Goal: Task Accomplishment & Management: Manage account settings

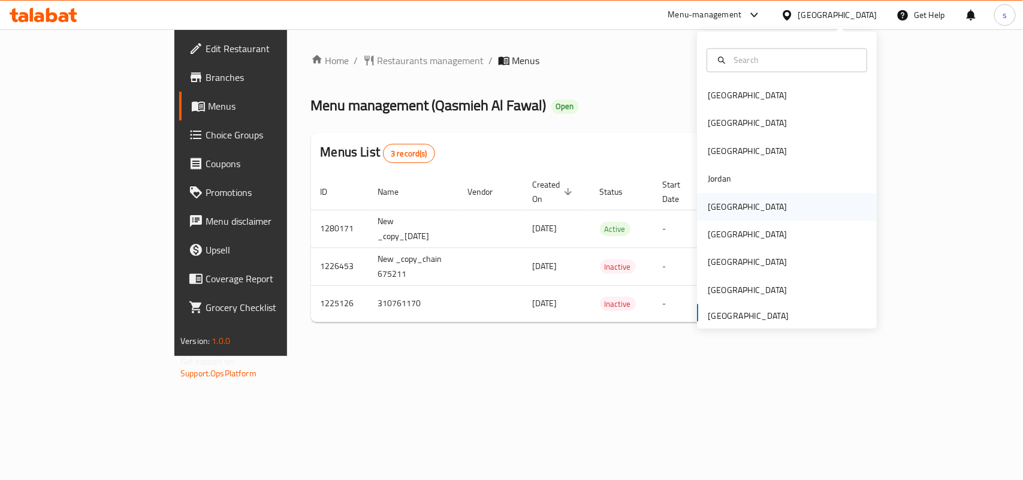
click at [708, 208] on div "[GEOGRAPHIC_DATA]" at bounding box center [747, 206] width 79 height 13
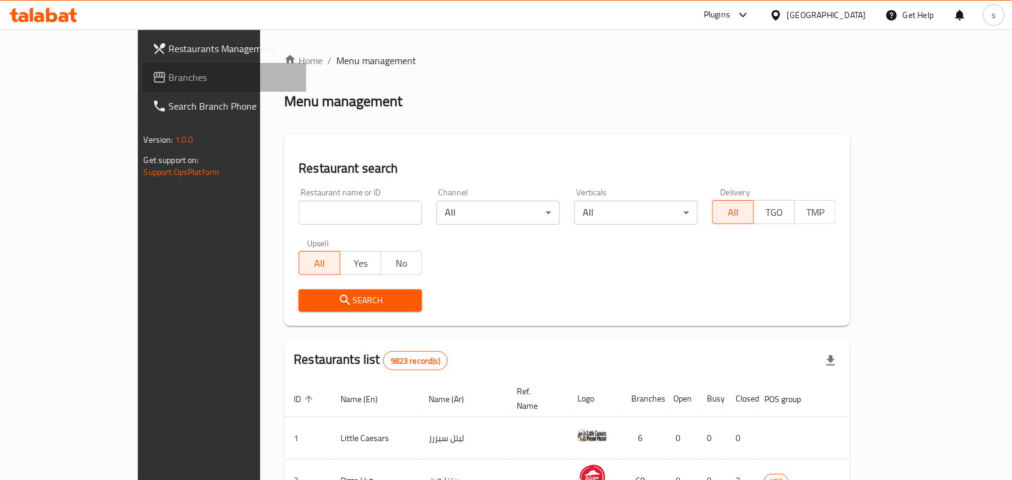
click at [169, 74] on span "Branches" at bounding box center [233, 77] width 128 height 14
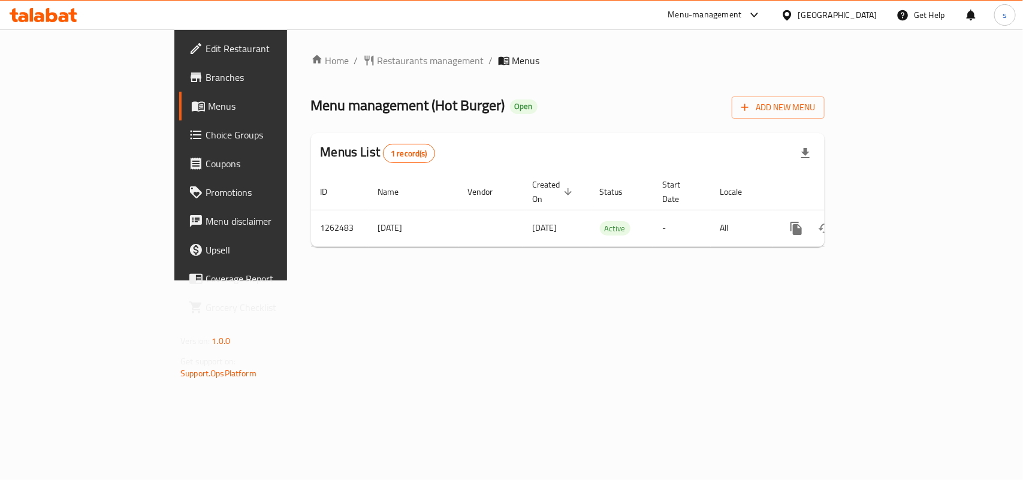
click at [864, 16] on div "[GEOGRAPHIC_DATA]" at bounding box center [837, 14] width 79 height 13
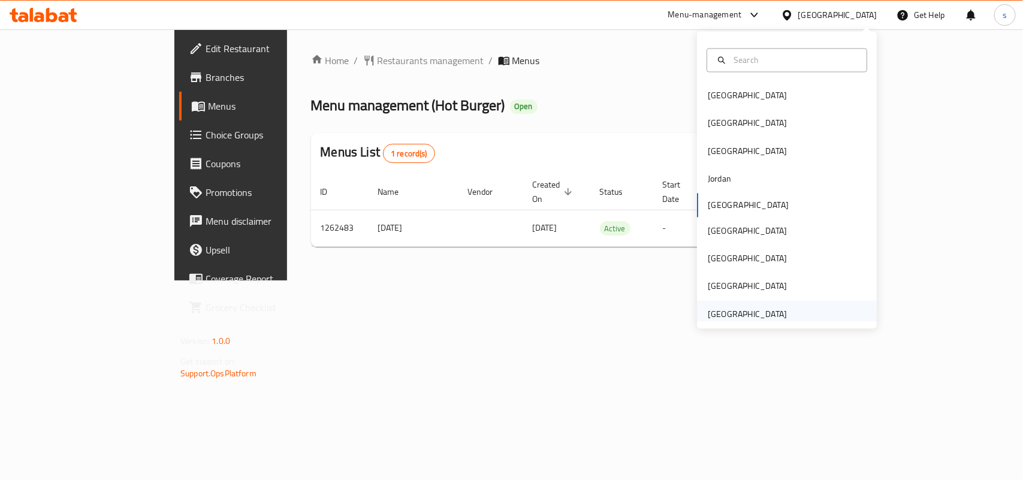
click at [742, 309] on div "[GEOGRAPHIC_DATA]" at bounding box center [747, 313] width 79 height 13
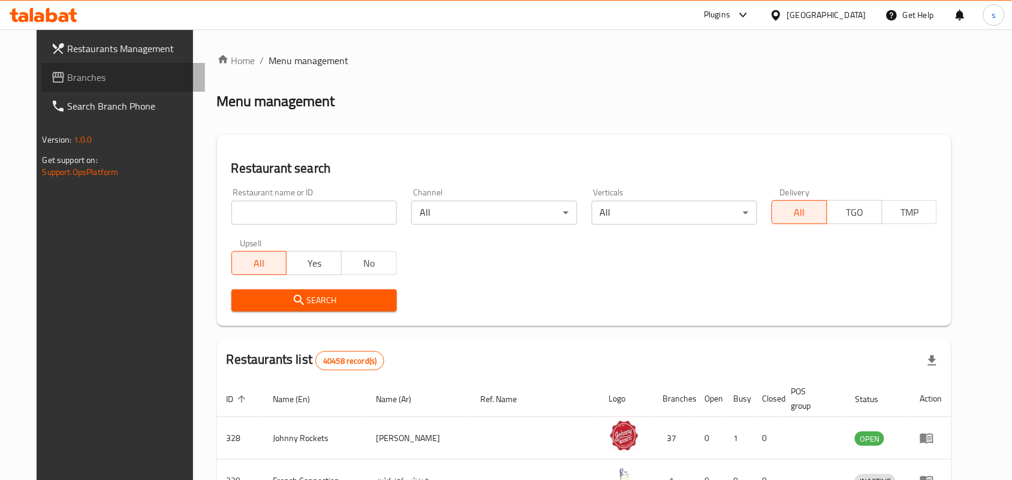
click at [51, 76] on span at bounding box center [59, 77] width 17 height 14
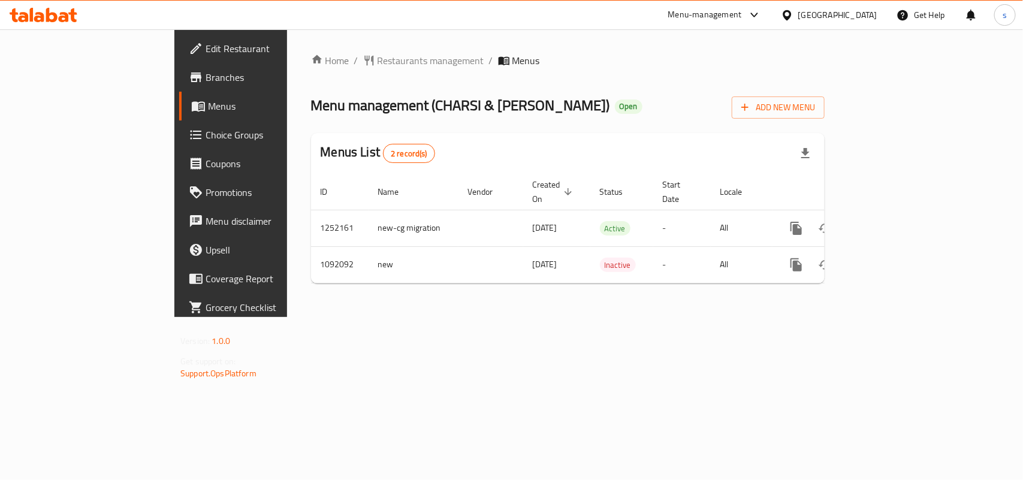
click at [852, 10] on div "[GEOGRAPHIC_DATA]" at bounding box center [837, 14] width 79 height 13
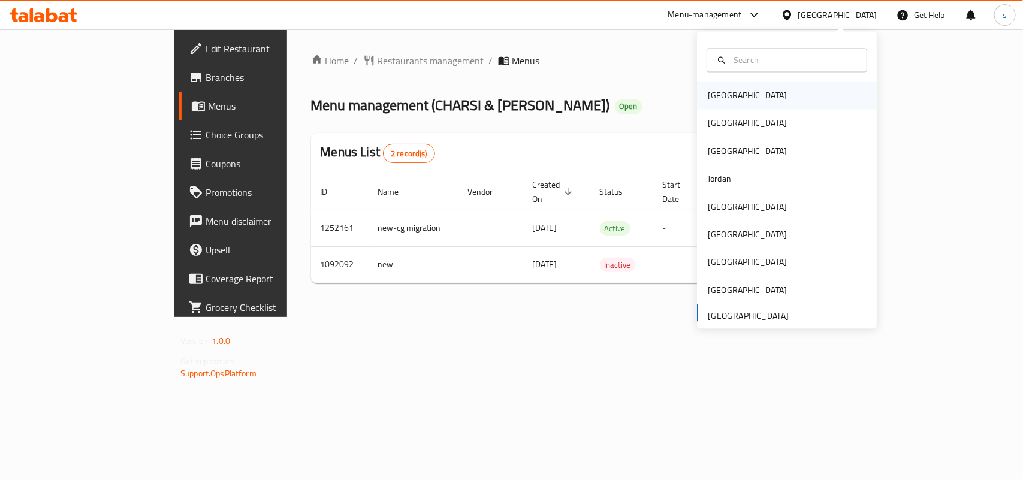
click at [709, 98] on div "[GEOGRAPHIC_DATA]" at bounding box center [747, 95] width 79 height 13
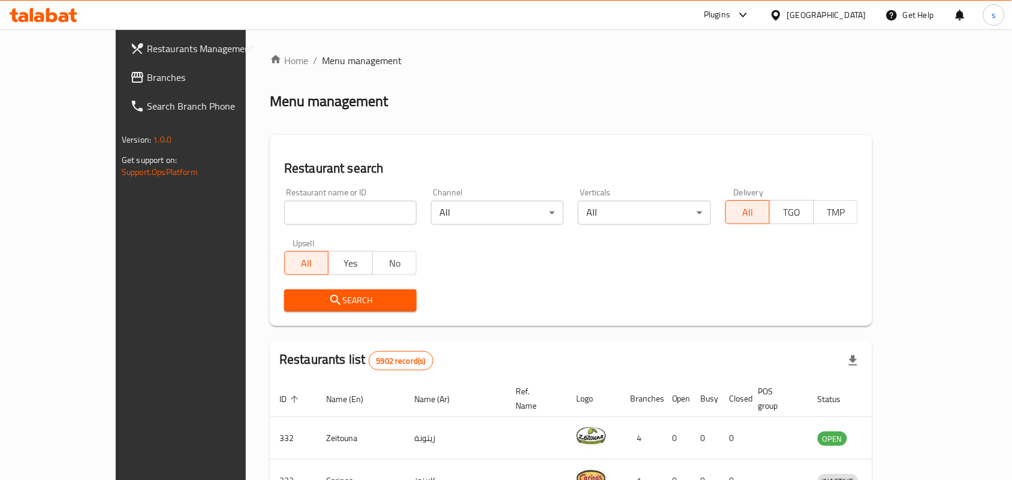
click at [844, 10] on div "Bahrain" at bounding box center [826, 14] width 79 height 13
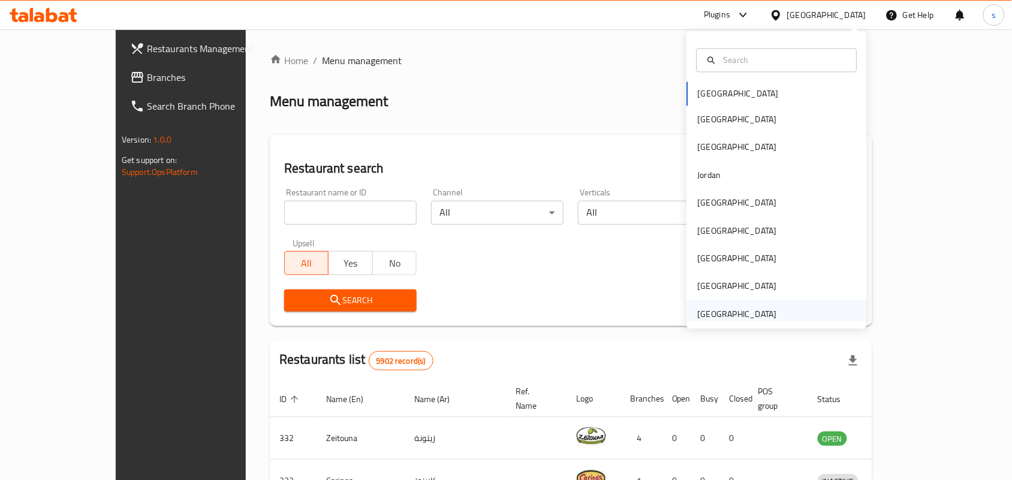
click at [743, 309] on div "[GEOGRAPHIC_DATA]" at bounding box center [737, 313] width 79 height 13
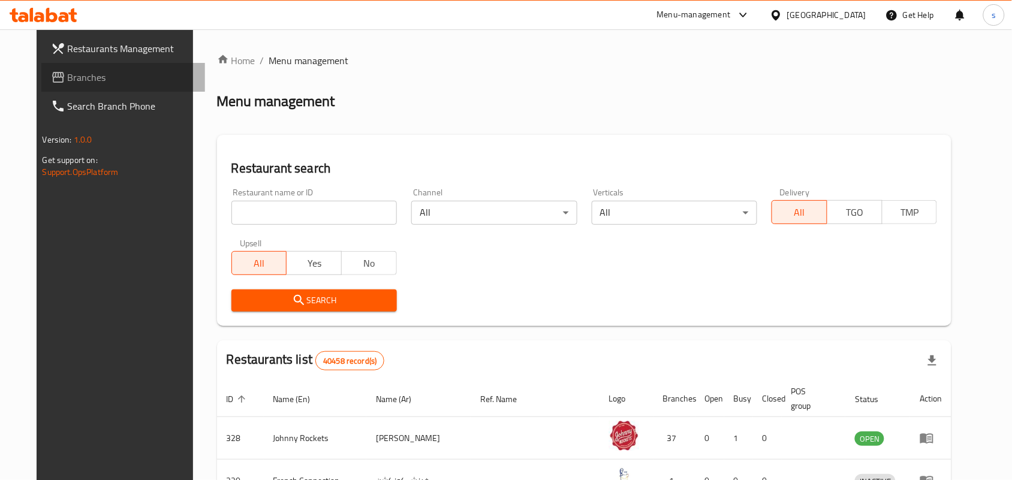
click at [68, 76] on span "Branches" at bounding box center [132, 77] width 128 height 14
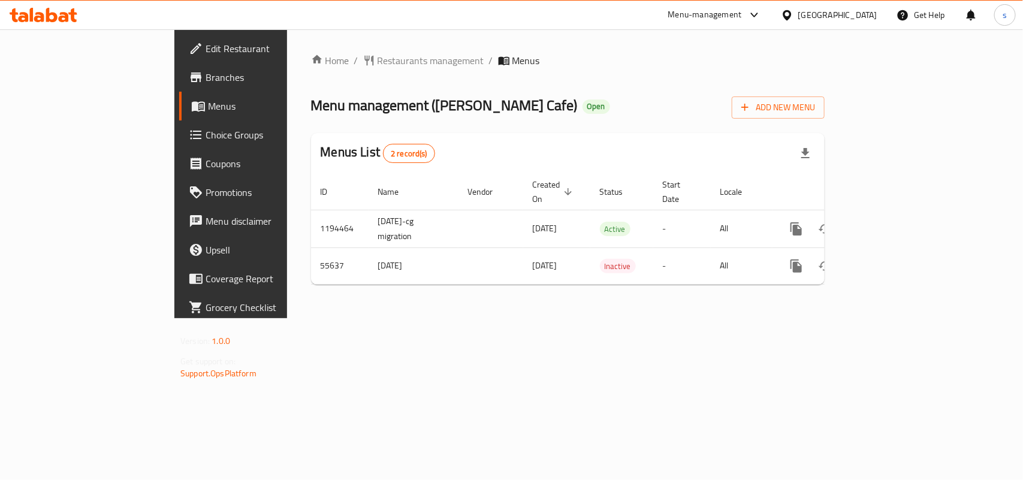
click at [833, 11] on div "[GEOGRAPHIC_DATA]" at bounding box center [837, 14] width 79 height 13
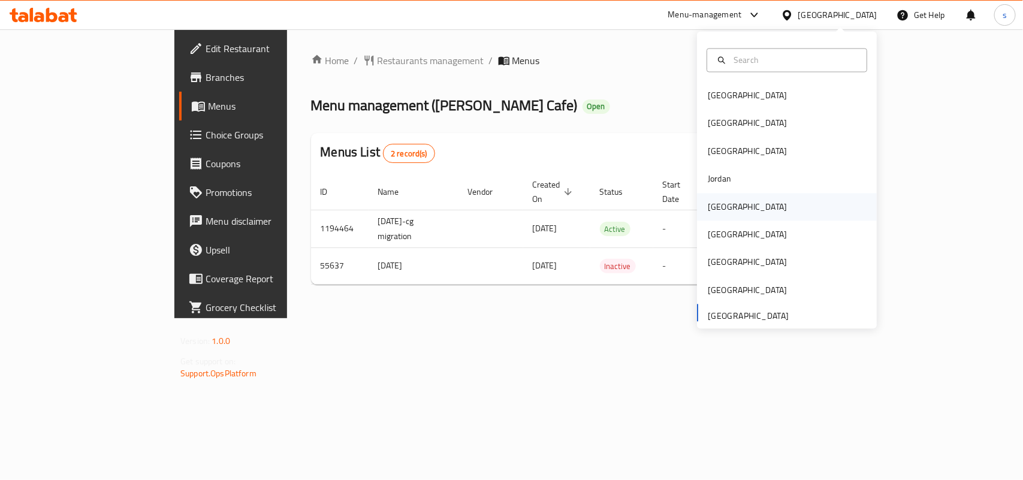
click at [708, 204] on div "[GEOGRAPHIC_DATA]" at bounding box center [747, 206] width 79 height 13
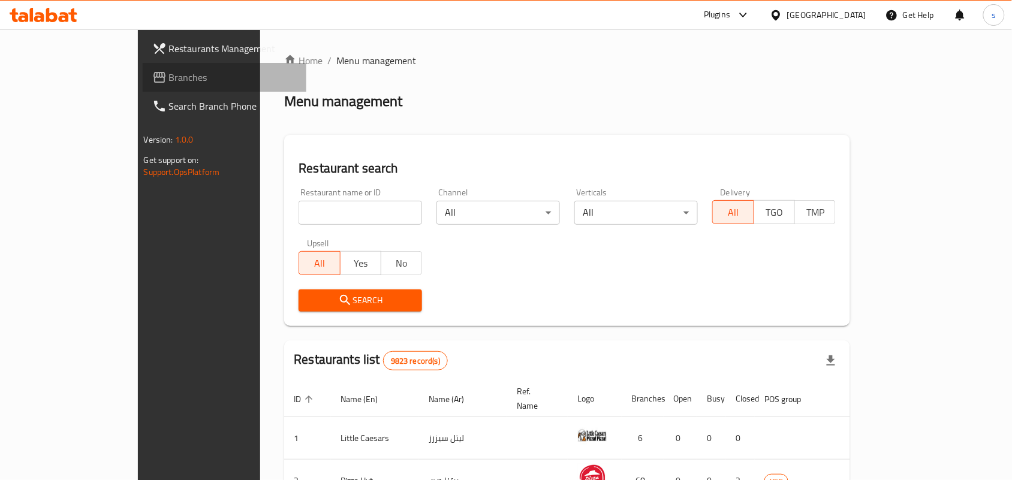
click at [169, 79] on span "Branches" at bounding box center [233, 77] width 128 height 14
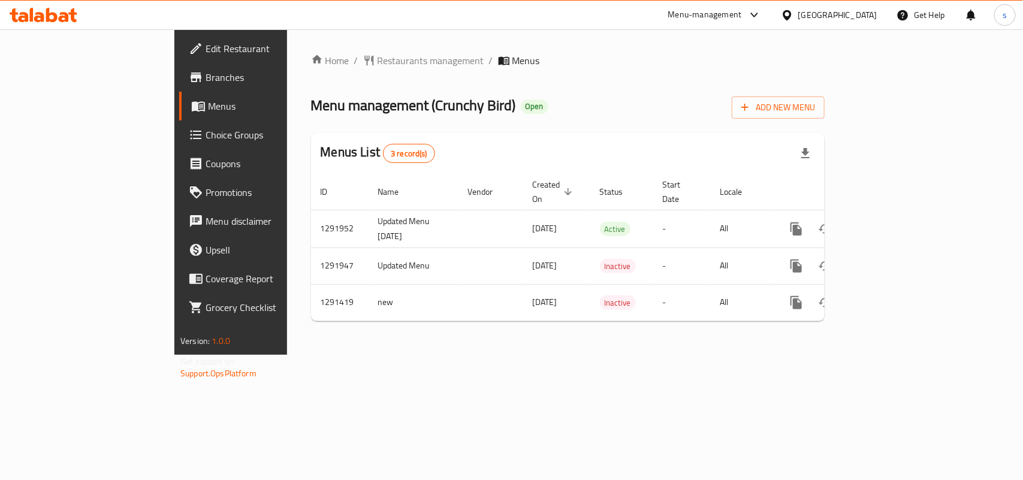
click at [866, 15] on div "Qatar" at bounding box center [837, 14] width 79 height 13
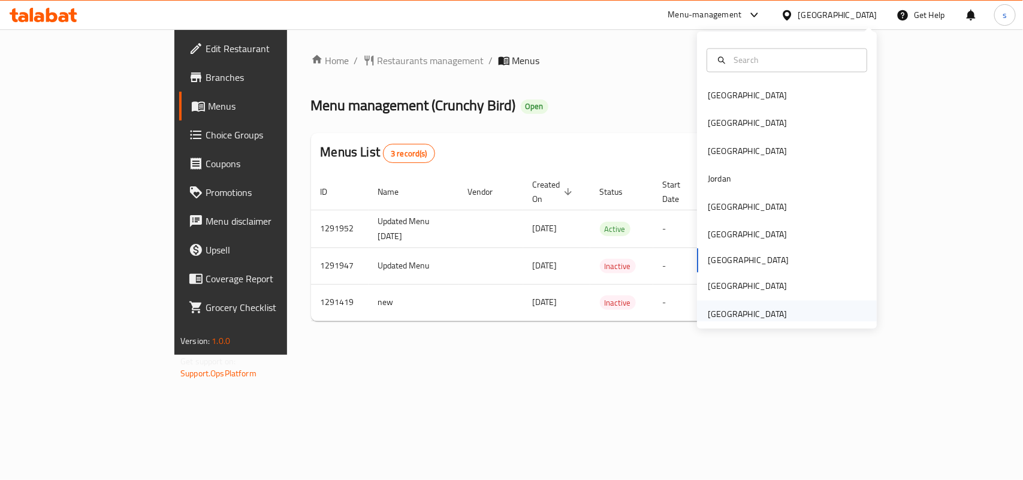
click at [749, 315] on div "[GEOGRAPHIC_DATA]" at bounding box center [747, 313] width 79 height 13
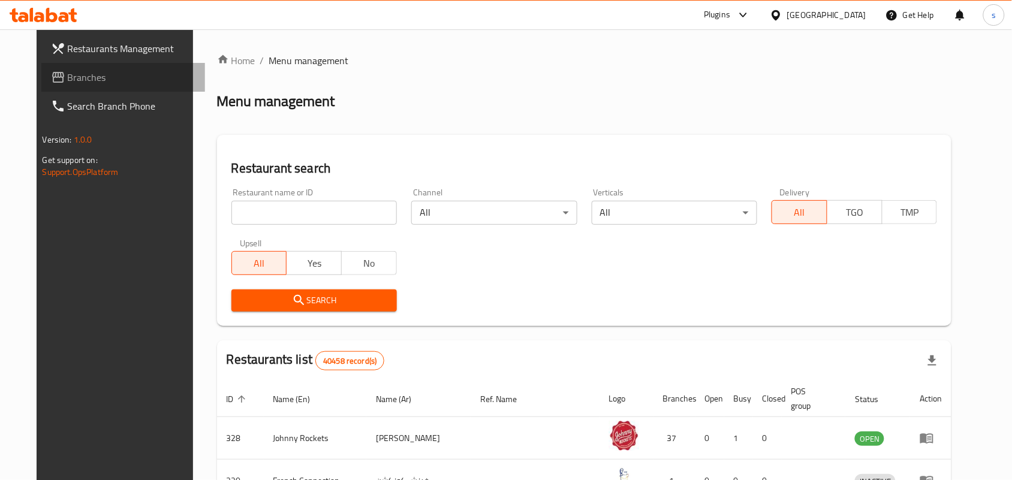
click at [68, 76] on span "Branches" at bounding box center [132, 77] width 128 height 14
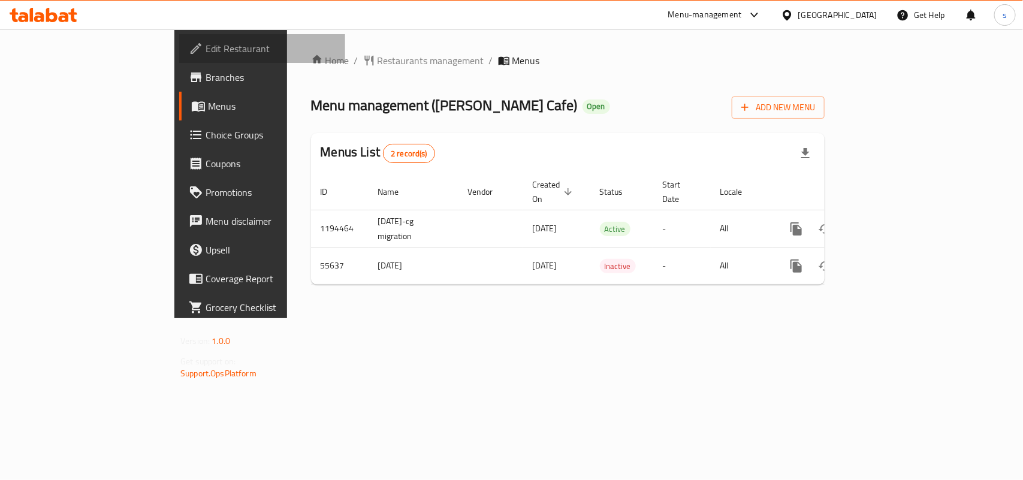
click at [206, 50] on span "Edit Restaurant" at bounding box center [271, 48] width 130 height 14
click at [868, 19] on div "Qatar" at bounding box center [837, 14] width 79 height 13
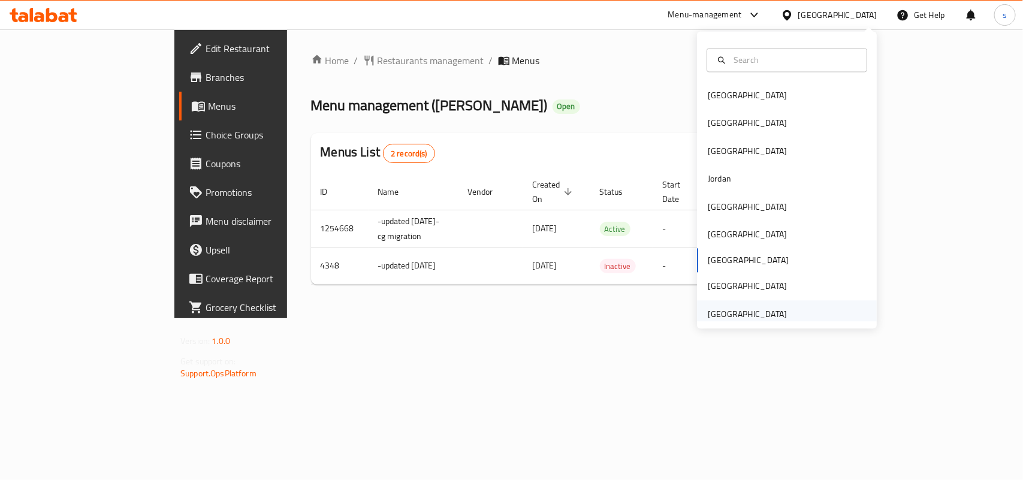
click at [726, 318] on div "United Arab Emirates" at bounding box center [747, 313] width 79 height 13
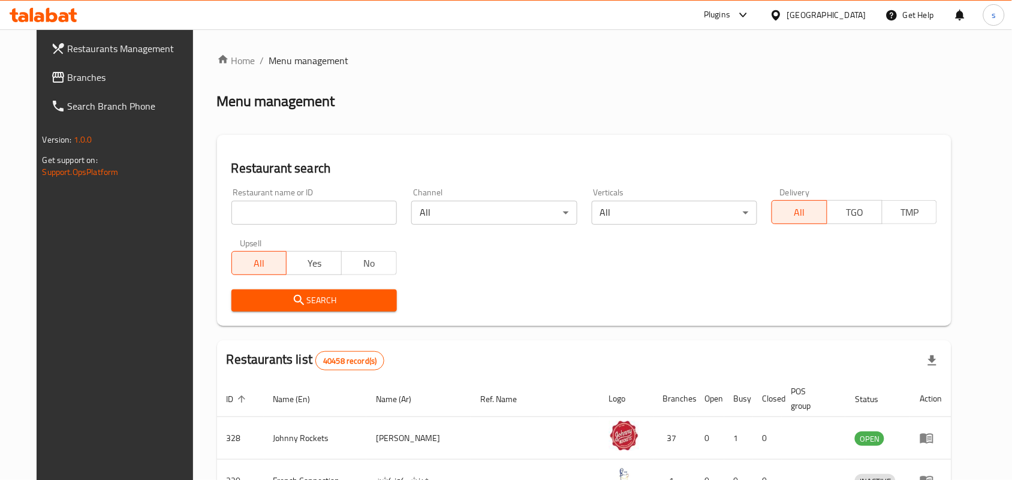
click at [68, 79] on span "Branches" at bounding box center [132, 77] width 128 height 14
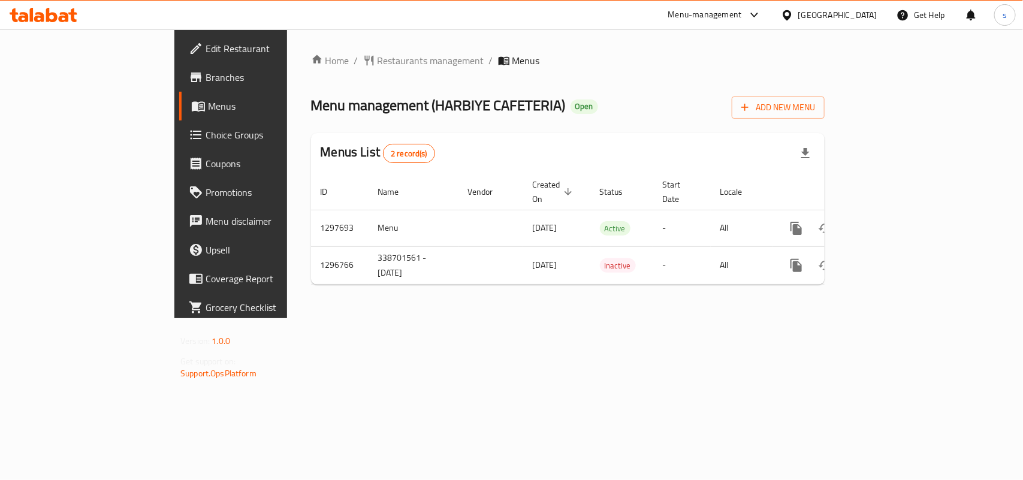
click at [859, 14] on div "[GEOGRAPHIC_DATA]" at bounding box center [837, 14] width 79 height 13
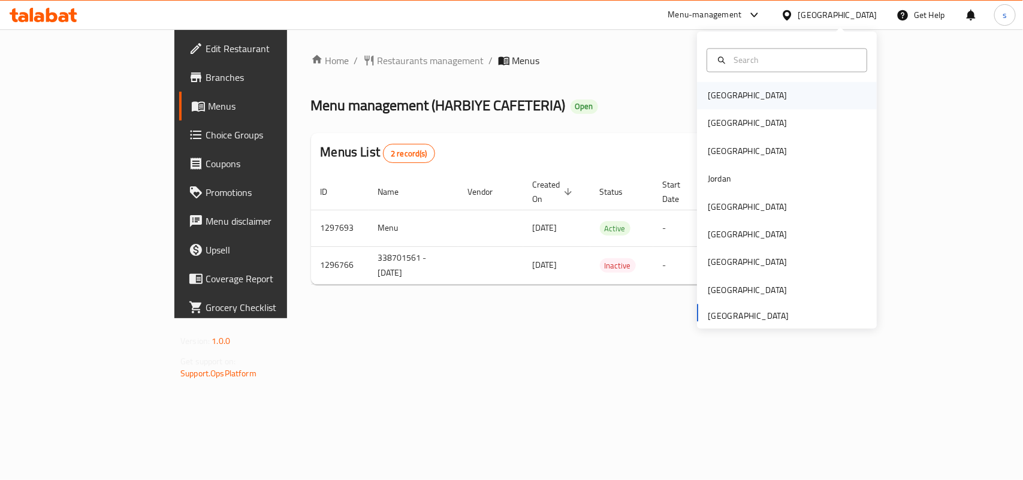
click at [708, 93] on div "Bahrain" at bounding box center [747, 95] width 79 height 13
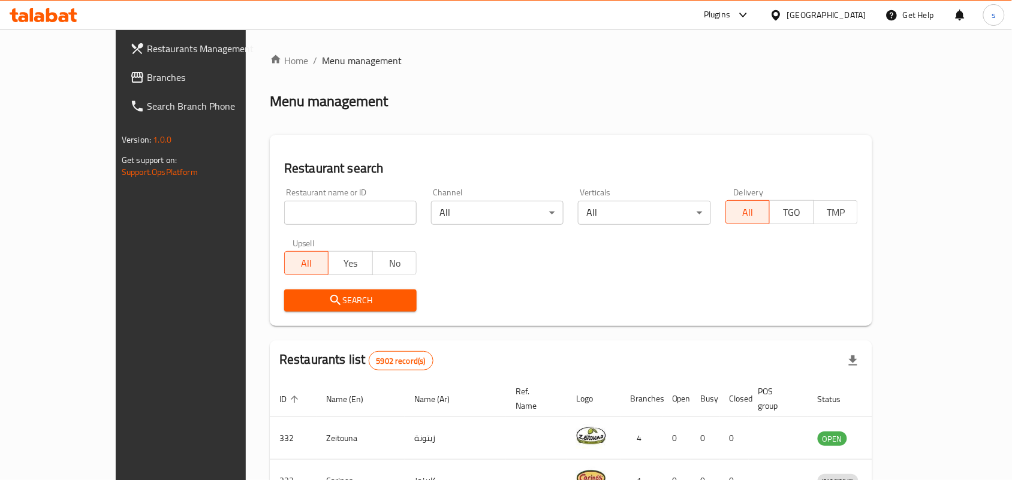
click at [859, 13] on div "Bahrain" at bounding box center [826, 14] width 79 height 13
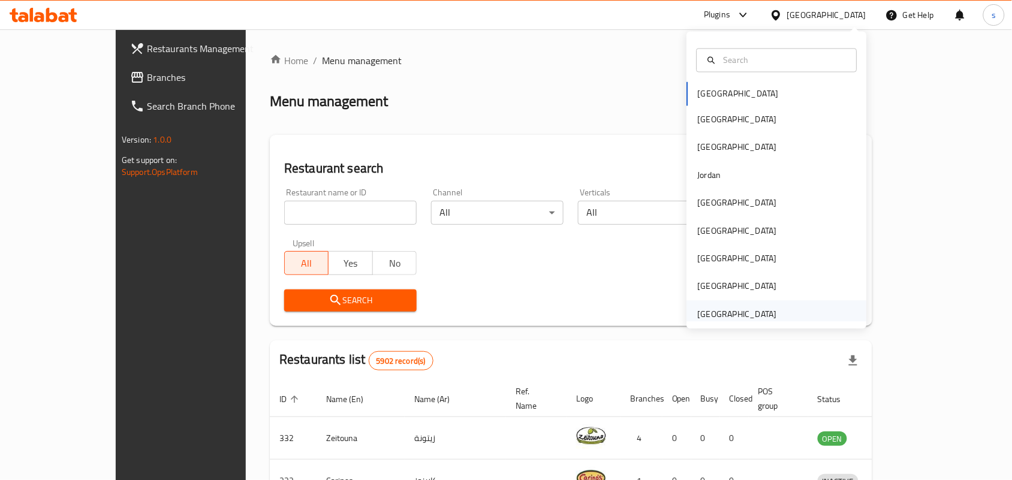
click at [721, 310] on div "[GEOGRAPHIC_DATA]" at bounding box center [737, 313] width 79 height 13
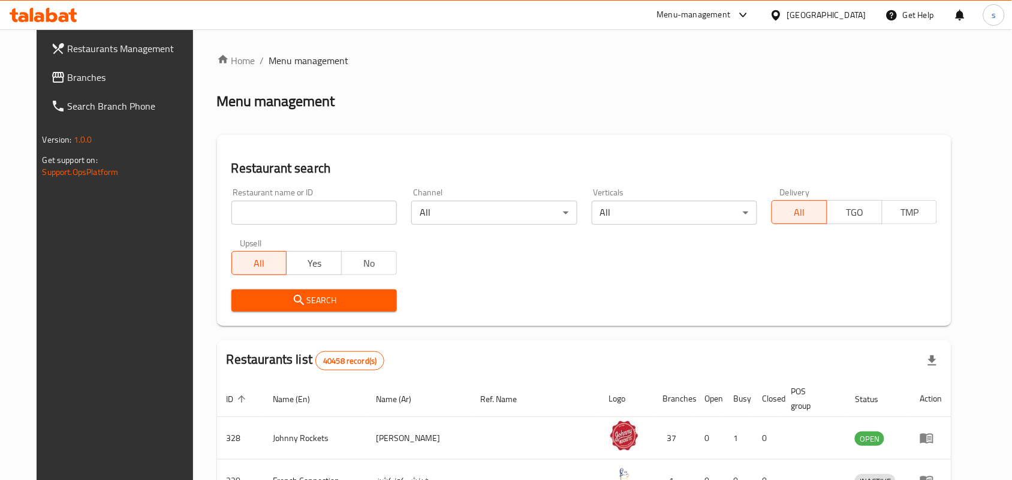
click at [68, 78] on span "Branches" at bounding box center [132, 77] width 128 height 14
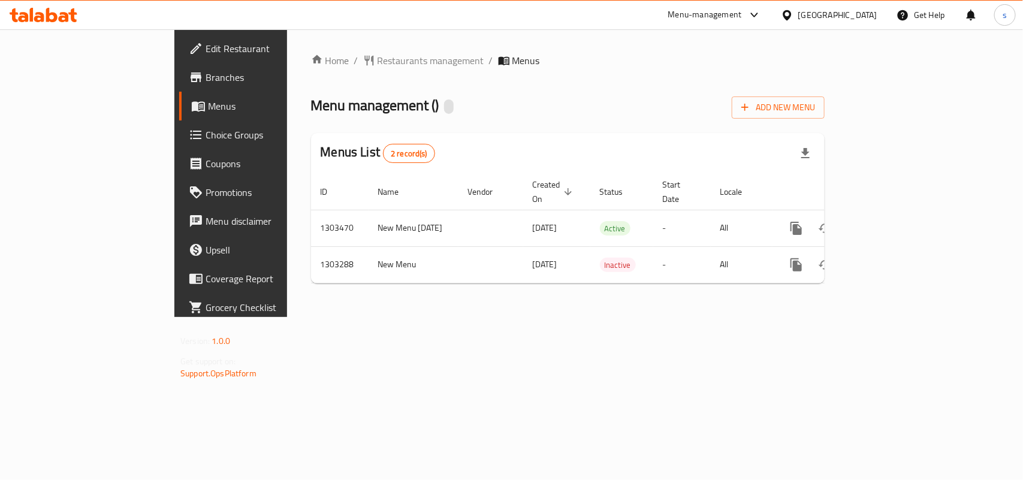
click at [206, 50] on span "Edit Restaurant" at bounding box center [271, 48] width 130 height 14
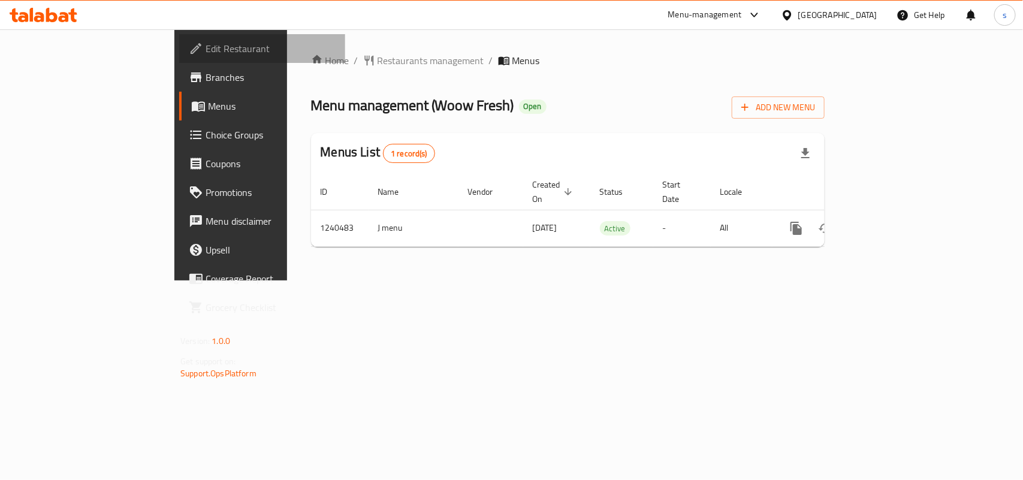
click at [206, 50] on span "Edit Restaurant" at bounding box center [271, 48] width 130 height 14
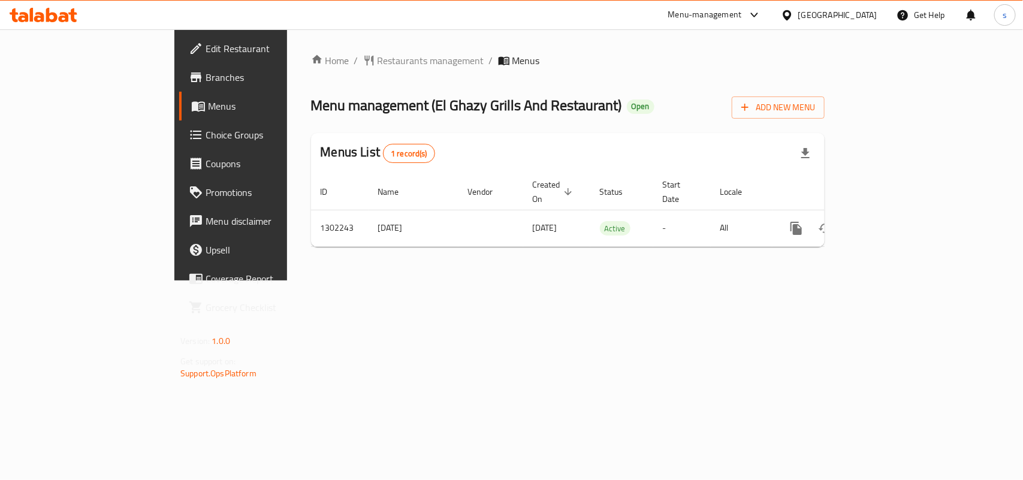
click at [873, 16] on div "[GEOGRAPHIC_DATA]" at bounding box center [837, 14] width 79 height 13
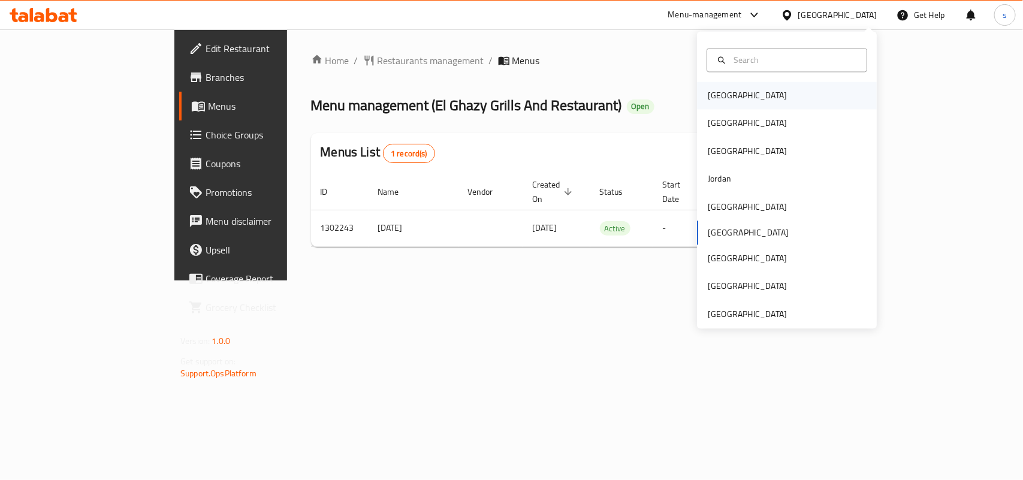
click at [703, 103] on div "[GEOGRAPHIC_DATA]" at bounding box center [747, 96] width 98 height 28
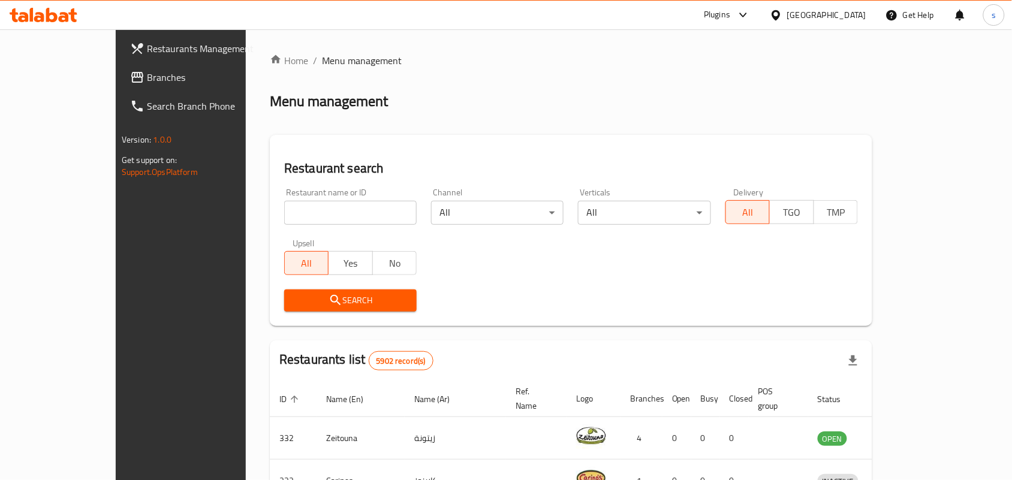
click at [844, 18] on div "Bahrain" at bounding box center [826, 14] width 79 height 13
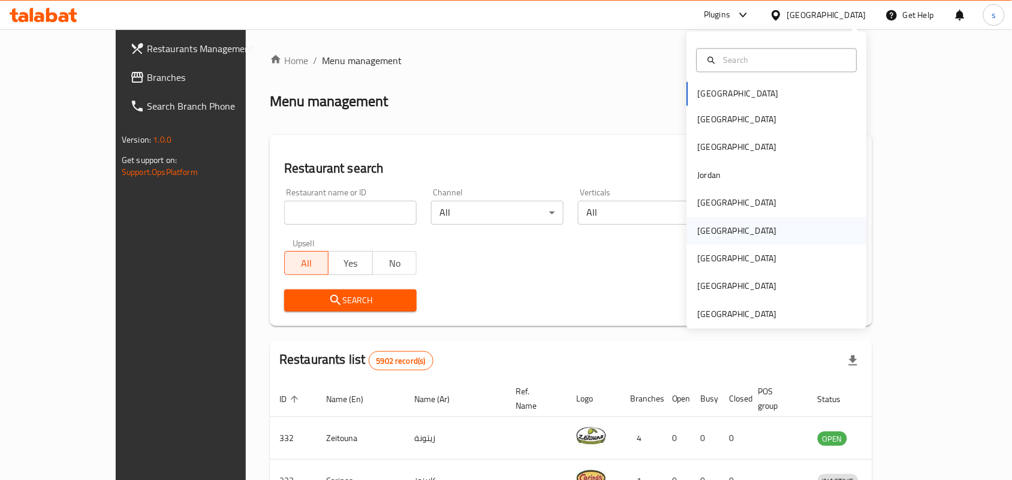
click at [698, 231] on div "[GEOGRAPHIC_DATA]" at bounding box center [737, 230] width 79 height 13
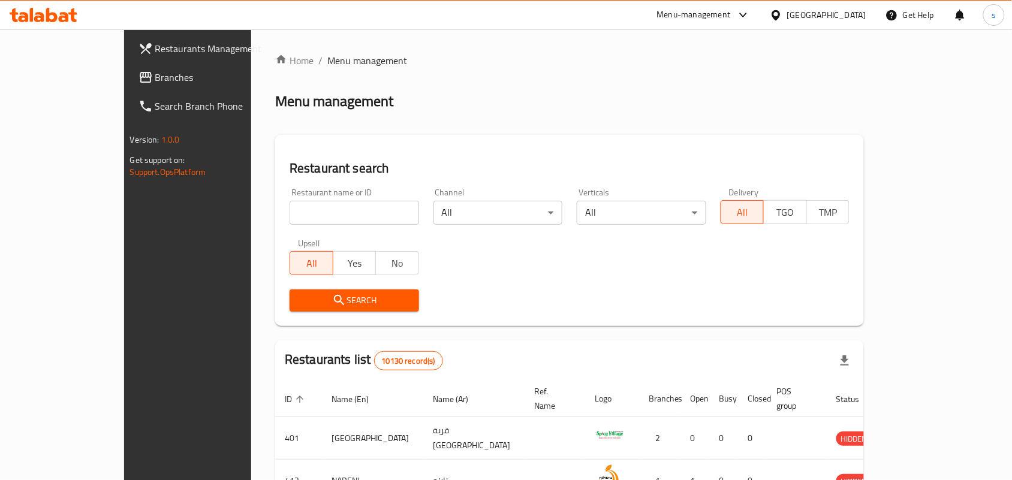
click at [155, 73] on span "Branches" at bounding box center [219, 77] width 128 height 14
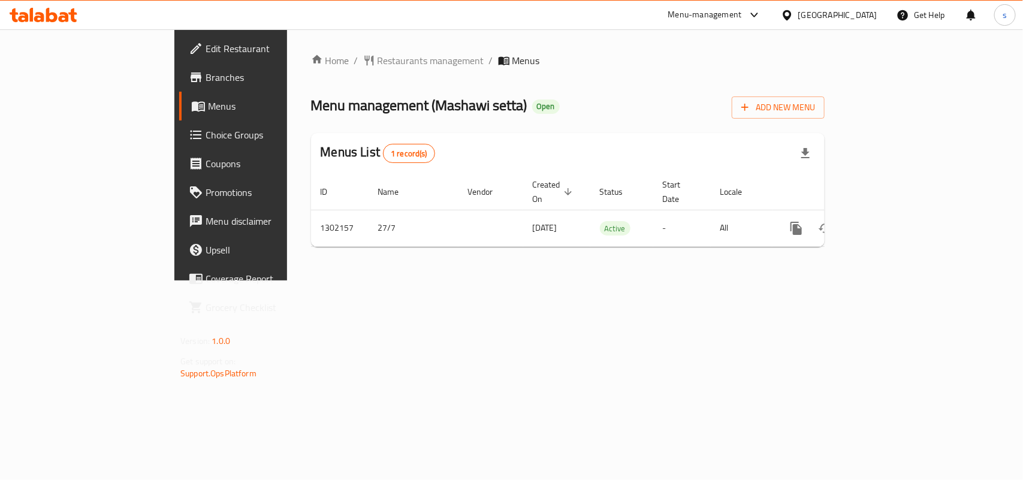
click at [866, 16] on div "[GEOGRAPHIC_DATA]" at bounding box center [837, 14] width 79 height 13
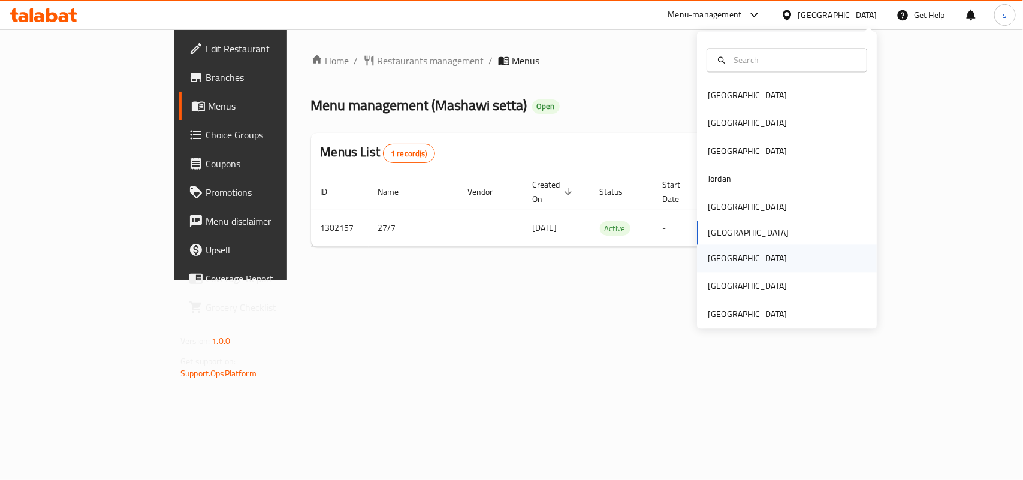
click at [708, 259] on div "[GEOGRAPHIC_DATA]" at bounding box center [747, 258] width 79 height 13
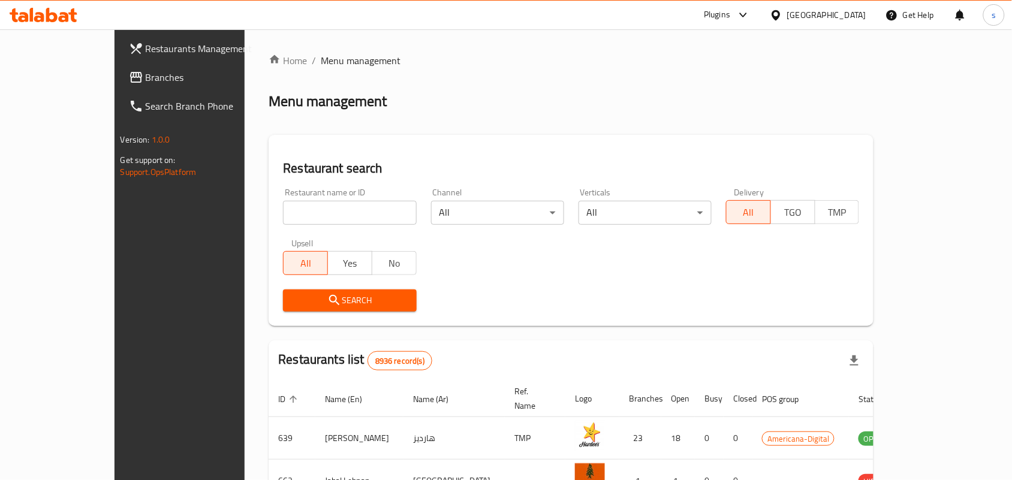
click at [146, 78] on span "Branches" at bounding box center [210, 77] width 128 height 14
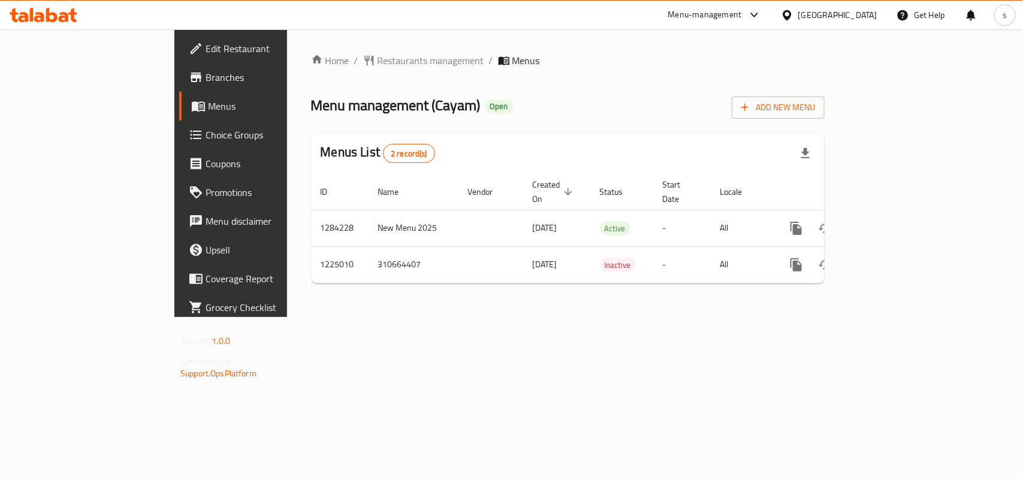
click at [859, 12] on div "[GEOGRAPHIC_DATA]" at bounding box center [837, 14] width 79 height 13
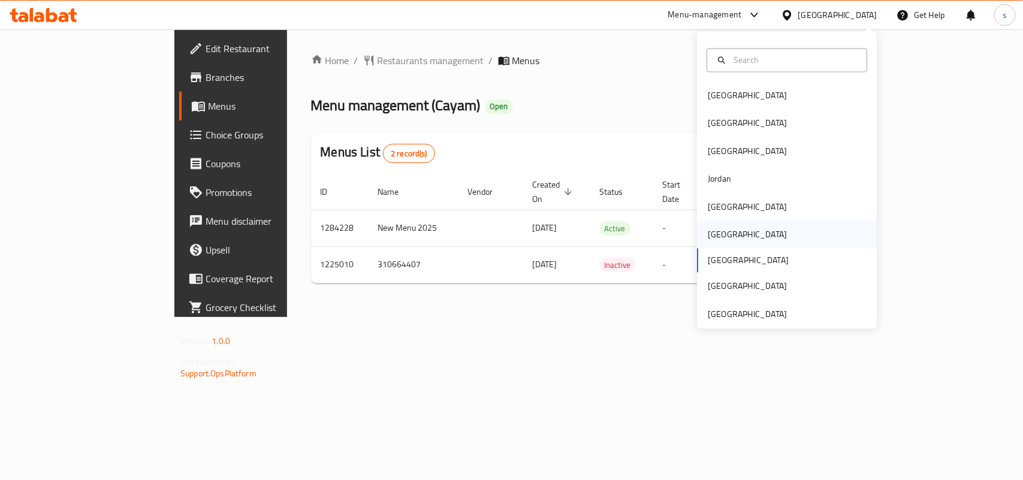
click at [708, 231] on div "[GEOGRAPHIC_DATA]" at bounding box center [747, 234] width 79 height 13
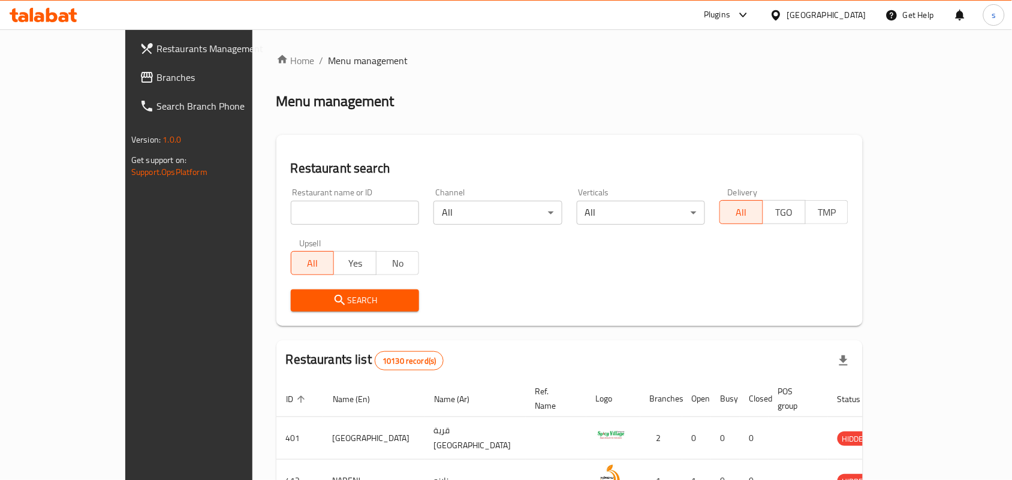
click at [156, 76] on span "Branches" at bounding box center [220, 77] width 128 height 14
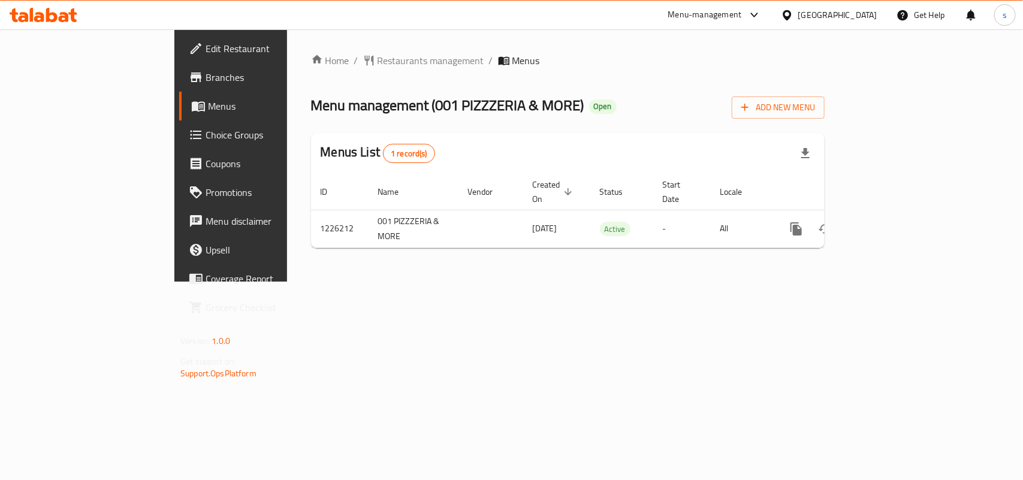
click at [206, 47] on span "Edit Restaurant" at bounding box center [271, 48] width 130 height 14
click at [867, 17] on div "[GEOGRAPHIC_DATA]" at bounding box center [837, 14] width 79 height 13
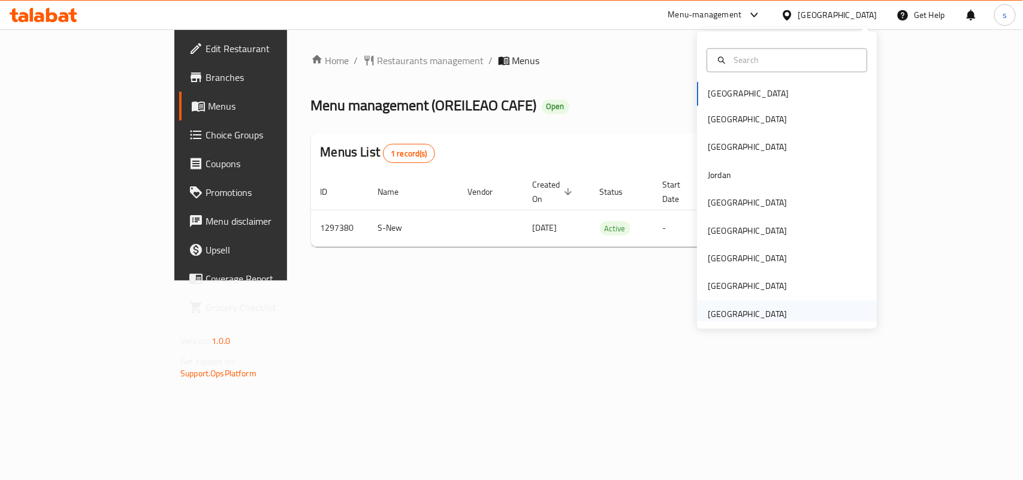
click at [708, 321] on div "[GEOGRAPHIC_DATA]" at bounding box center [747, 313] width 79 height 13
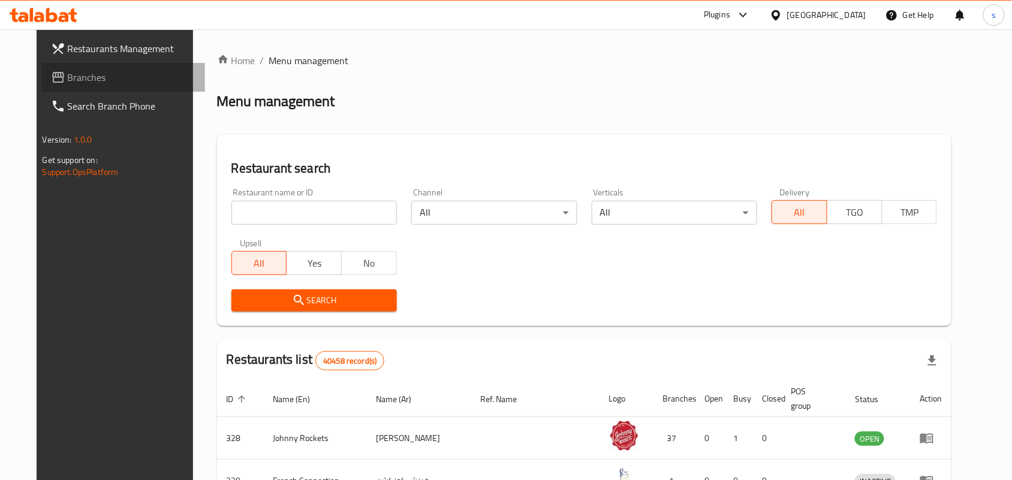
click at [68, 78] on span "Branches" at bounding box center [132, 77] width 128 height 14
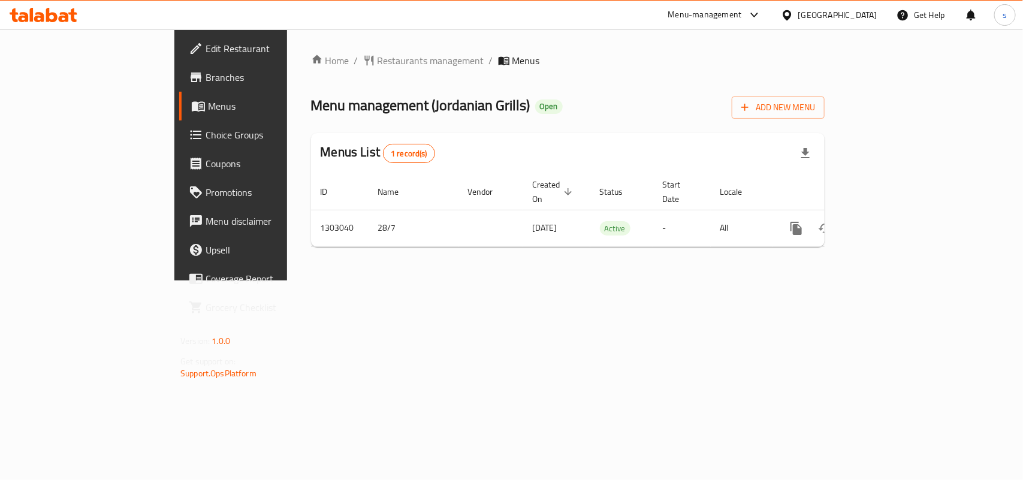
click at [810, 13] on div "[GEOGRAPHIC_DATA]" at bounding box center [837, 14] width 79 height 13
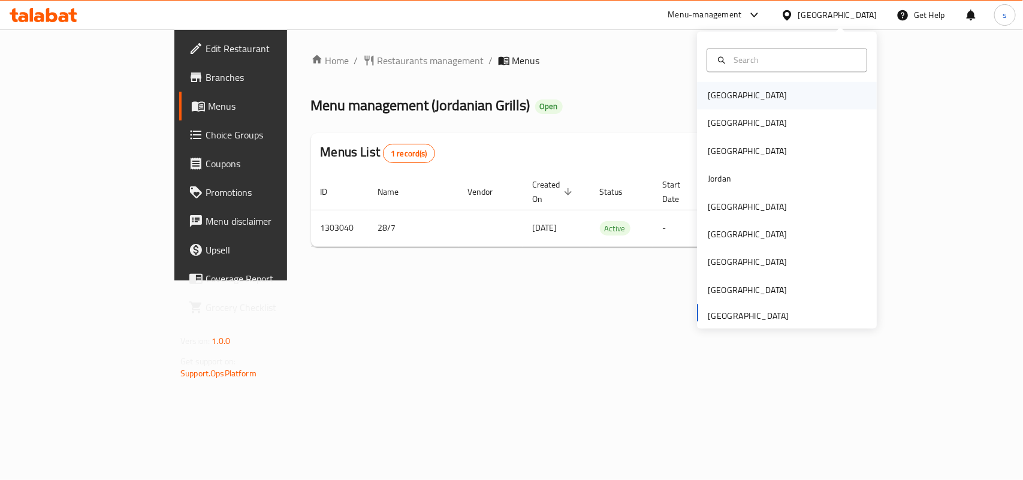
click at [708, 97] on div "[GEOGRAPHIC_DATA]" at bounding box center [747, 95] width 79 height 13
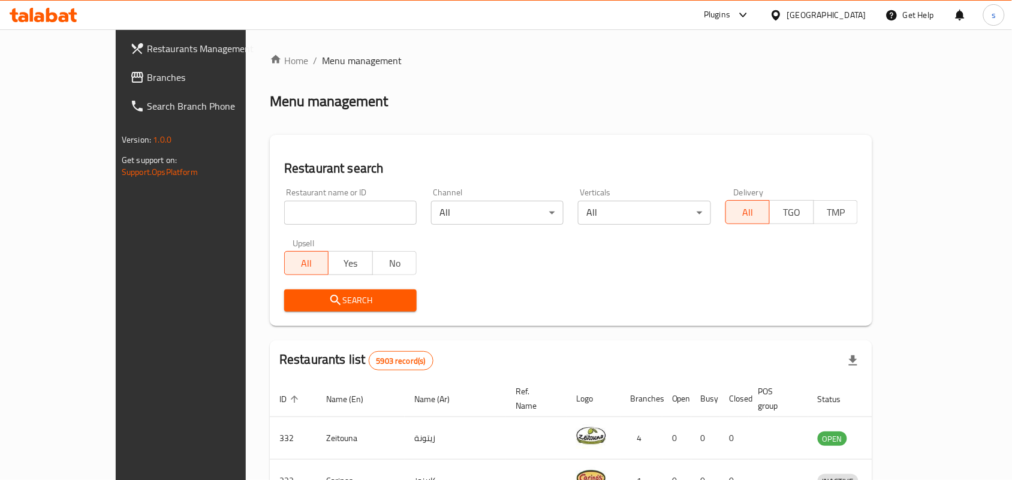
click at [854, 17] on div "[GEOGRAPHIC_DATA]" at bounding box center [826, 14] width 79 height 13
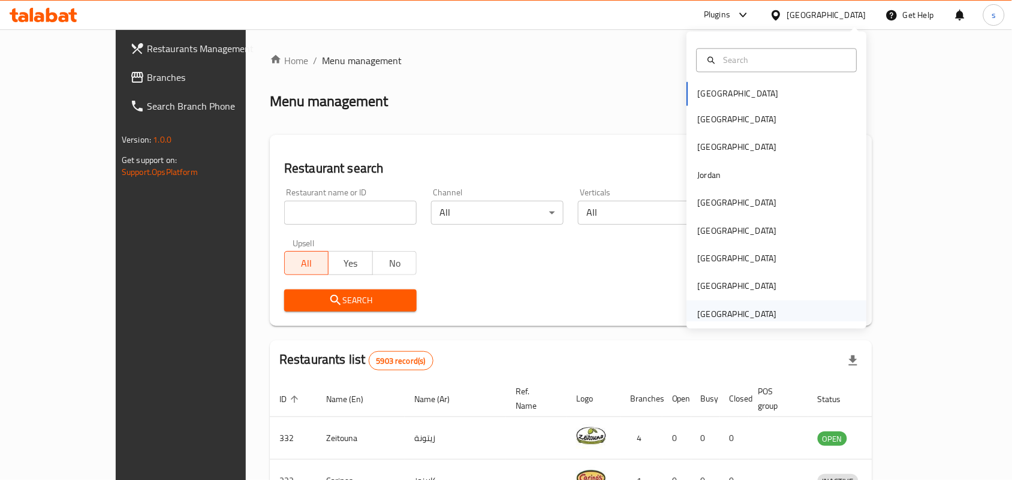
click at [728, 318] on div "[GEOGRAPHIC_DATA]" at bounding box center [737, 313] width 79 height 13
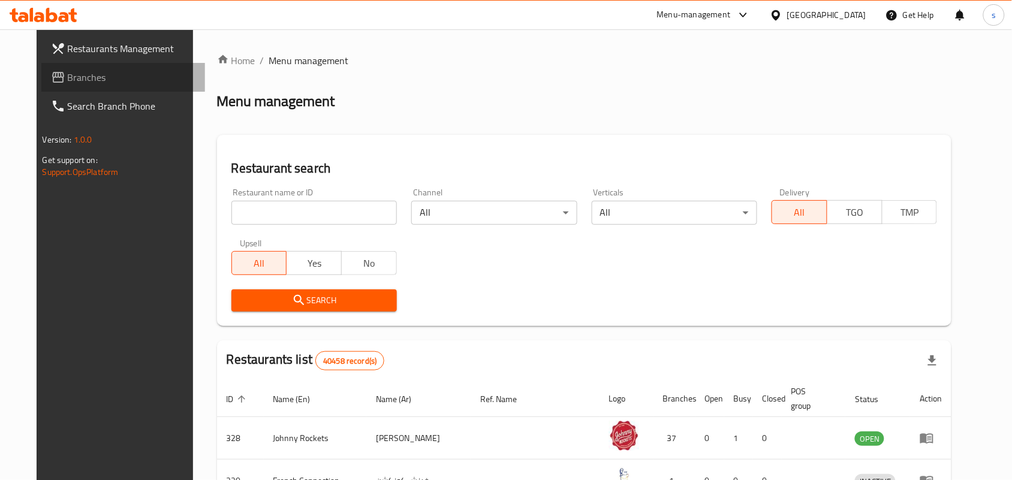
click at [68, 78] on span "Branches" at bounding box center [132, 77] width 128 height 14
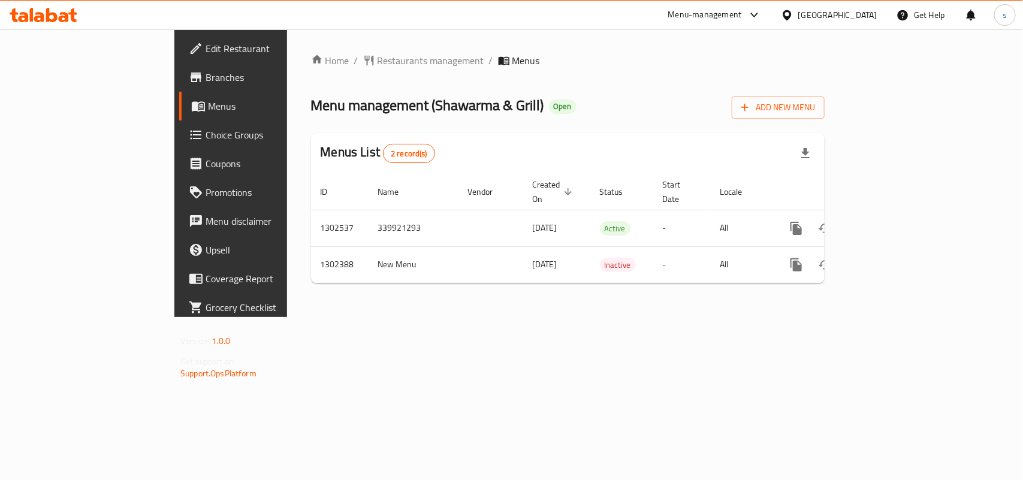
click at [799, 10] on div "[GEOGRAPHIC_DATA]" at bounding box center [837, 14] width 79 height 13
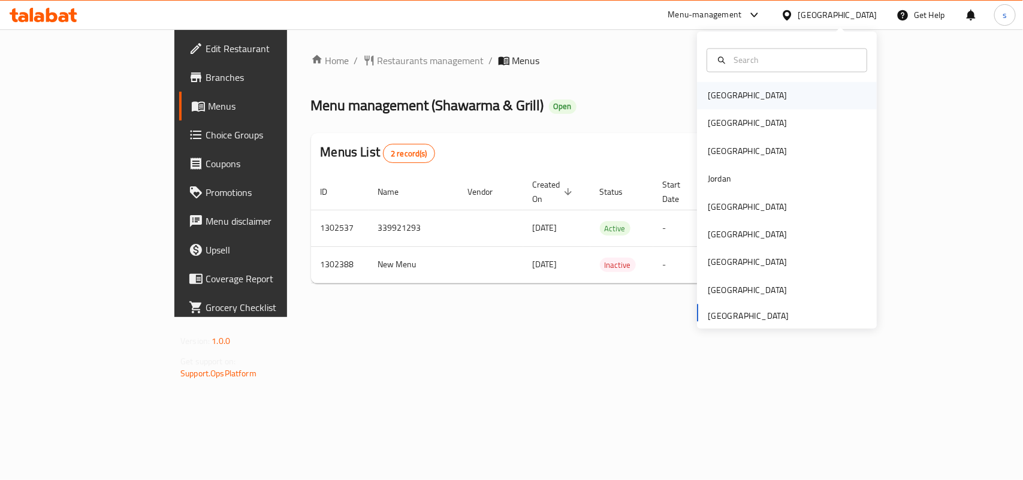
click at [708, 93] on div "[GEOGRAPHIC_DATA]" at bounding box center [747, 95] width 79 height 13
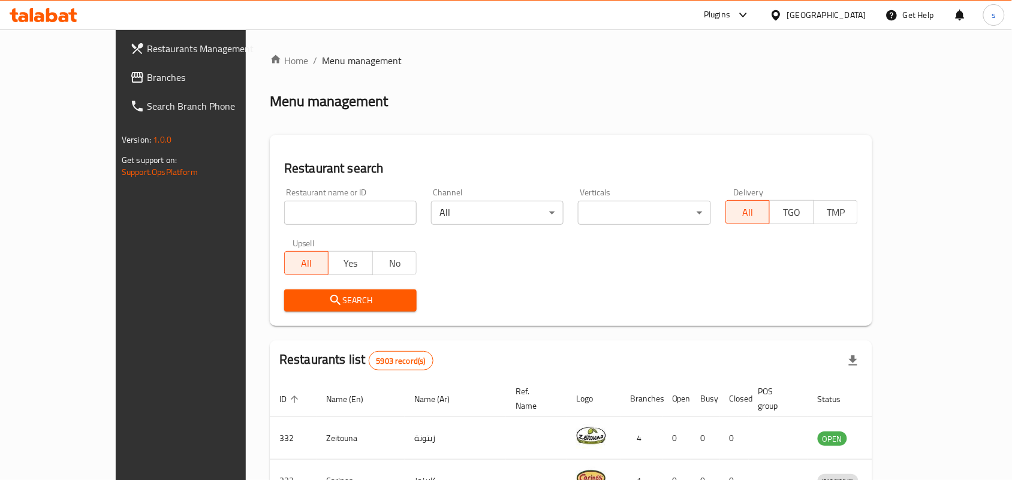
click at [147, 71] on span "Branches" at bounding box center [211, 77] width 128 height 14
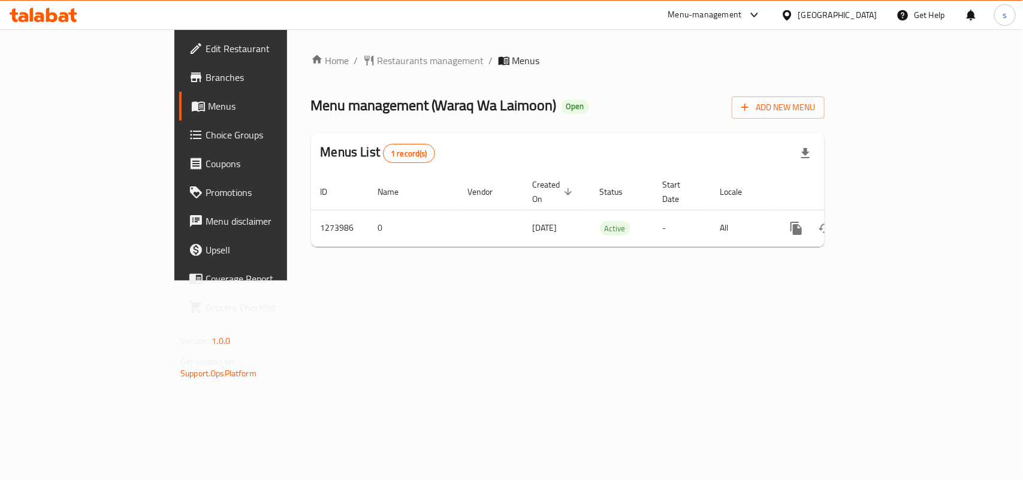
click at [836, 9] on div "[GEOGRAPHIC_DATA]" at bounding box center [837, 14] width 79 height 13
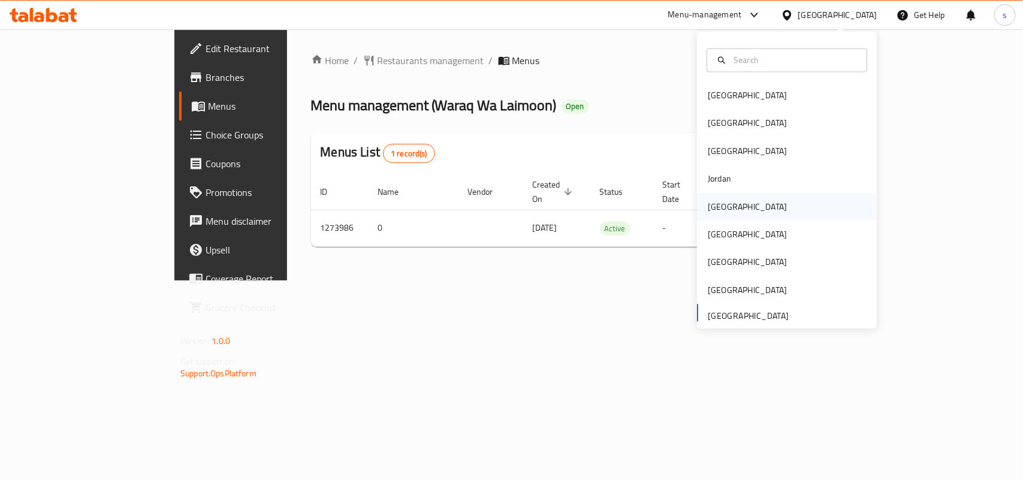
click at [721, 210] on div "[GEOGRAPHIC_DATA]" at bounding box center [747, 206] width 79 height 13
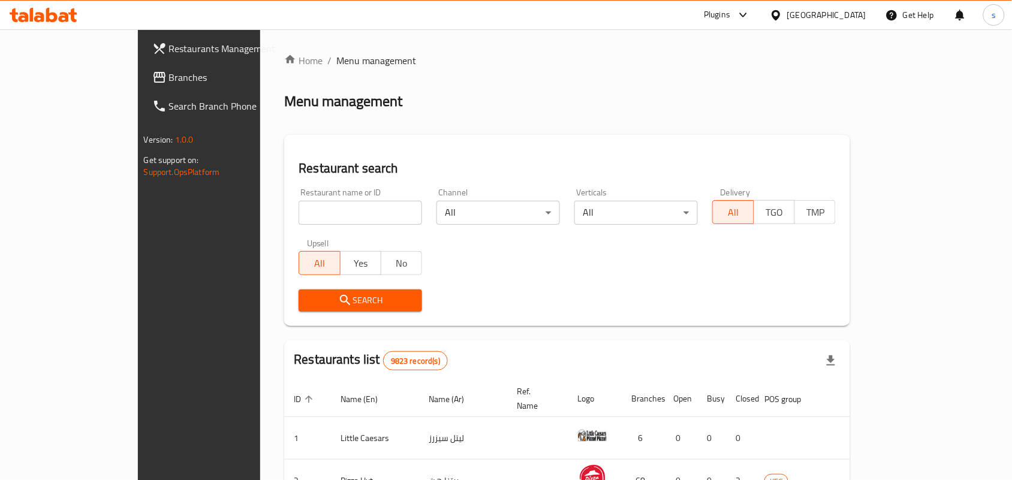
click at [169, 77] on span "Branches" at bounding box center [233, 77] width 128 height 14
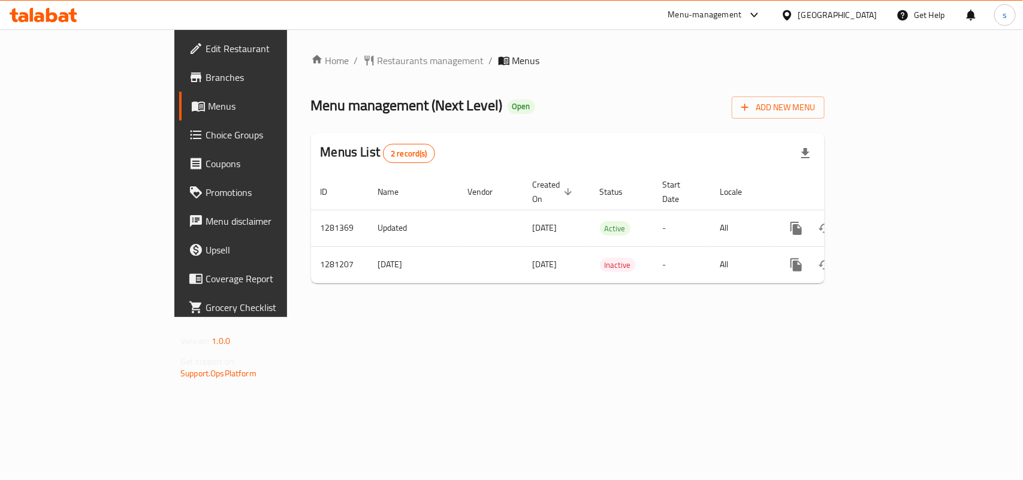
click at [852, 13] on div "[GEOGRAPHIC_DATA]" at bounding box center [837, 14] width 79 height 13
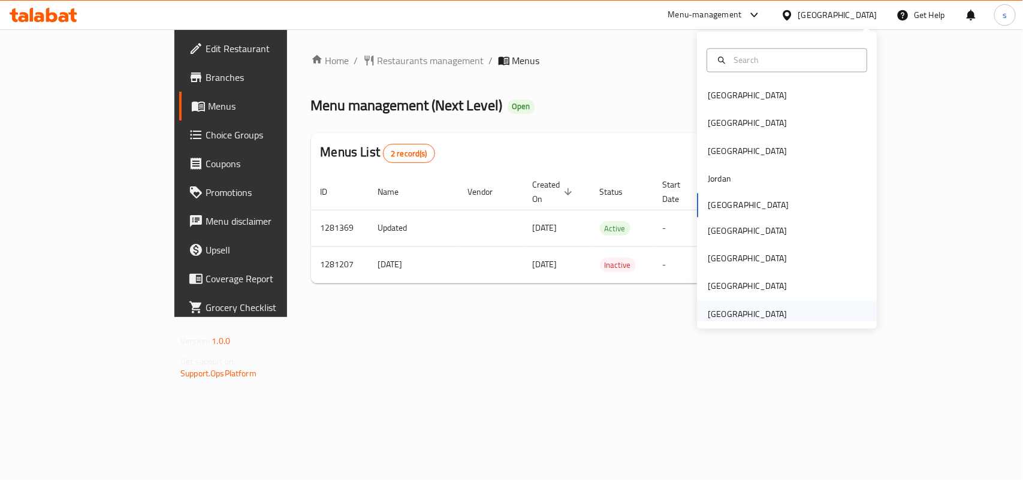
click at [737, 312] on div "[GEOGRAPHIC_DATA]" at bounding box center [747, 313] width 79 height 13
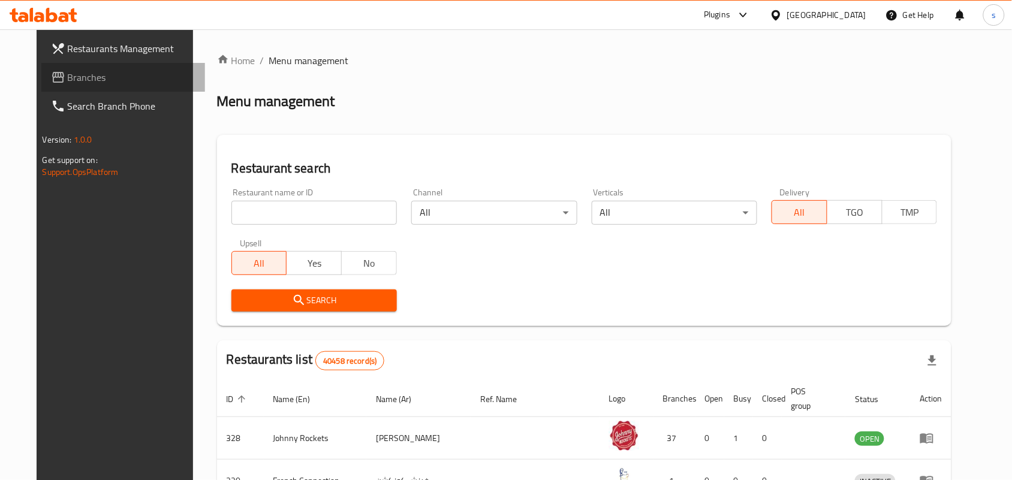
click at [68, 80] on span "Branches" at bounding box center [132, 77] width 128 height 14
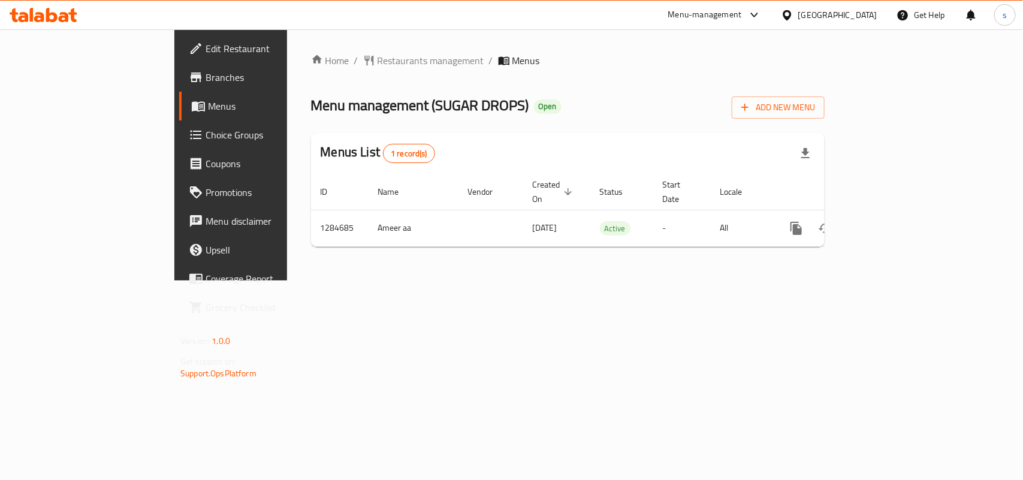
click at [801, 13] on div "[GEOGRAPHIC_DATA]" at bounding box center [837, 14] width 79 height 13
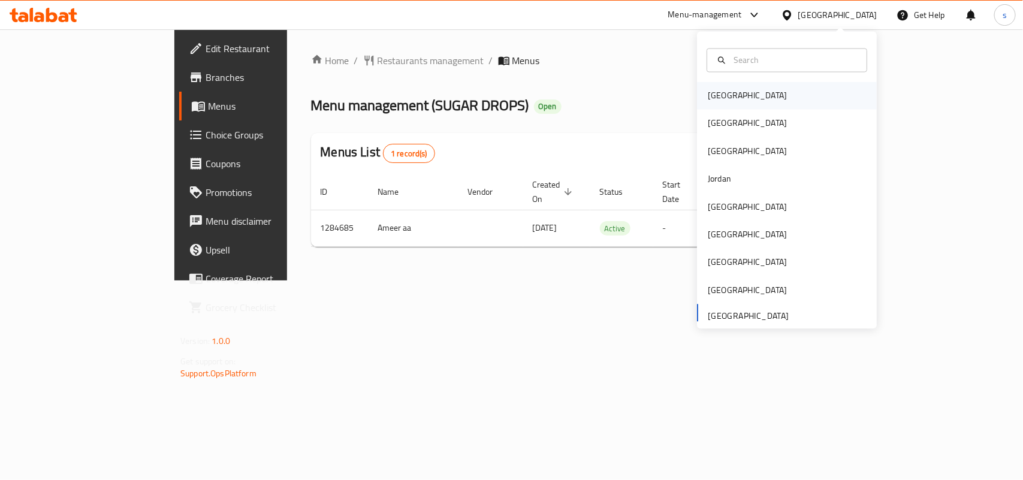
click at [726, 101] on div "[GEOGRAPHIC_DATA]" at bounding box center [747, 96] width 98 height 28
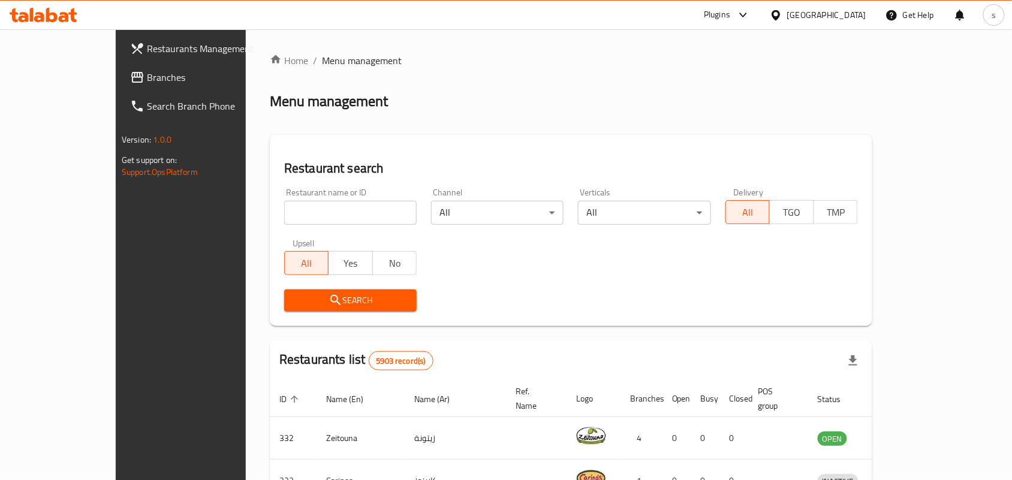
click at [847, 16] on div "[GEOGRAPHIC_DATA]" at bounding box center [826, 14] width 79 height 13
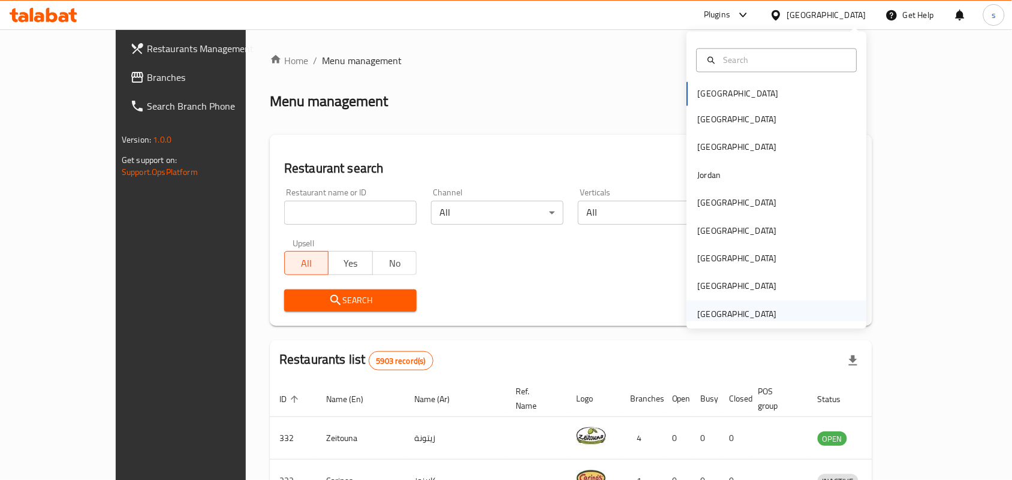
click at [712, 312] on div "[GEOGRAPHIC_DATA]" at bounding box center [737, 313] width 79 height 13
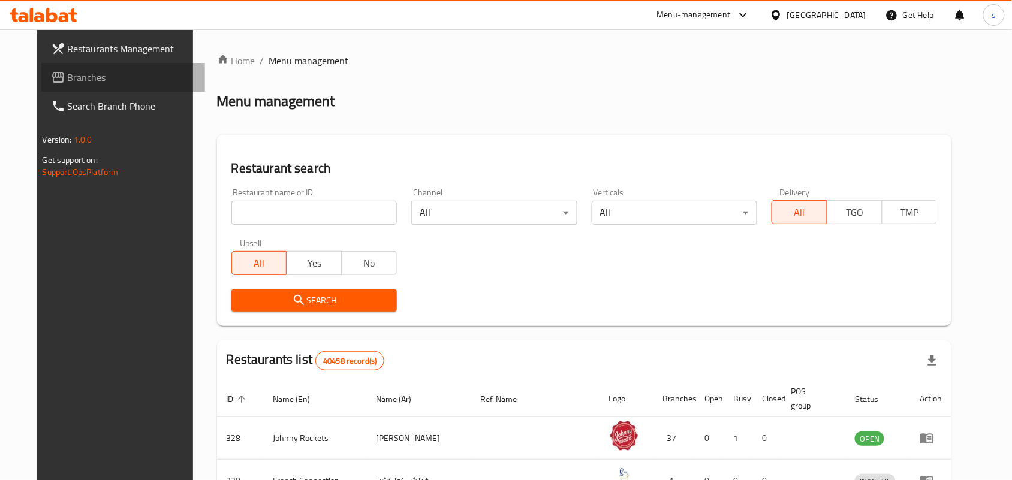
click at [68, 77] on span "Branches" at bounding box center [132, 77] width 128 height 14
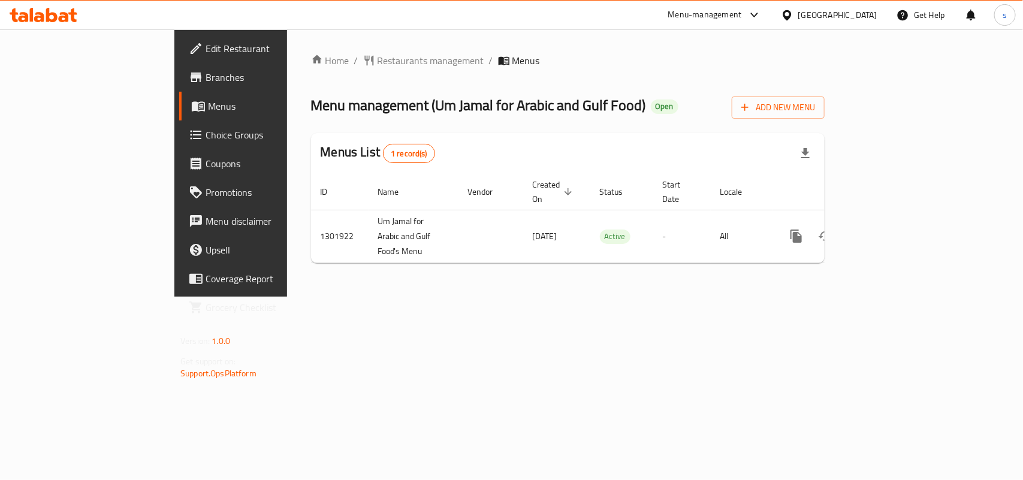
click at [831, 14] on div "[GEOGRAPHIC_DATA]" at bounding box center [837, 14] width 79 height 13
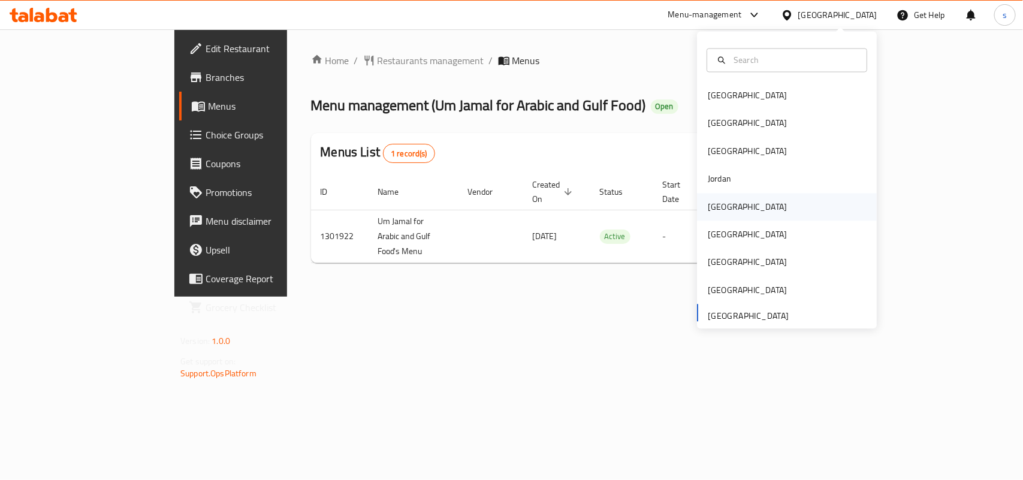
click at [711, 210] on div "[GEOGRAPHIC_DATA]" at bounding box center [747, 206] width 79 height 13
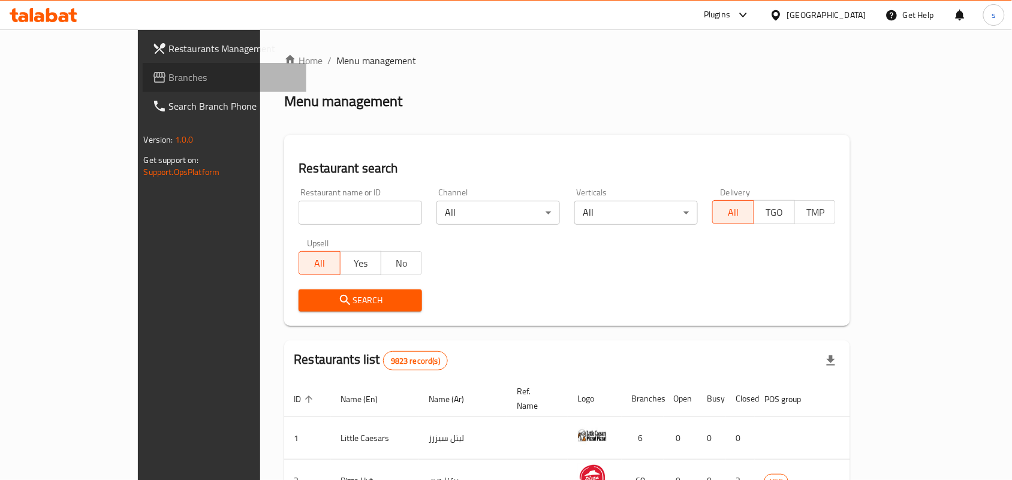
click at [169, 76] on span "Branches" at bounding box center [233, 77] width 128 height 14
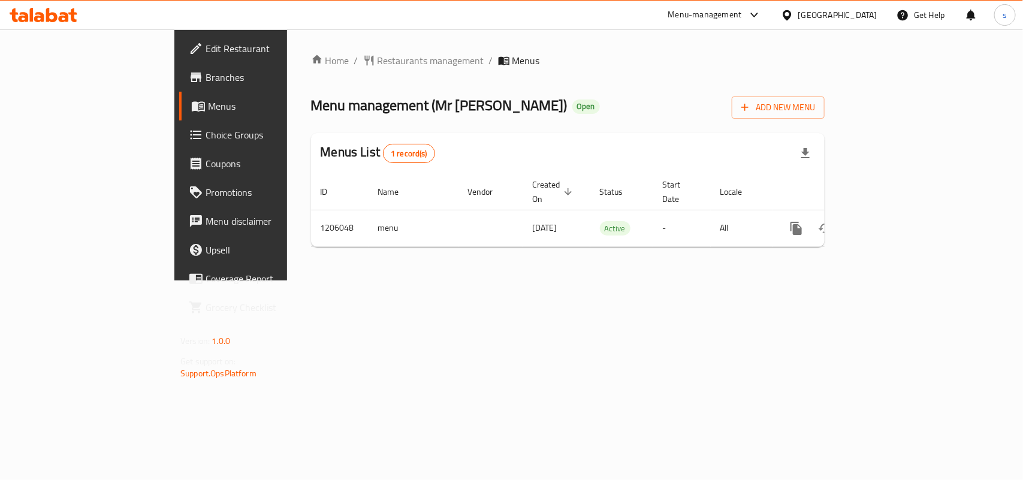
click at [866, 13] on div "[GEOGRAPHIC_DATA]" at bounding box center [837, 14] width 79 height 13
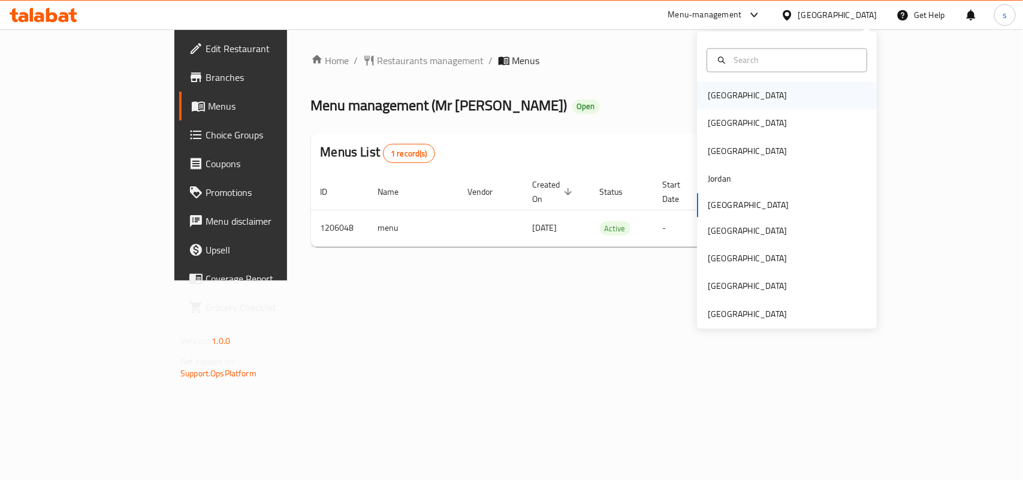
click at [722, 95] on div "[GEOGRAPHIC_DATA]" at bounding box center [747, 95] width 79 height 13
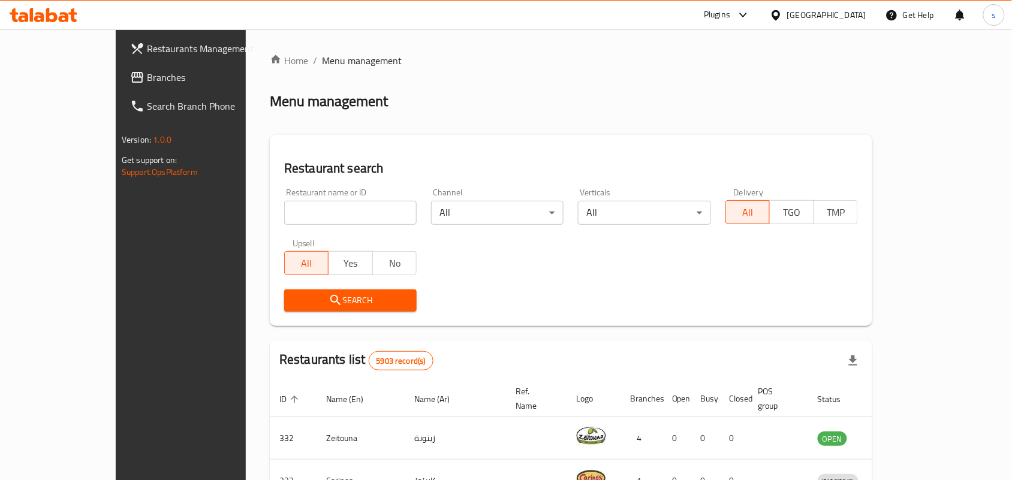
click at [849, 12] on div "[GEOGRAPHIC_DATA]" at bounding box center [826, 14] width 79 height 13
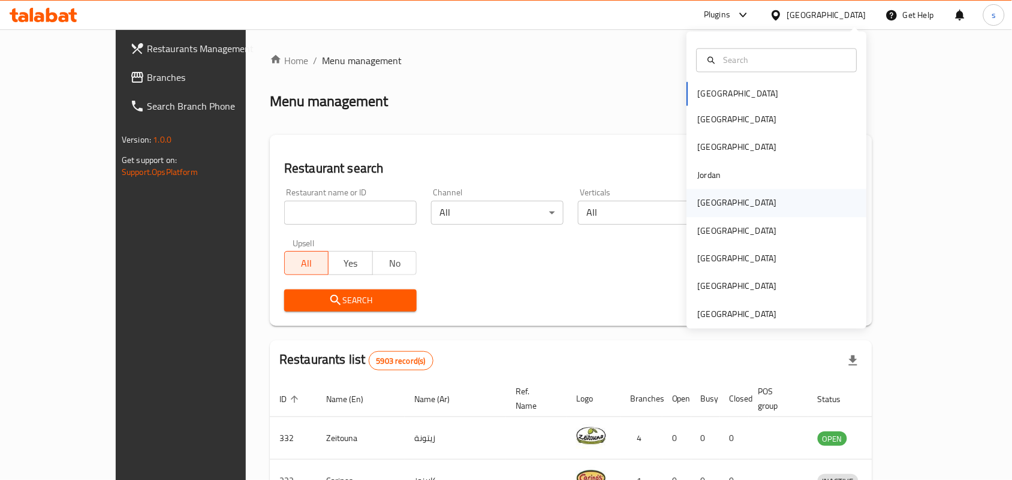
click at [699, 203] on div "[GEOGRAPHIC_DATA]" at bounding box center [737, 203] width 79 height 13
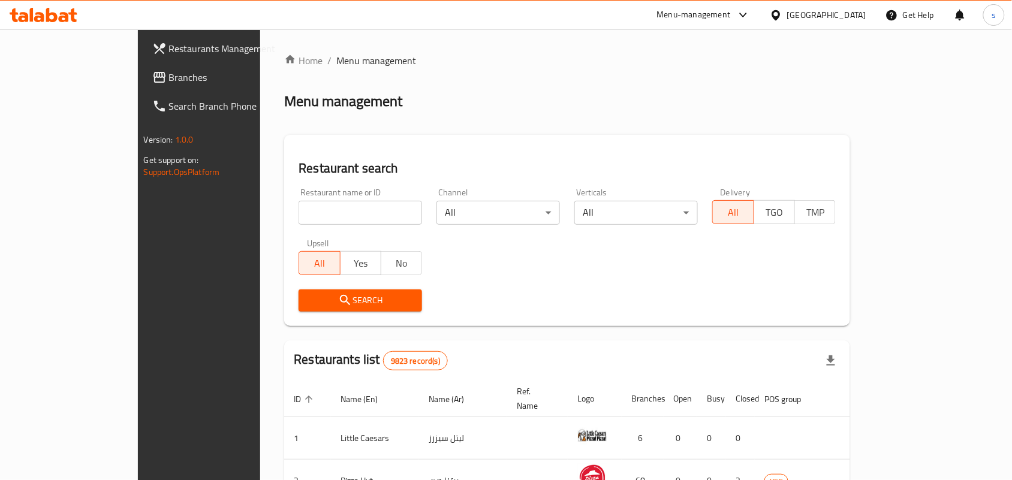
click at [169, 78] on span "Branches" at bounding box center [233, 77] width 128 height 14
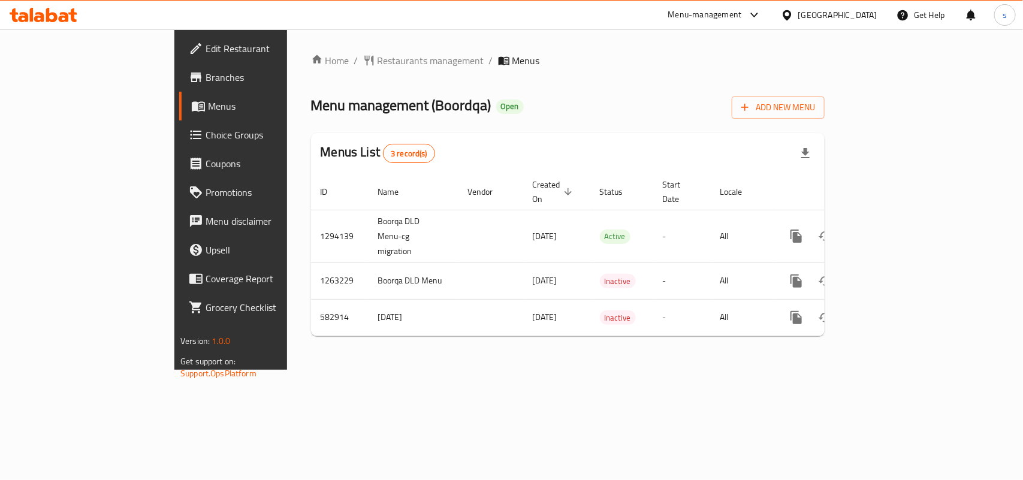
click at [871, 16] on div "[GEOGRAPHIC_DATA]" at bounding box center [837, 14] width 79 height 13
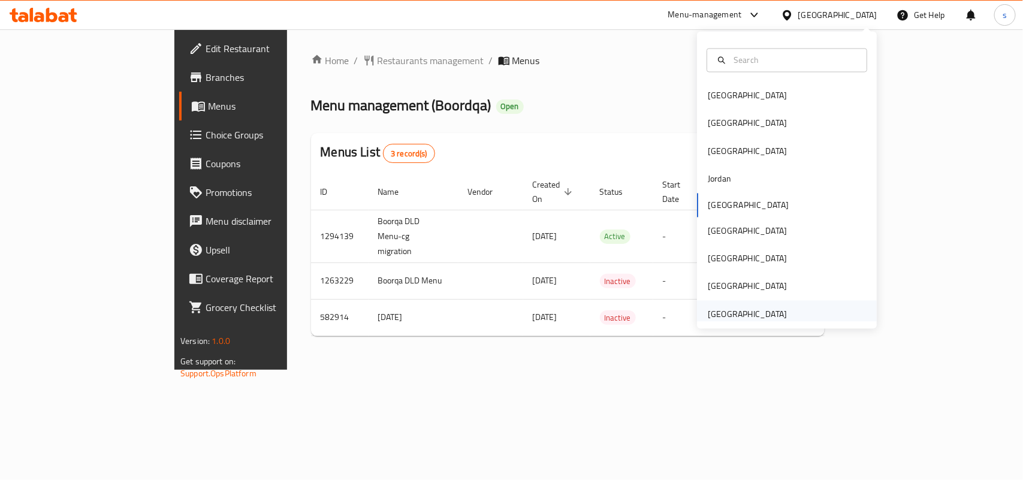
click at [751, 315] on div "[GEOGRAPHIC_DATA]" at bounding box center [747, 313] width 79 height 13
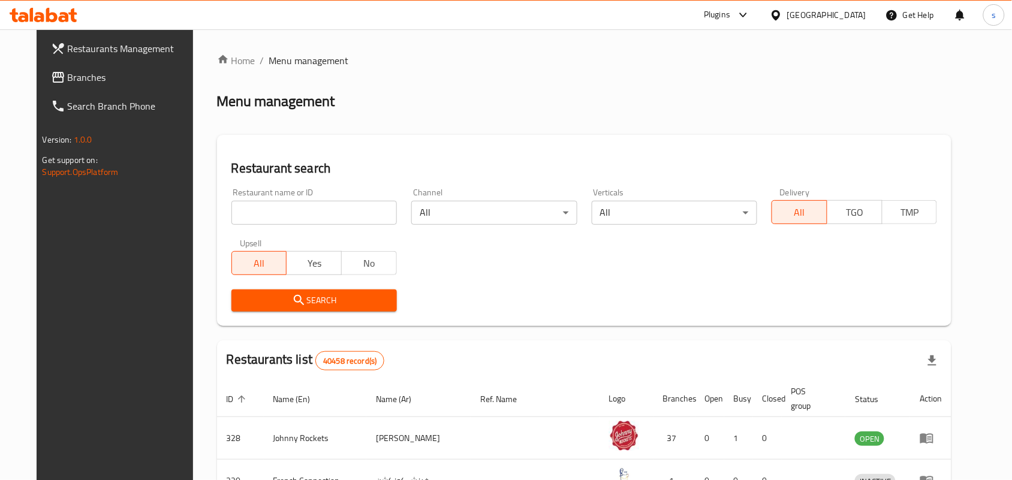
scroll to position [75, 0]
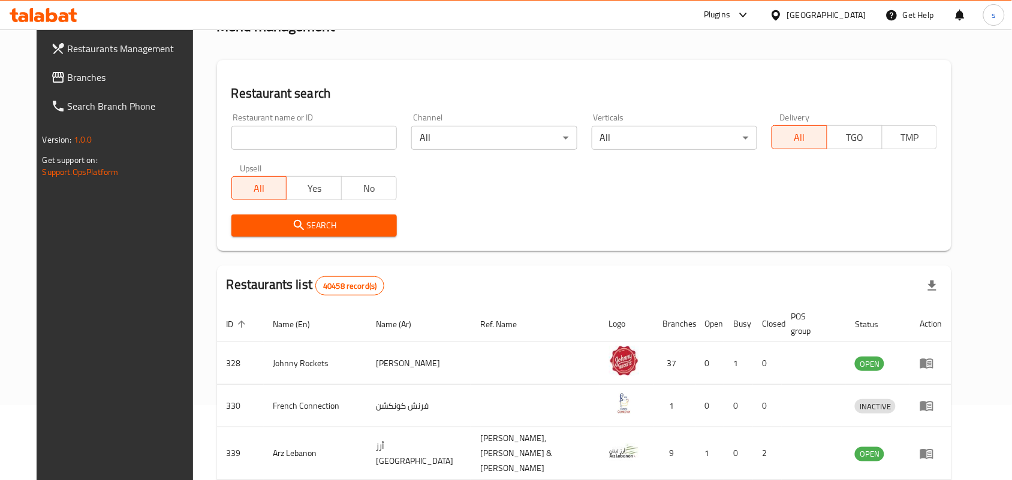
click at [76, 68] on link "Branches" at bounding box center [123, 77] width 164 height 29
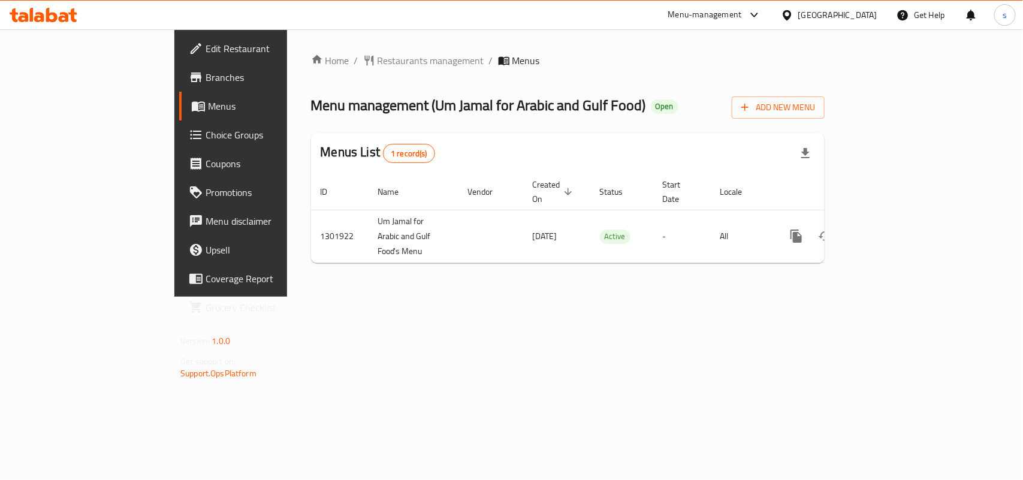
click at [829, 21] on div "[GEOGRAPHIC_DATA]" at bounding box center [837, 14] width 79 height 13
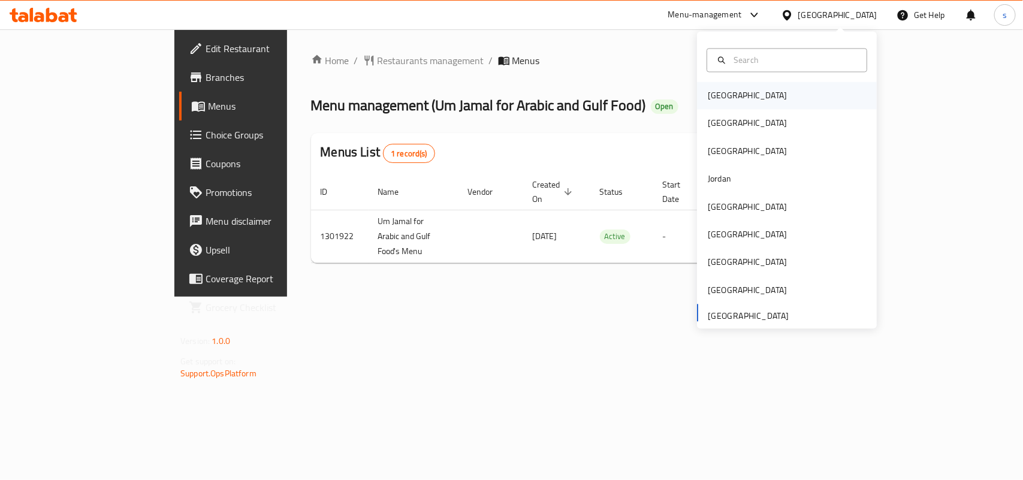
click at [701, 108] on div "[GEOGRAPHIC_DATA]" at bounding box center [747, 96] width 98 height 28
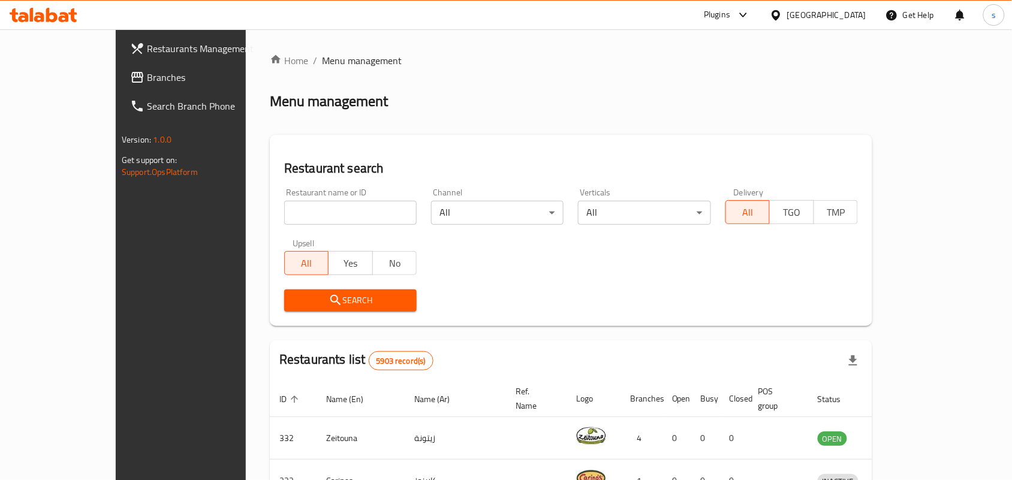
click at [846, 13] on div "[GEOGRAPHIC_DATA]" at bounding box center [826, 14] width 79 height 13
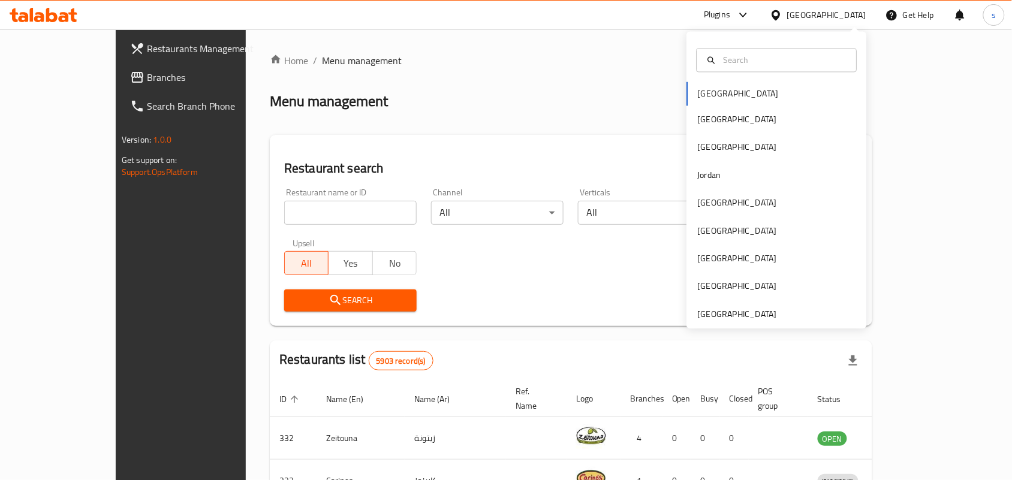
click at [738, 322] on div "Bahrain Egypt Iraq Jordan Kuwait Oman Qatar Saudi Arabia United Arab Emirates" at bounding box center [777, 180] width 180 height 297
click at [736, 313] on div "[GEOGRAPHIC_DATA]" at bounding box center [737, 313] width 79 height 13
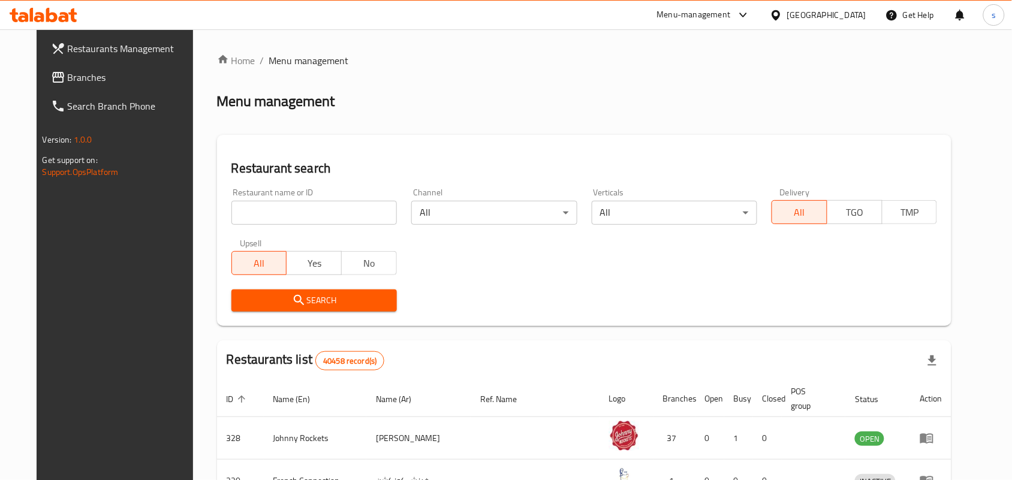
click at [68, 77] on span "Branches" at bounding box center [132, 77] width 128 height 14
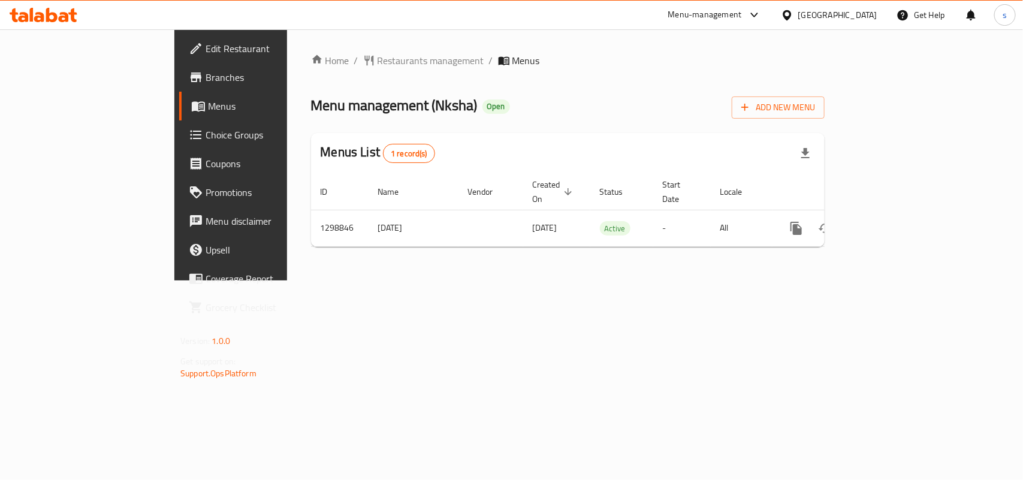
click at [864, 12] on div "[GEOGRAPHIC_DATA]" at bounding box center [837, 14] width 79 height 13
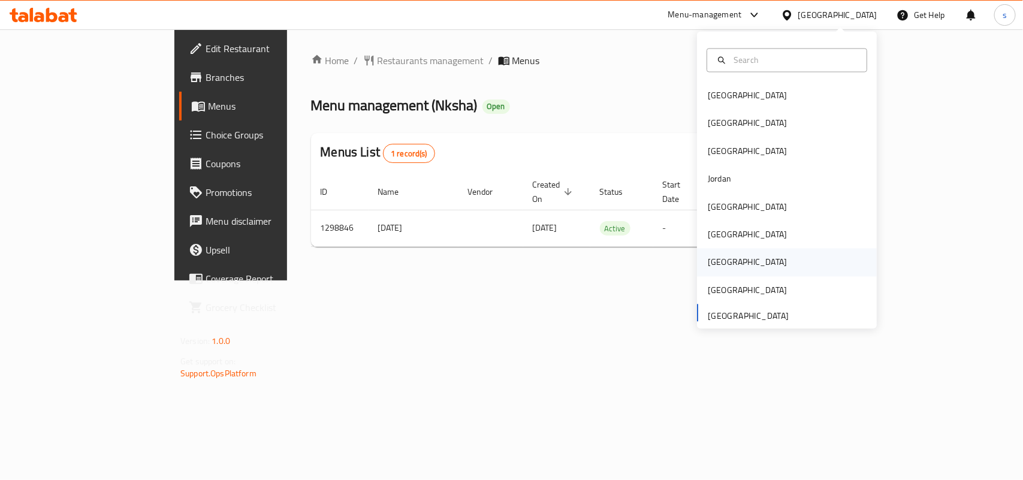
click at [715, 271] on div "[GEOGRAPHIC_DATA]" at bounding box center [747, 263] width 98 height 28
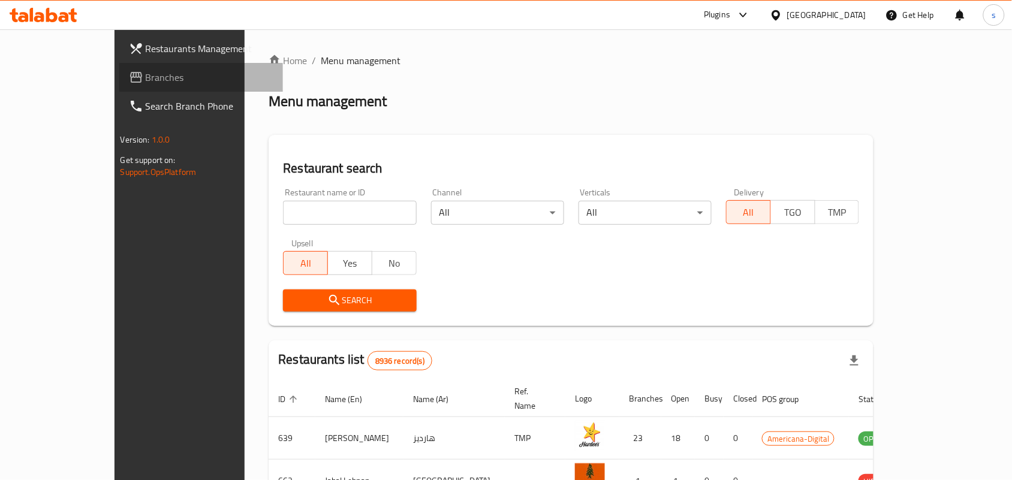
click at [146, 84] on span "Branches" at bounding box center [210, 77] width 128 height 14
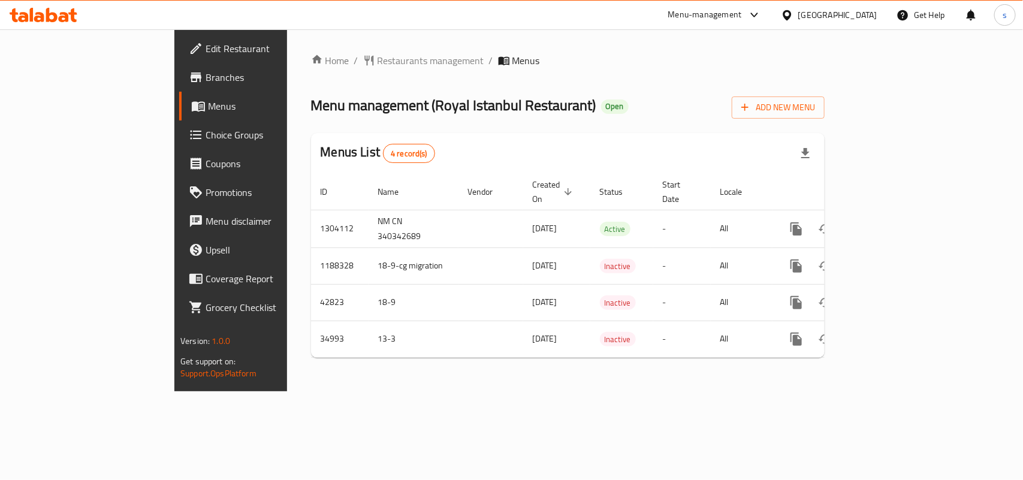
click at [870, 19] on div "[GEOGRAPHIC_DATA]" at bounding box center [837, 14] width 79 height 13
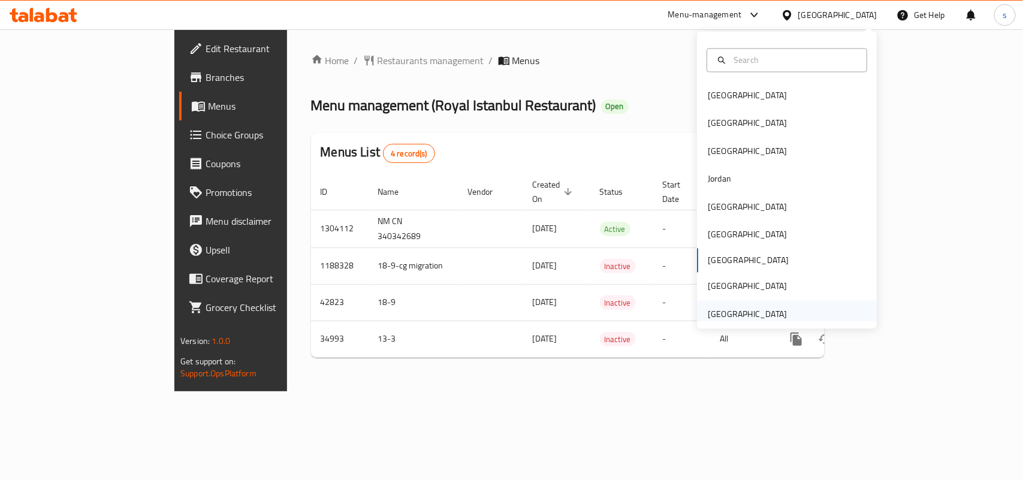
click at [744, 309] on div "[GEOGRAPHIC_DATA]" at bounding box center [747, 313] width 79 height 13
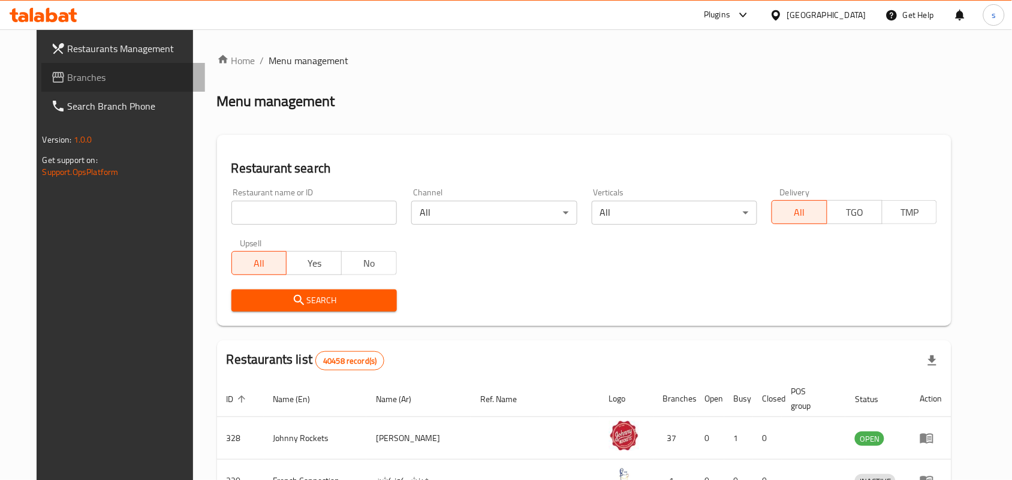
click at [68, 84] on span "Branches" at bounding box center [132, 77] width 128 height 14
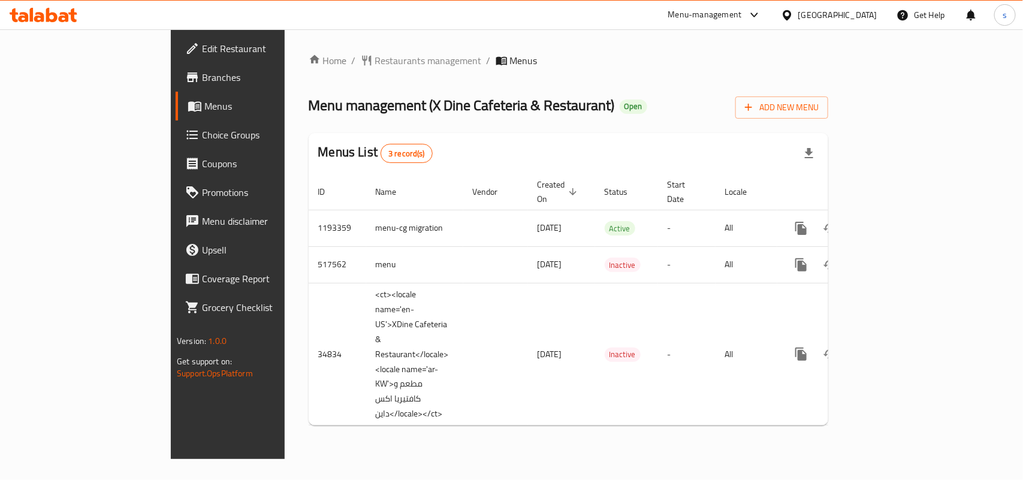
click at [804, 14] on div "[GEOGRAPHIC_DATA]" at bounding box center [837, 14] width 79 height 13
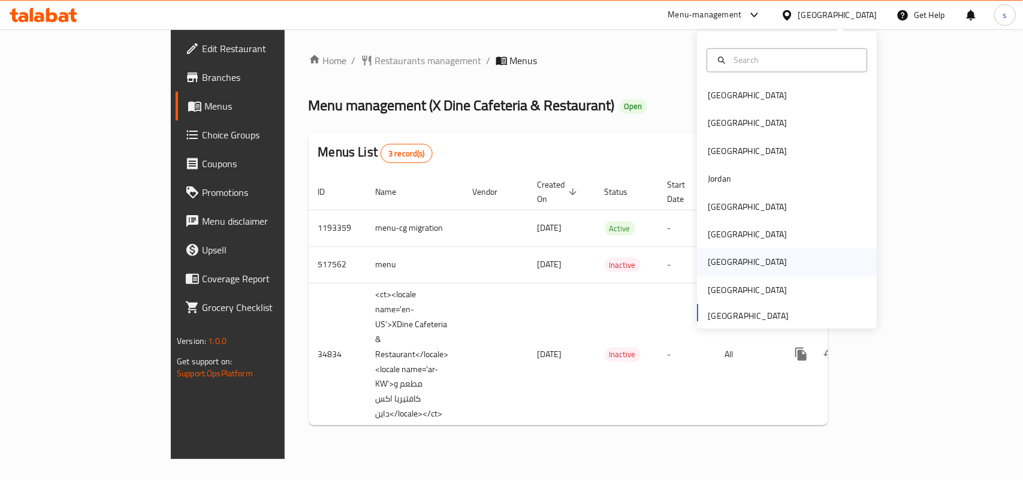
click at [708, 259] on div "[GEOGRAPHIC_DATA]" at bounding box center [747, 262] width 79 height 13
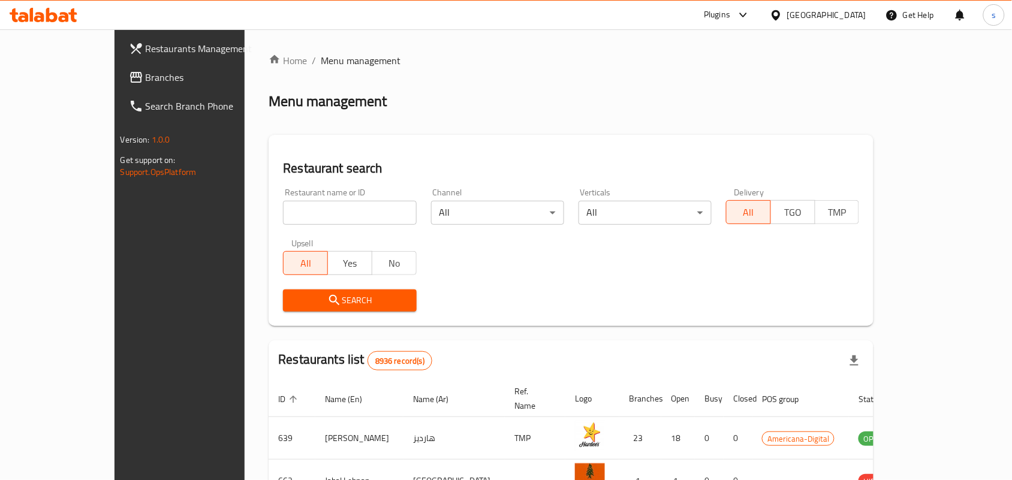
click at [146, 80] on span "Branches" at bounding box center [210, 77] width 128 height 14
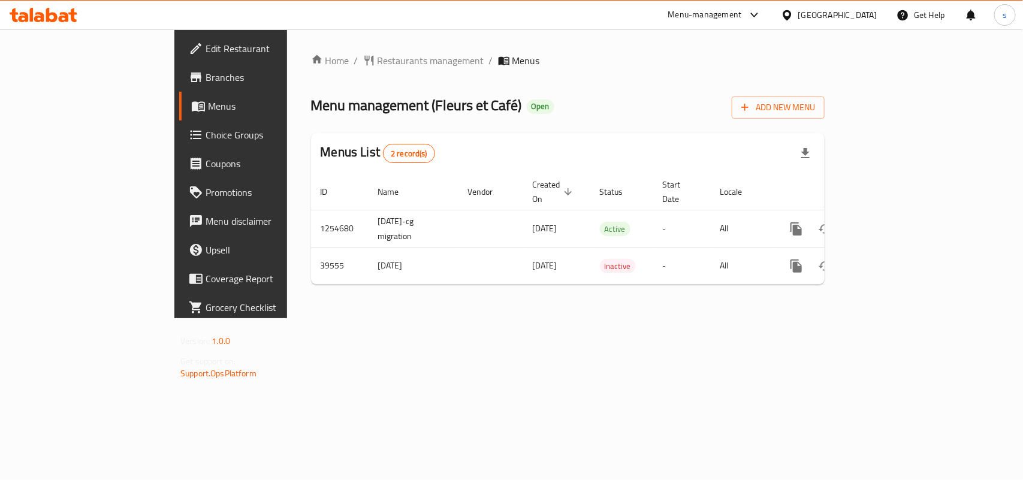
click at [859, 15] on div "[GEOGRAPHIC_DATA]" at bounding box center [837, 14] width 79 height 13
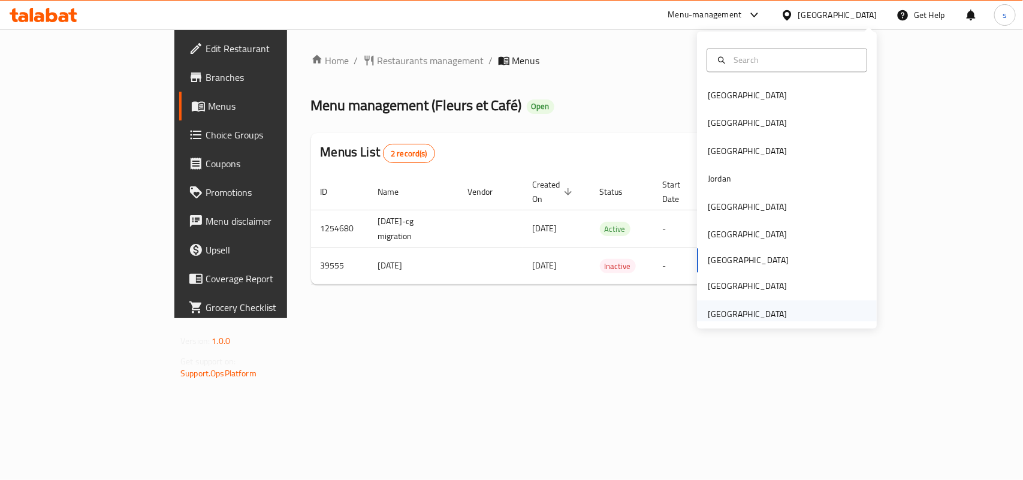
click at [738, 316] on div "[GEOGRAPHIC_DATA]" at bounding box center [747, 313] width 79 height 13
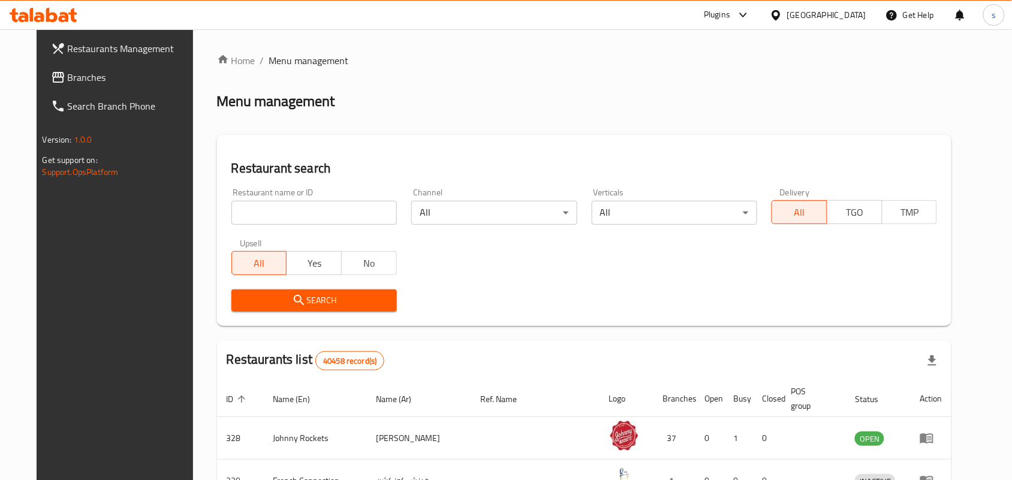
click at [68, 79] on span "Branches" at bounding box center [132, 77] width 128 height 14
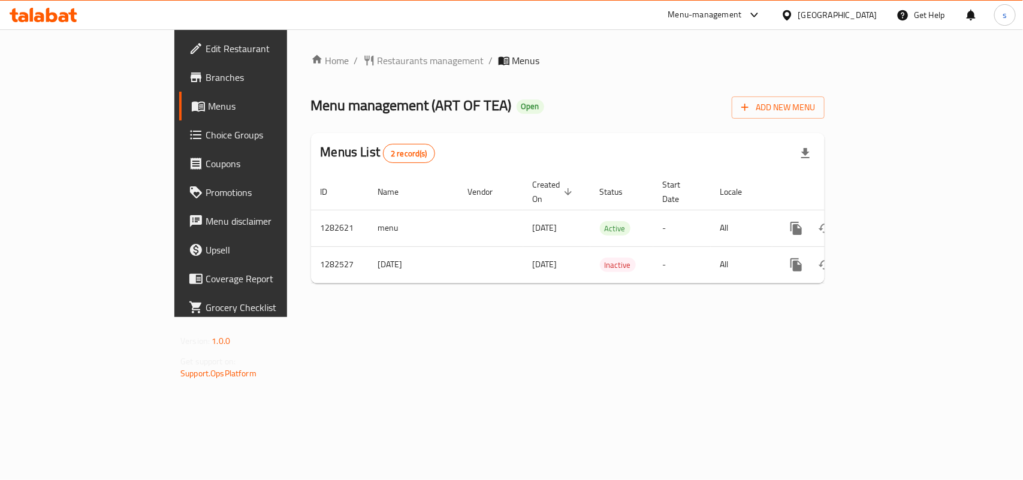
click at [843, 2] on div "[GEOGRAPHIC_DATA]" at bounding box center [829, 15] width 116 height 29
click at [841, 13] on div "[GEOGRAPHIC_DATA]" at bounding box center [837, 14] width 79 height 13
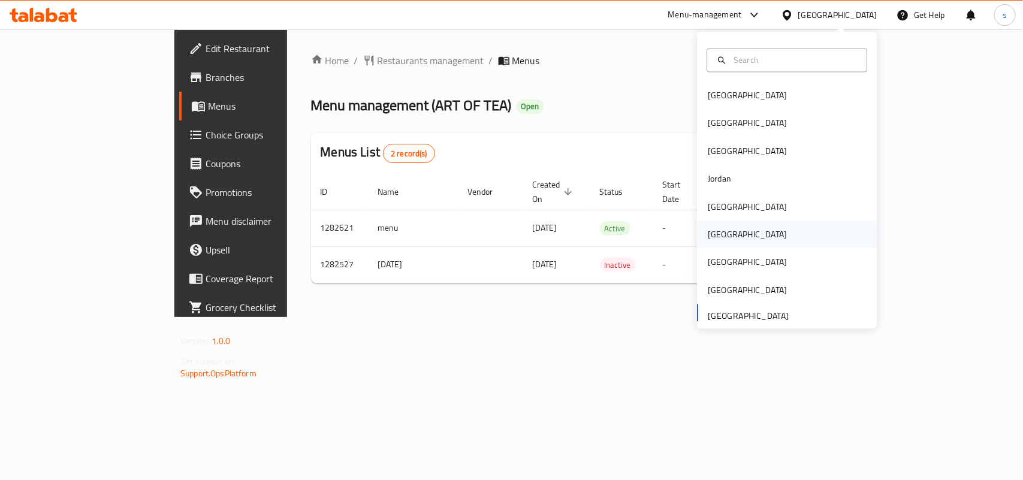
click at [708, 234] on div "[GEOGRAPHIC_DATA]" at bounding box center [747, 234] width 79 height 13
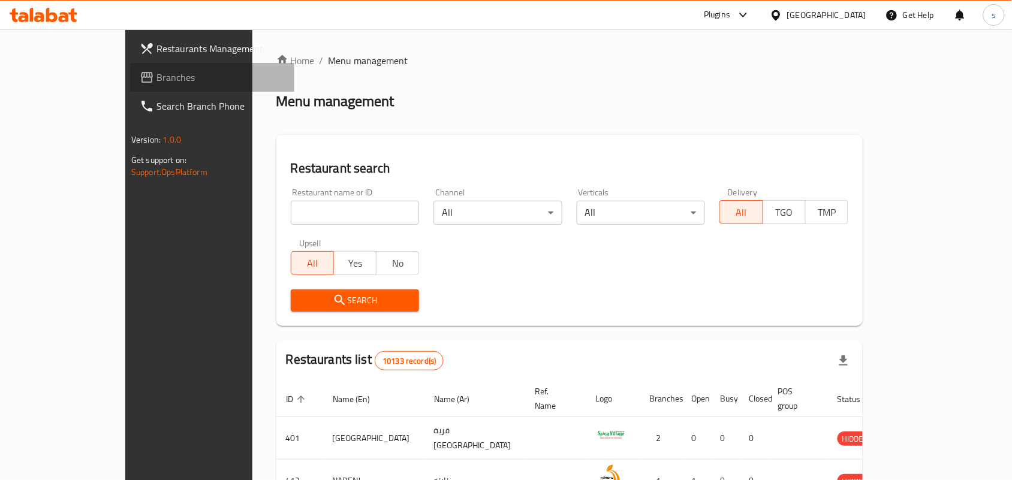
click at [156, 74] on span "Branches" at bounding box center [220, 77] width 128 height 14
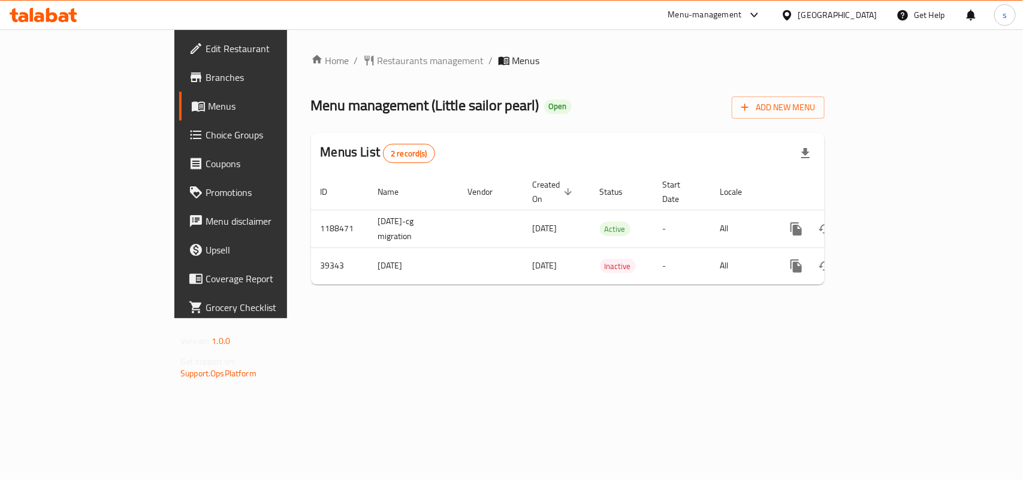
click at [871, 11] on div "[GEOGRAPHIC_DATA]" at bounding box center [837, 14] width 79 height 13
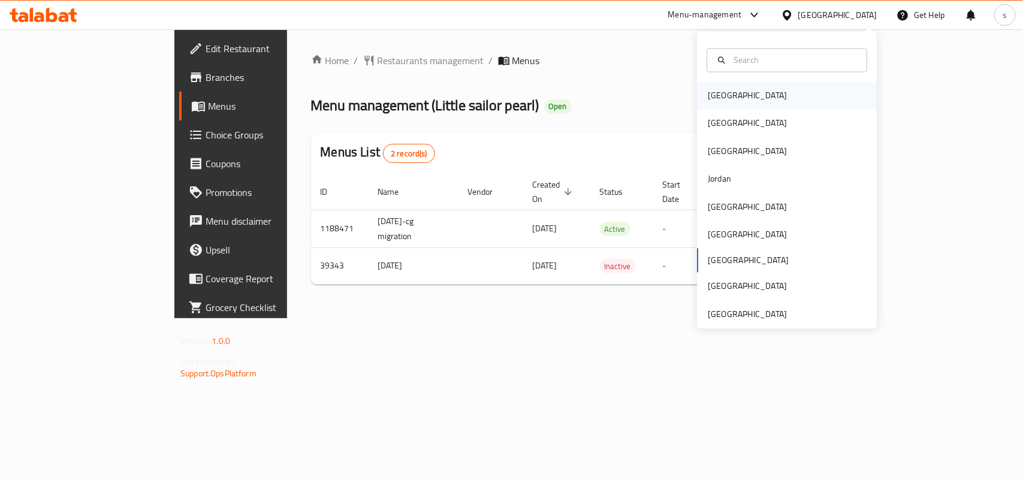
click at [722, 98] on div "[GEOGRAPHIC_DATA]" at bounding box center [747, 95] width 79 height 13
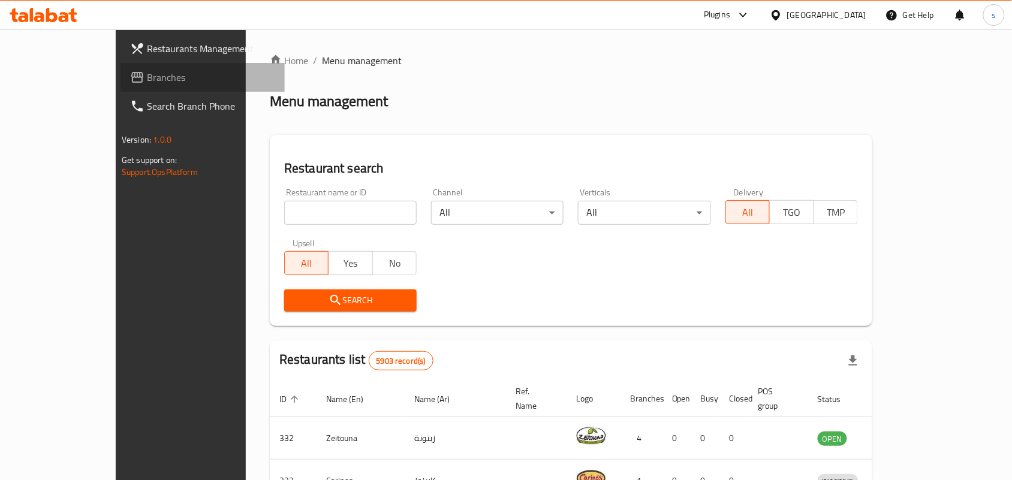
click at [147, 72] on span "Branches" at bounding box center [211, 77] width 128 height 14
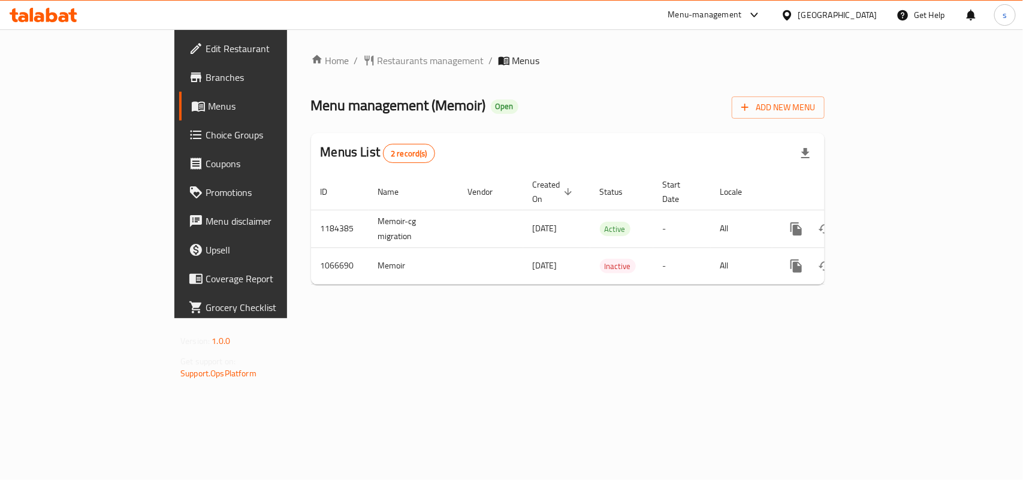
click at [858, 13] on div "[GEOGRAPHIC_DATA]" at bounding box center [837, 14] width 79 height 13
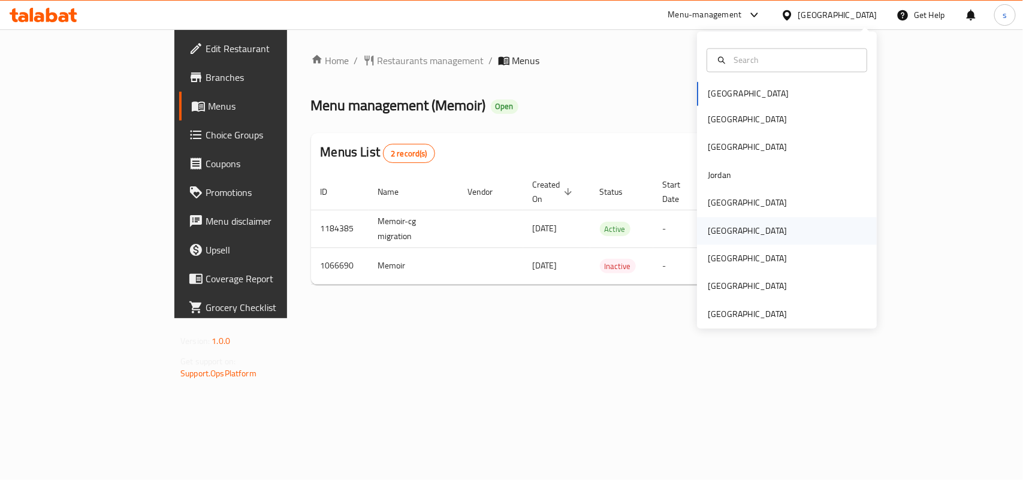
click at [721, 233] on div "[GEOGRAPHIC_DATA]" at bounding box center [747, 231] width 98 height 28
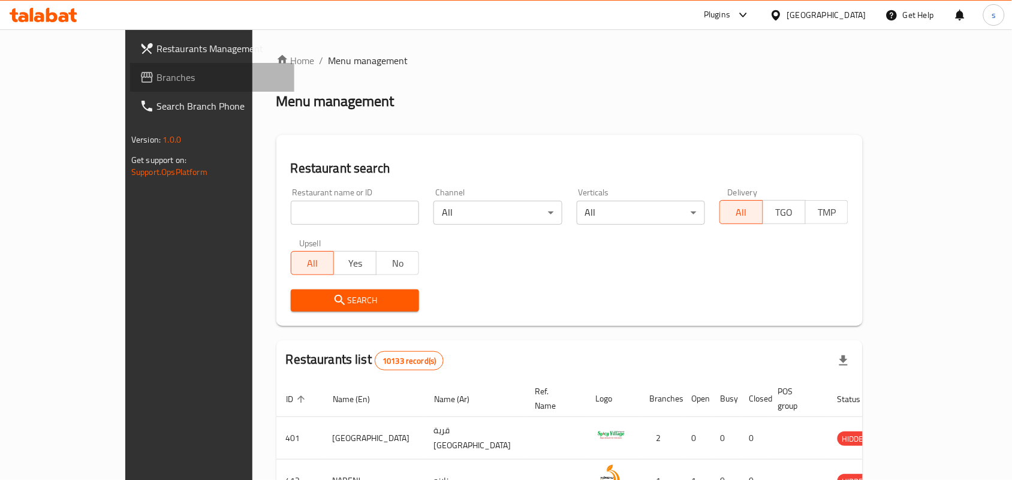
click at [156, 81] on span "Branches" at bounding box center [220, 77] width 128 height 14
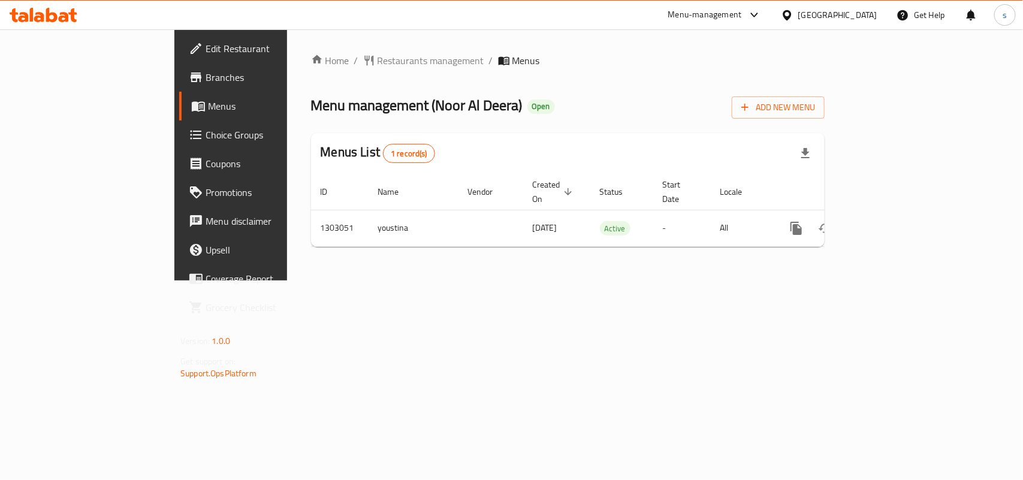
click at [867, 21] on div "[GEOGRAPHIC_DATA]" at bounding box center [837, 14] width 79 height 13
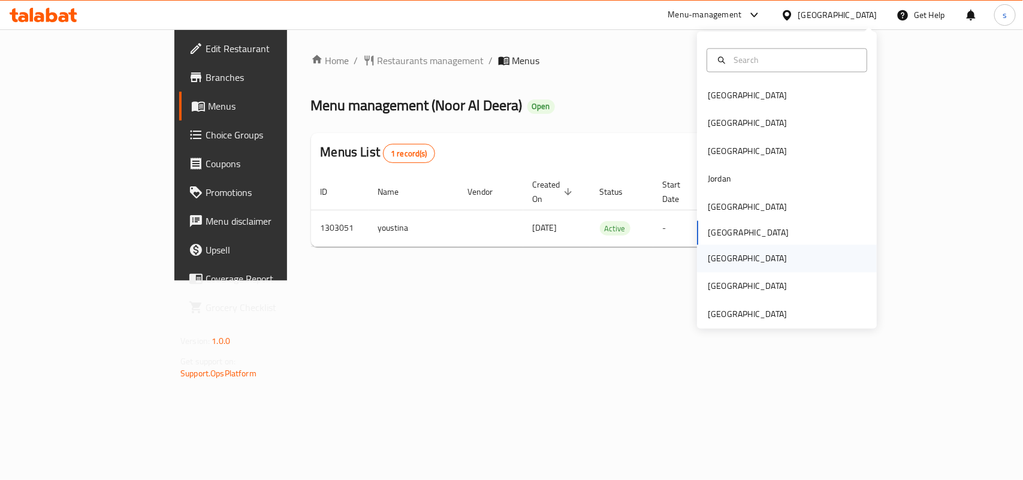
click at [711, 256] on div "[GEOGRAPHIC_DATA]" at bounding box center [747, 258] width 79 height 13
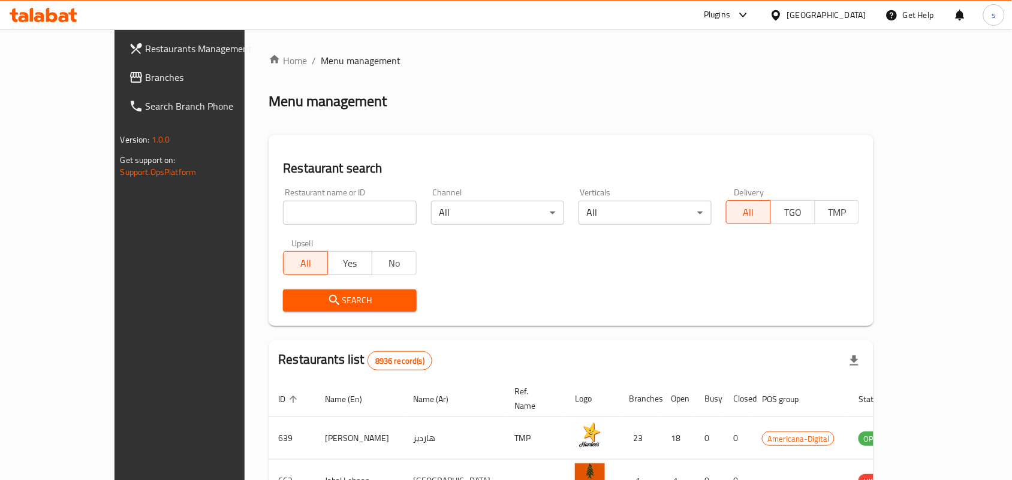
drag, startPoint x: 49, startPoint y: 74, endPoint x: 23, endPoint y: 93, distance: 32.5
click at [146, 74] on span "Branches" at bounding box center [210, 77] width 128 height 14
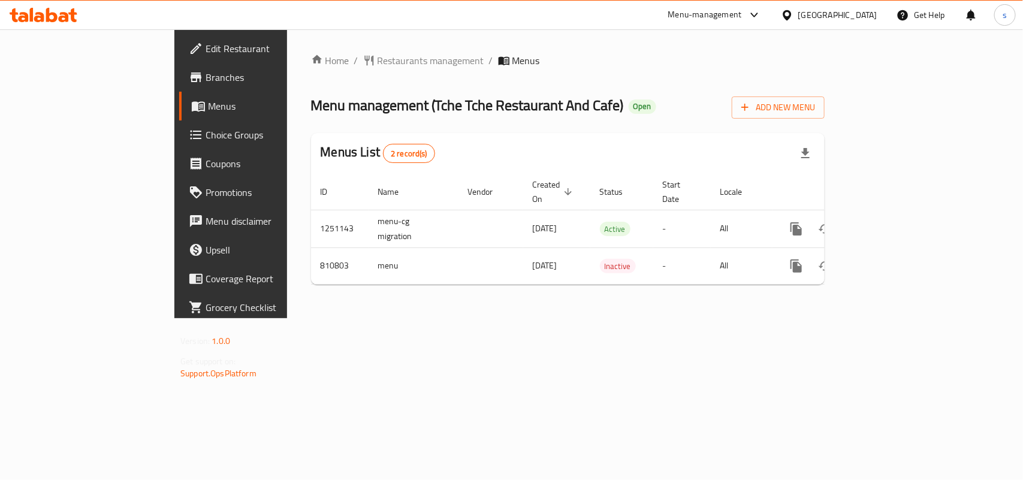
click at [861, 10] on div "[GEOGRAPHIC_DATA]" at bounding box center [837, 14] width 79 height 13
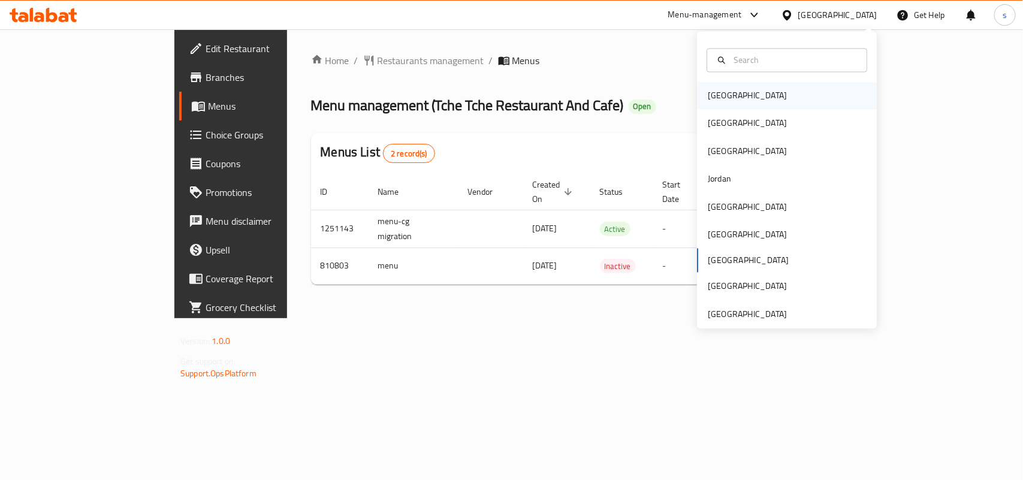
click at [725, 87] on div "[GEOGRAPHIC_DATA]" at bounding box center [747, 96] width 98 height 28
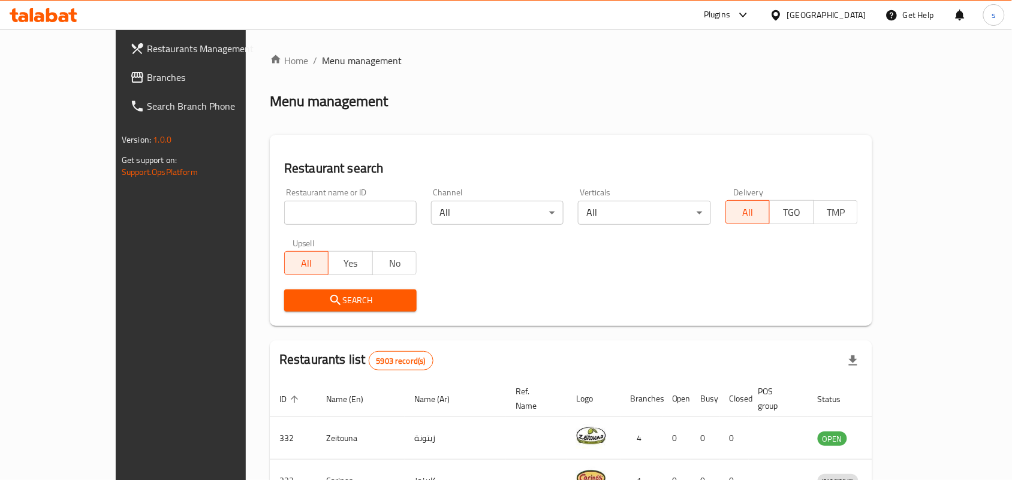
click at [841, 18] on div "[GEOGRAPHIC_DATA]" at bounding box center [826, 14] width 79 height 13
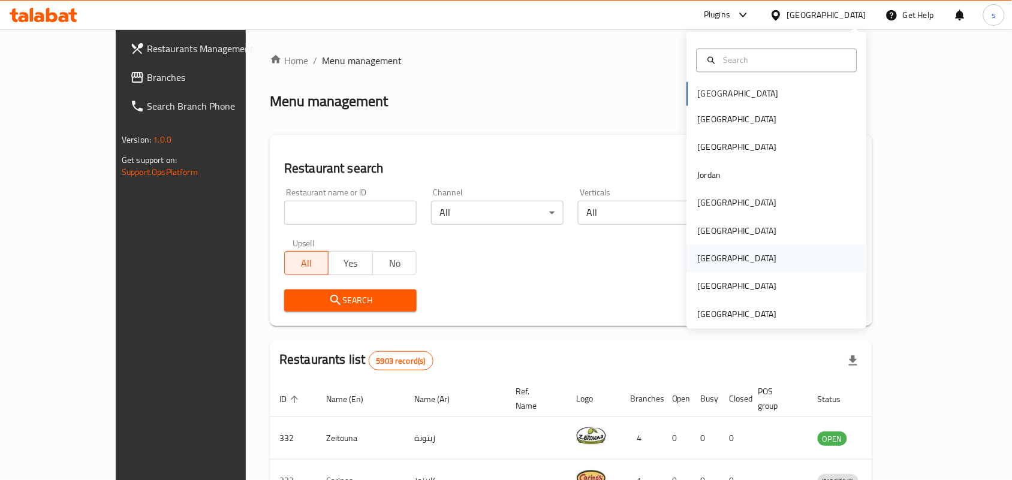
click at [698, 261] on div "[GEOGRAPHIC_DATA]" at bounding box center [737, 258] width 79 height 13
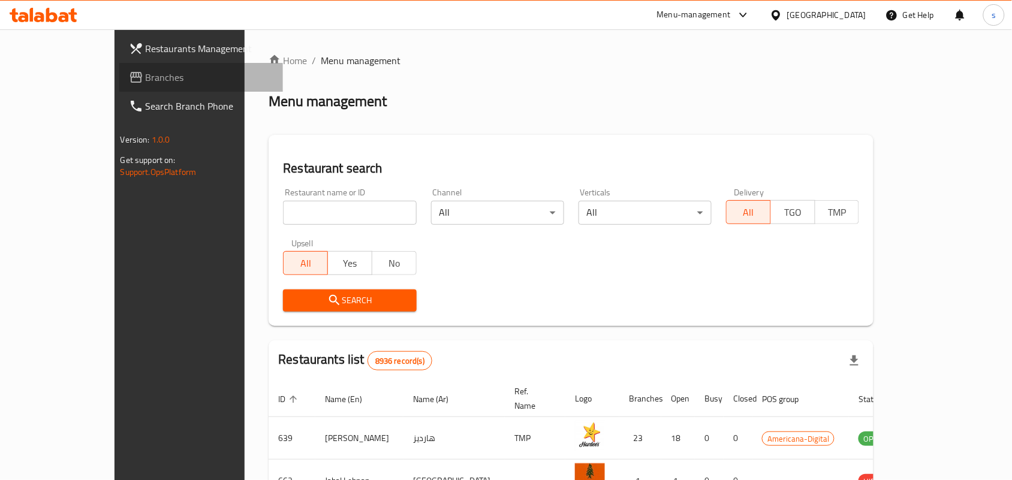
click at [146, 72] on span "Branches" at bounding box center [210, 77] width 128 height 14
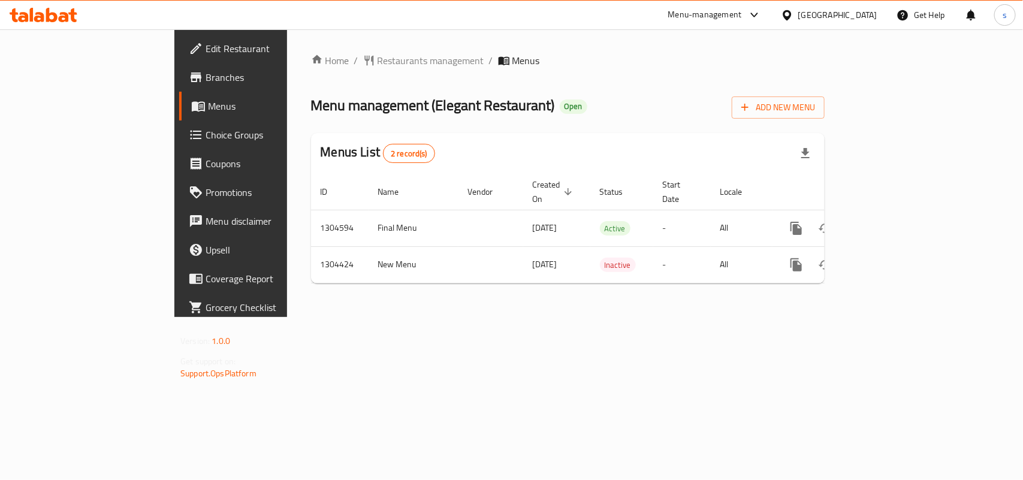
click at [867, 10] on div "[GEOGRAPHIC_DATA]" at bounding box center [837, 14] width 79 height 13
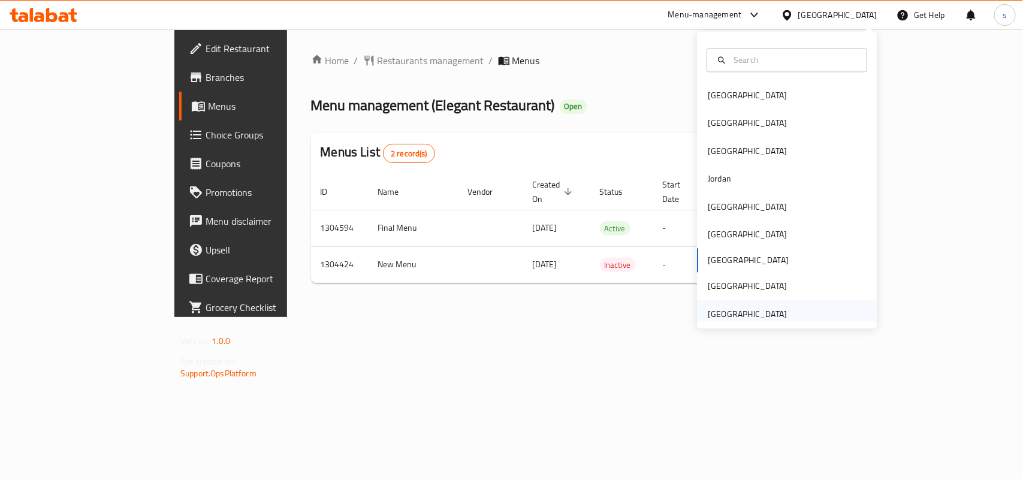
click at [729, 313] on div "[GEOGRAPHIC_DATA]" at bounding box center [747, 313] width 79 height 13
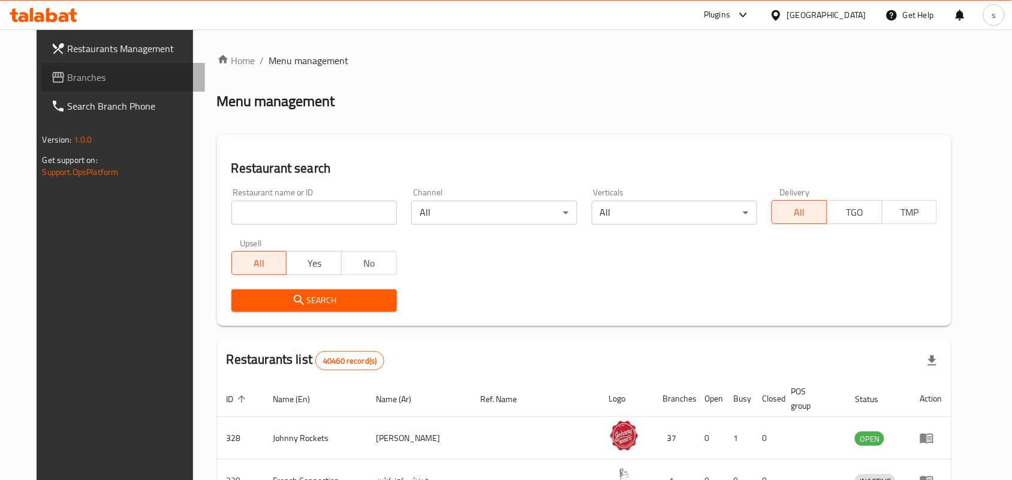
click at [68, 71] on span "Branches" at bounding box center [132, 77] width 128 height 14
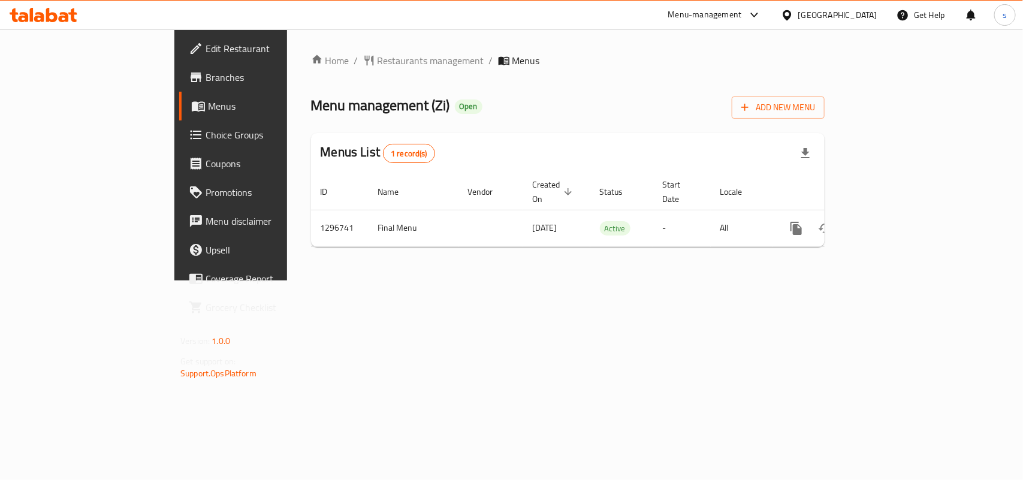
click at [826, 16] on div "[GEOGRAPHIC_DATA]" at bounding box center [837, 14] width 79 height 13
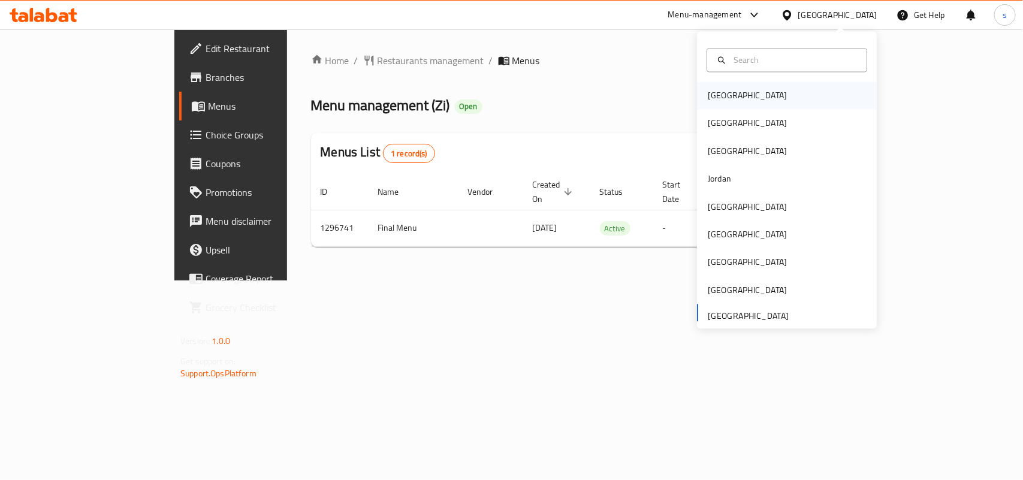
click at [709, 103] on div "[GEOGRAPHIC_DATA]" at bounding box center [747, 96] width 98 height 28
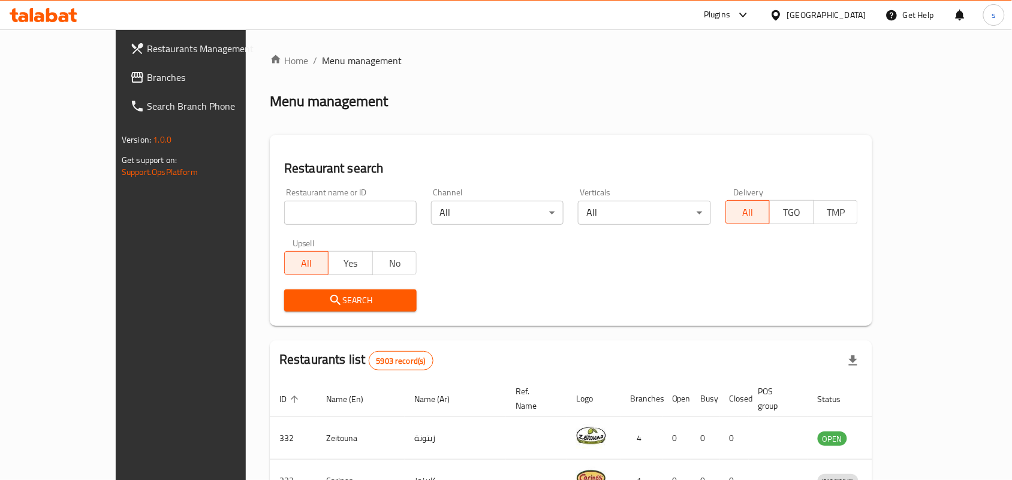
click at [857, 15] on div "[GEOGRAPHIC_DATA]" at bounding box center [826, 14] width 79 height 13
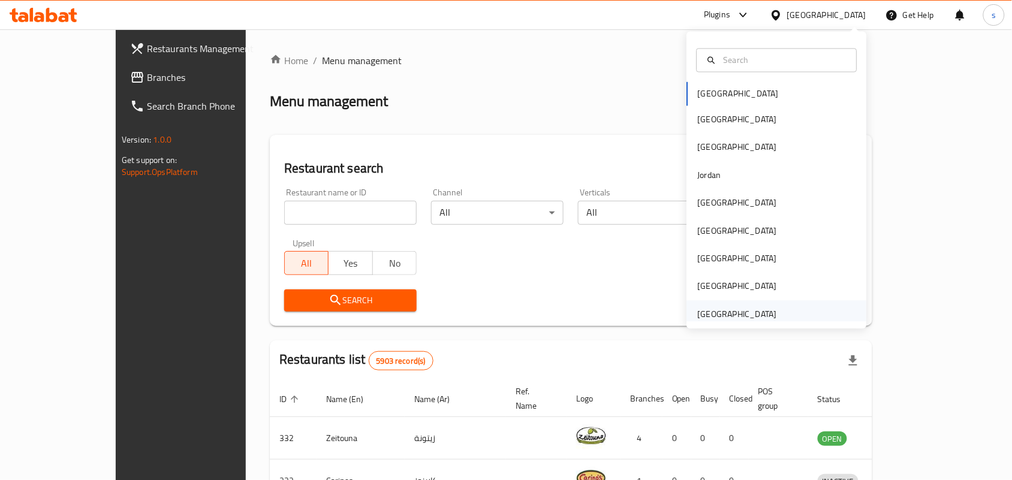
click at [706, 315] on div "[GEOGRAPHIC_DATA]" at bounding box center [737, 313] width 79 height 13
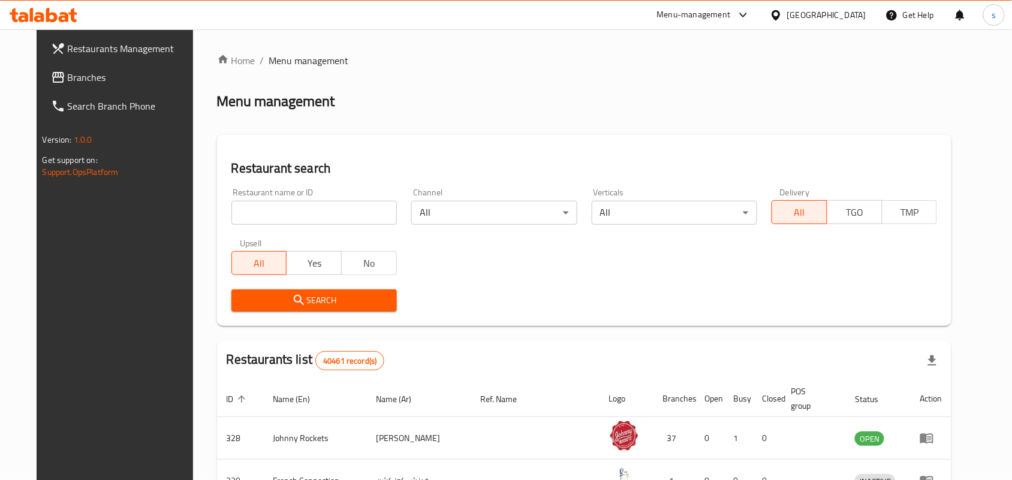
click at [68, 78] on span "Branches" at bounding box center [132, 77] width 128 height 14
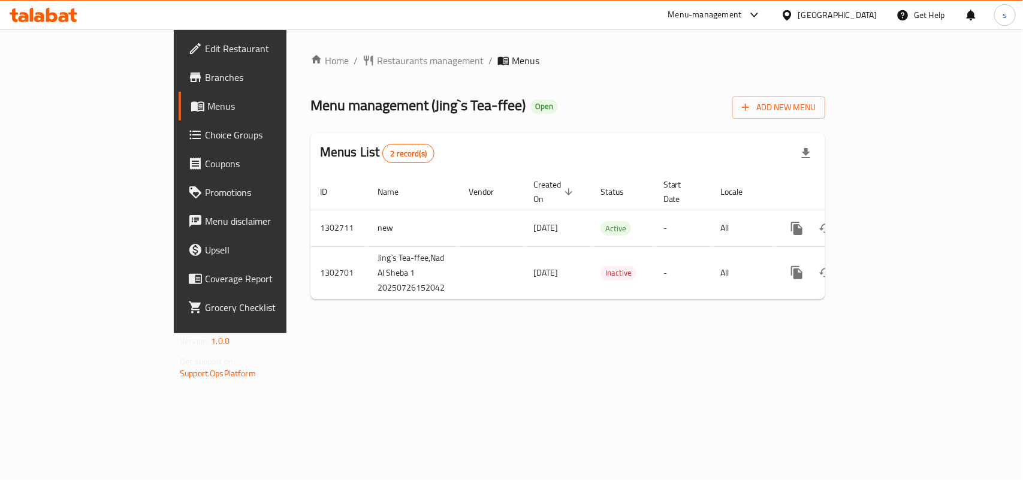
click at [858, 16] on div "[GEOGRAPHIC_DATA]" at bounding box center [837, 14] width 79 height 13
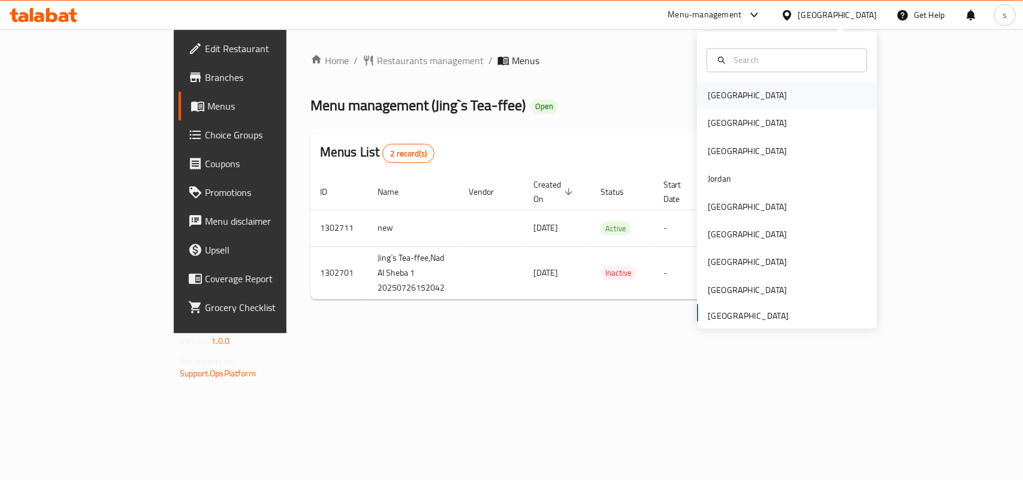
click at [709, 99] on div "[GEOGRAPHIC_DATA]" at bounding box center [747, 95] width 79 height 13
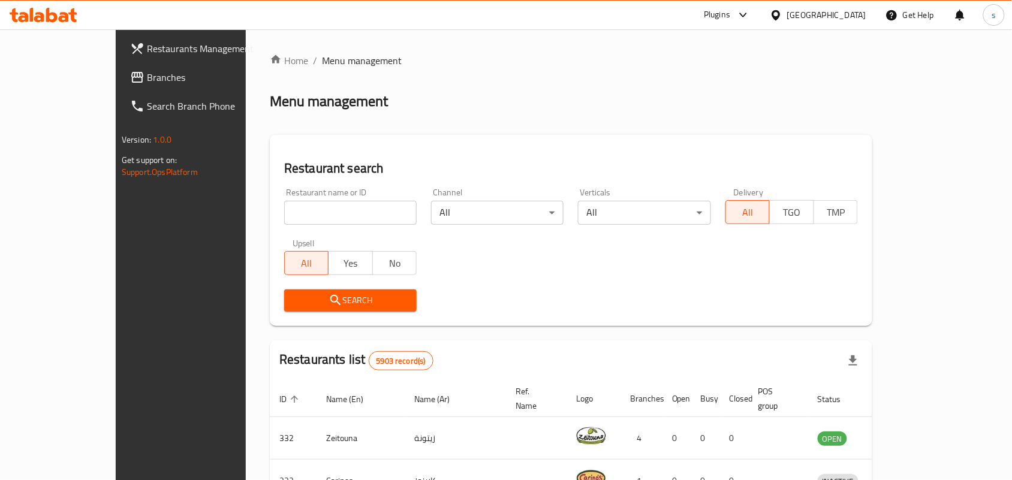
click at [855, 12] on div "[GEOGRAPHIC_DATA]" at bounding box center [826, 14] width 79 height 13
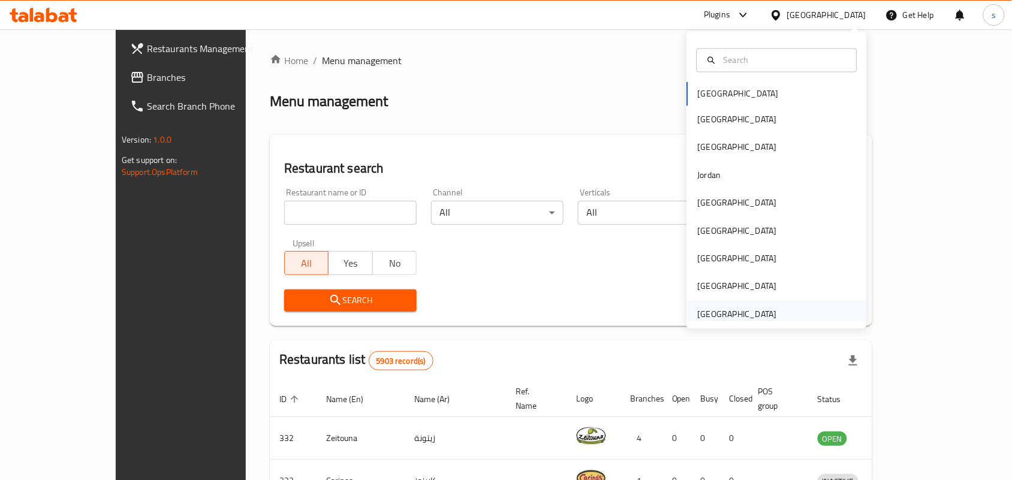
click at [699, 313] on div "[GEOGRAPHIC_DATA]" at bounding box center [737, 313] width 79 height 13
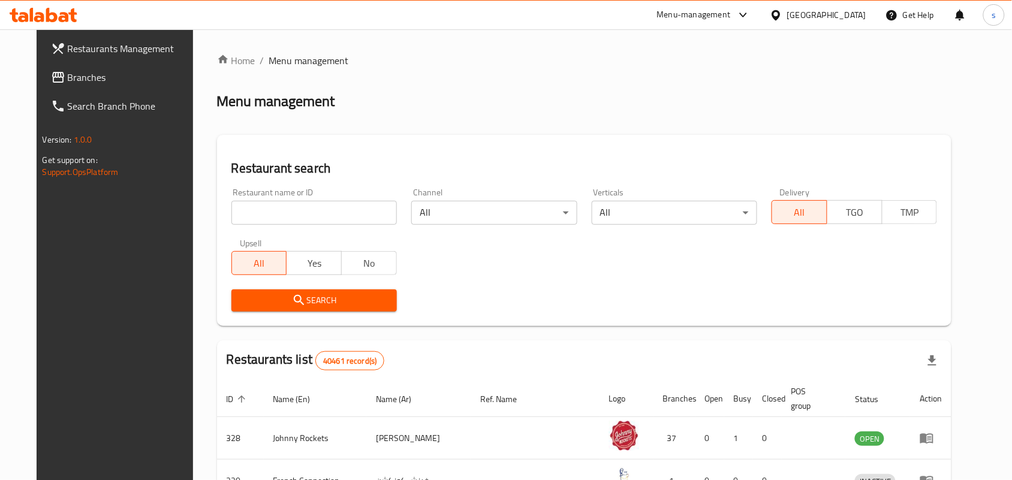
click at [68, 70] on span "Branches" at bounding box center [132, 77] width 128 height 14
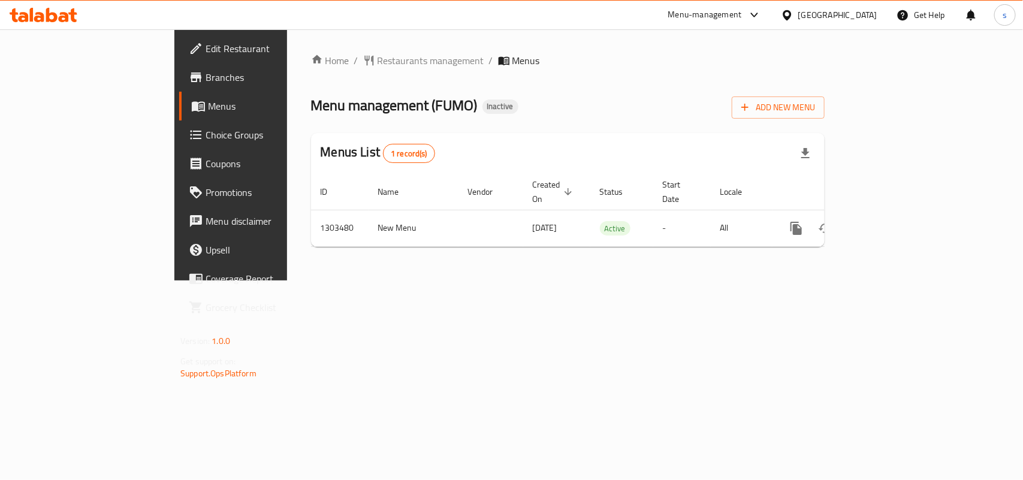
click at [818, 18] on div "[GEOGRAPHIC_DATA]" at bounding box center [837, 14] width 79 height 13
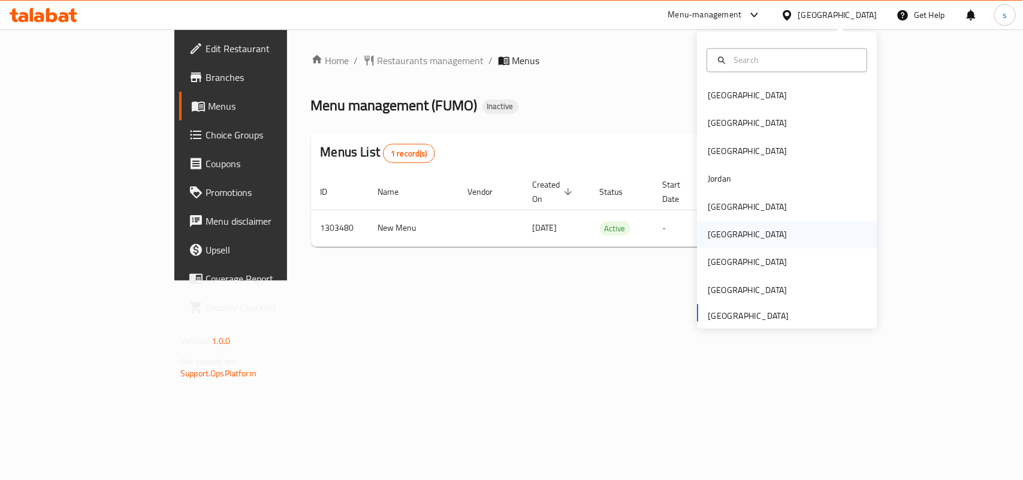
click at [708, 241] on div "[GEOGRAPHIC_DATA]" at bounding box center [747, 234] width 79 height 13
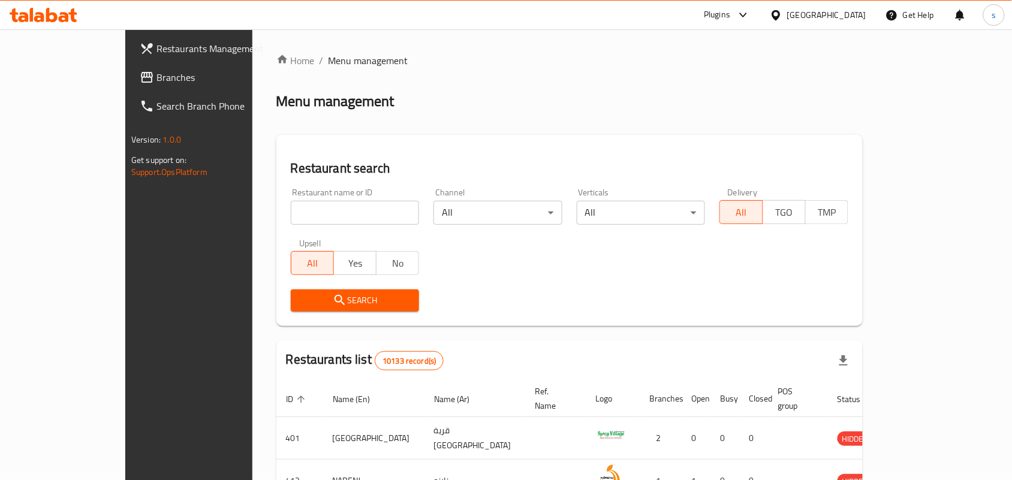
click at [156, 80] on span "Branches" at bounding box center [220, 77] width 128 height 14
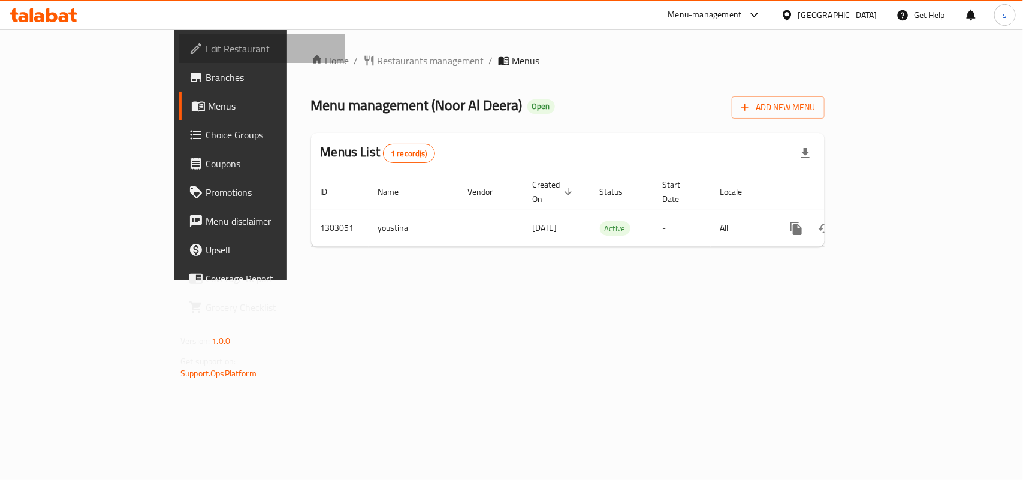
click at [206, 49] on span "Edit Restaurant" at bounding box center [271, 48] width 130 height 14
click at [861, 14] on div "[GEOGRAPHIC_DATA]" at bounding box center [837, 14] width 79 height 13
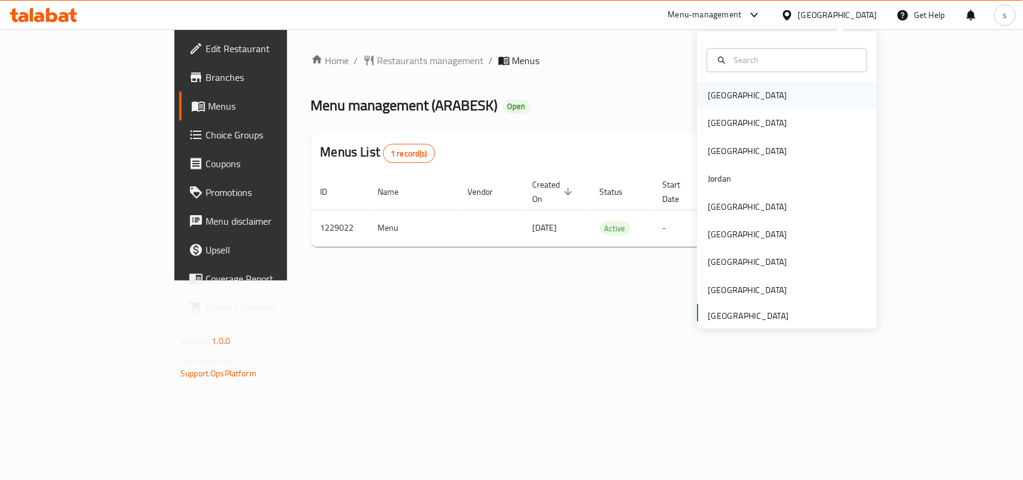
click at [723, 89] on div "[GEOGRAPHIC_DATA]" at bounding box center [747, 95] width 79 height 13
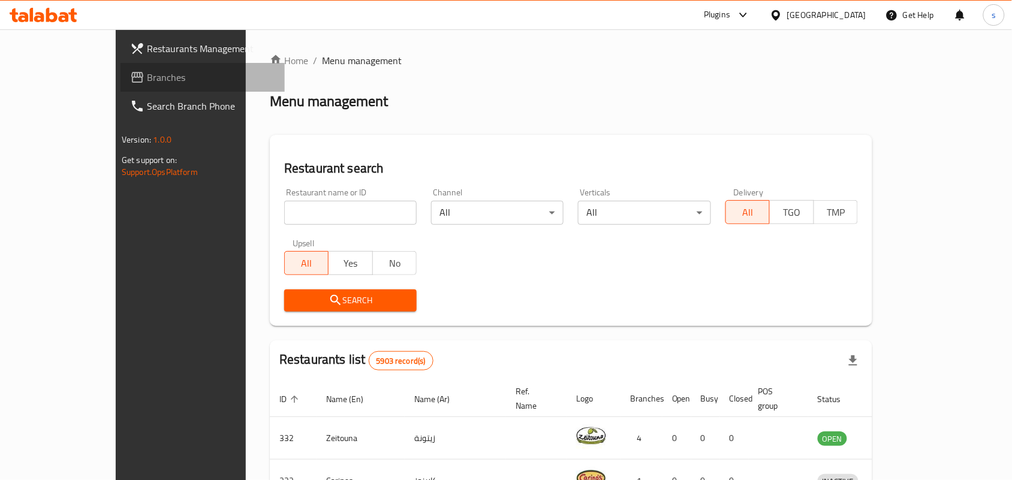
click at [147, 83] on span "Branches" at bounding box center [211, 77] width 128 height 14
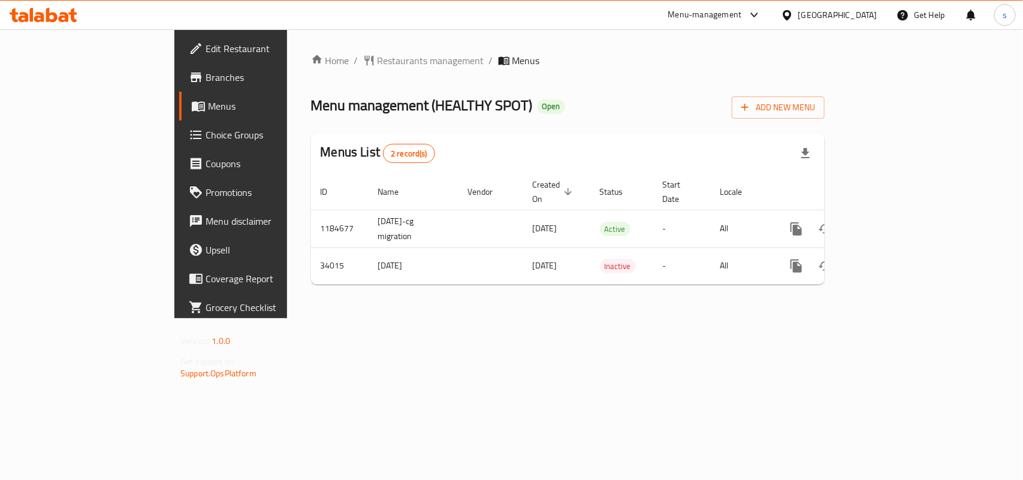
click at [871, 10] on div "Bahrain" at bounding box center [837, 14] width 79 height 13
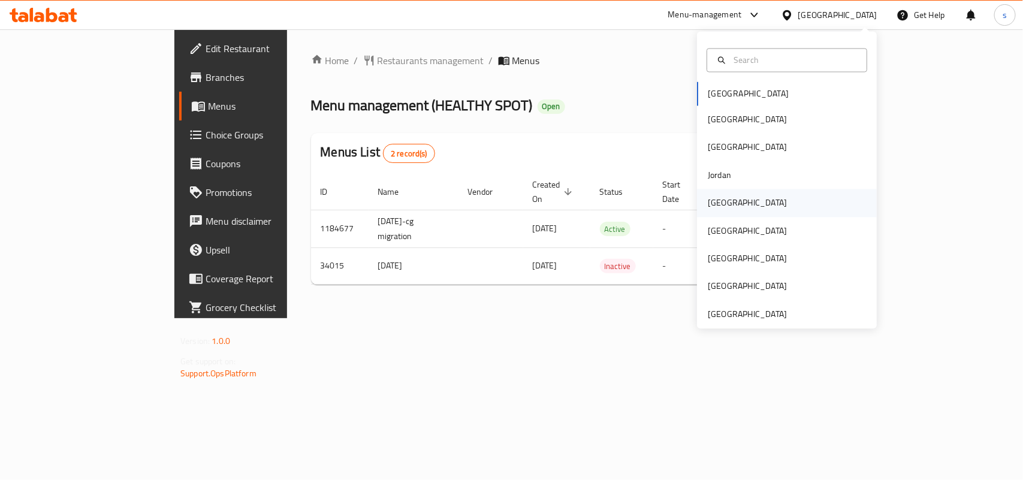
click at [716, 204] on div "[GEOGRAPHIC_DATA]" at bounding box center [747, 203] width 79 height 13
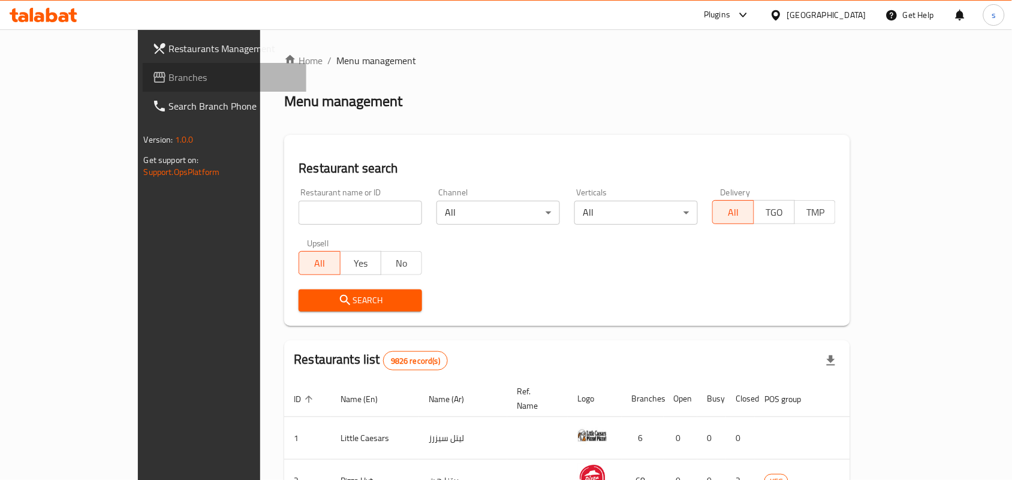
click at [153, 81] on icon at bounding box center [159, 77] width 12 height 11
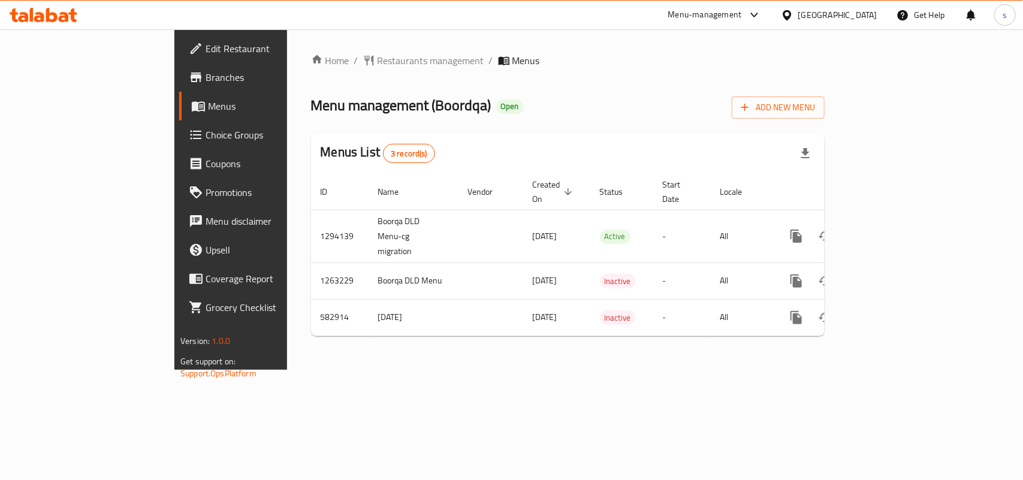
click at [853, 11] on div "[GEOGRAPHIC_DATA]" at bounding box center [837, 14] width 79 height 13
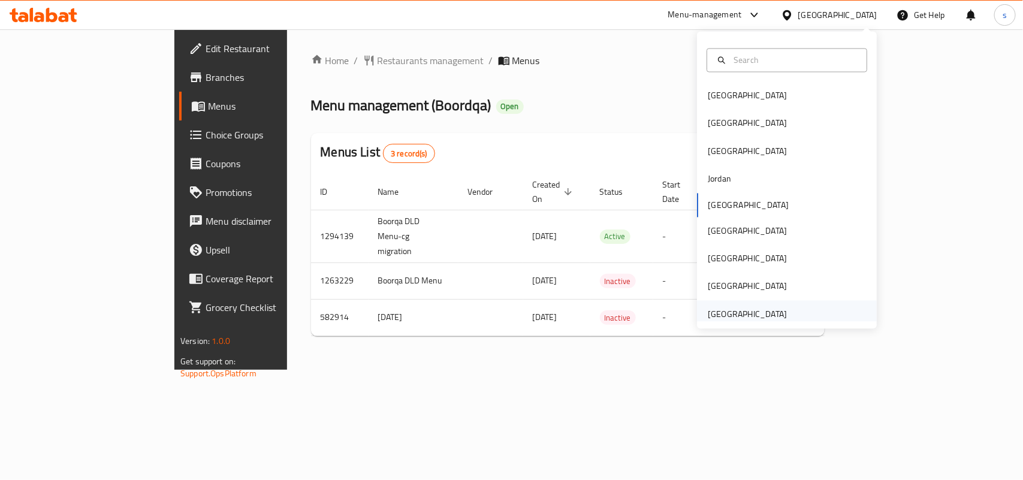
click at [750, 316] on div "[GEOGRAPHIC_DATA]" at bounding box center [747, 313] width 79 height 13
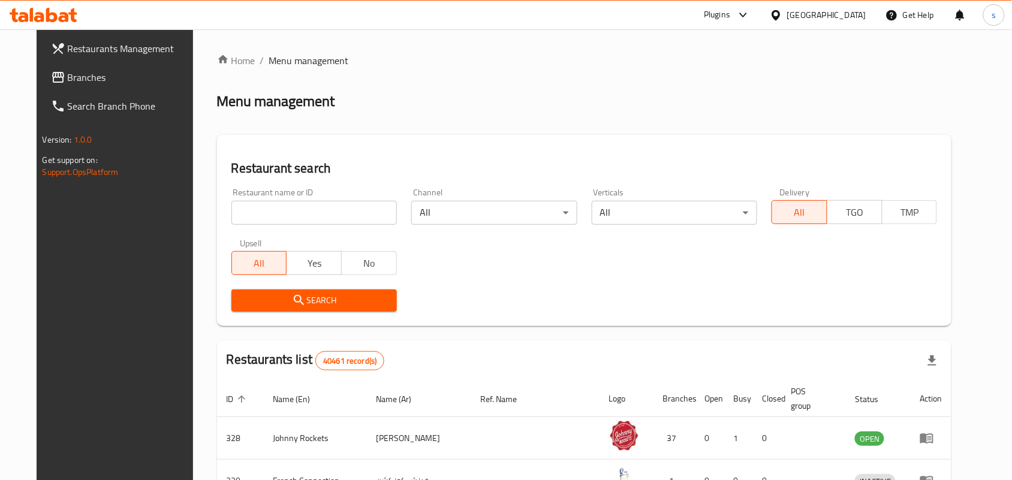
click at [68, 81] on span "Branches" at bounding box center [132, 77] width 128 height 14
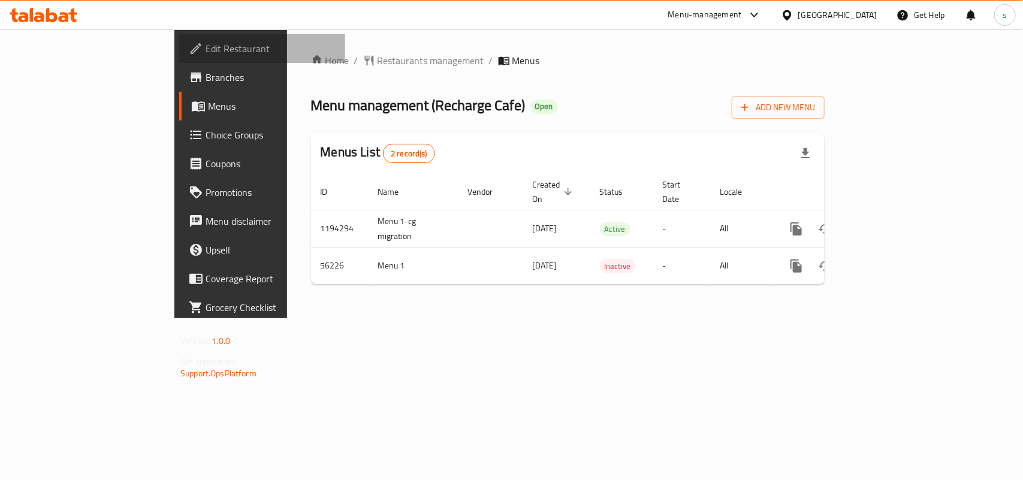
click at [206, 46] on span "Edit Restaurant" at bounding box center [271, 48] width 130 height 14
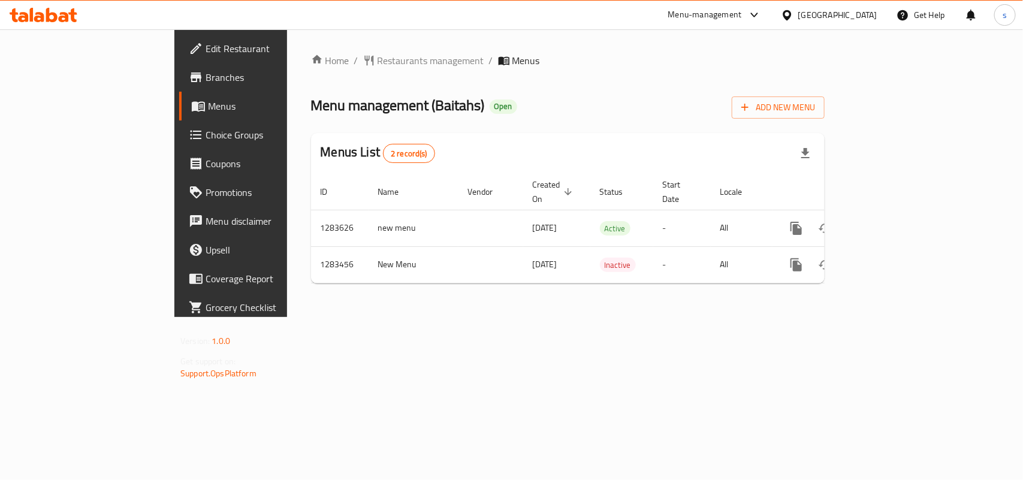
click at [870, 11] on div "[GEOGRAPHIC_DATA]" at bounding box center [837, 14] width 79 height 13
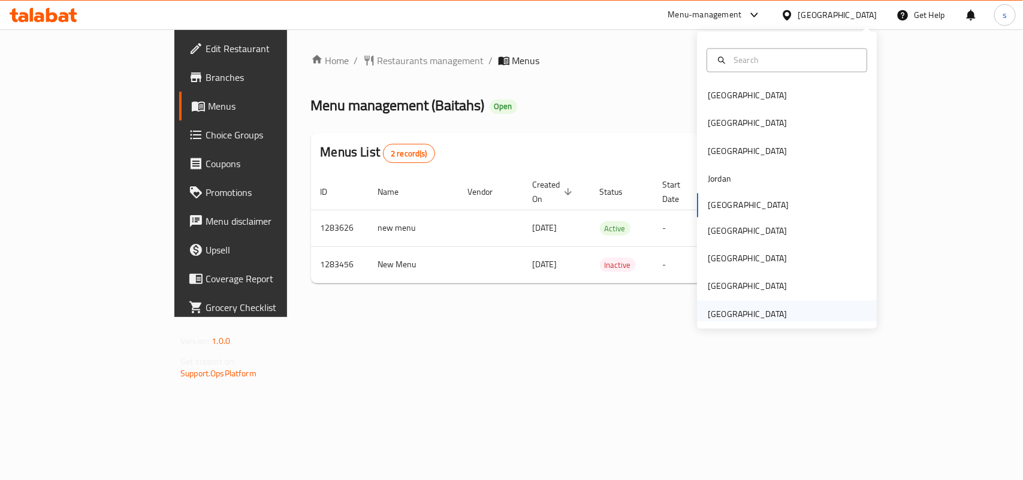
click at [755, 315] on div "[GEOGRAPHIC_DATA]" at bounding box center [747, 313] width 79 height 13
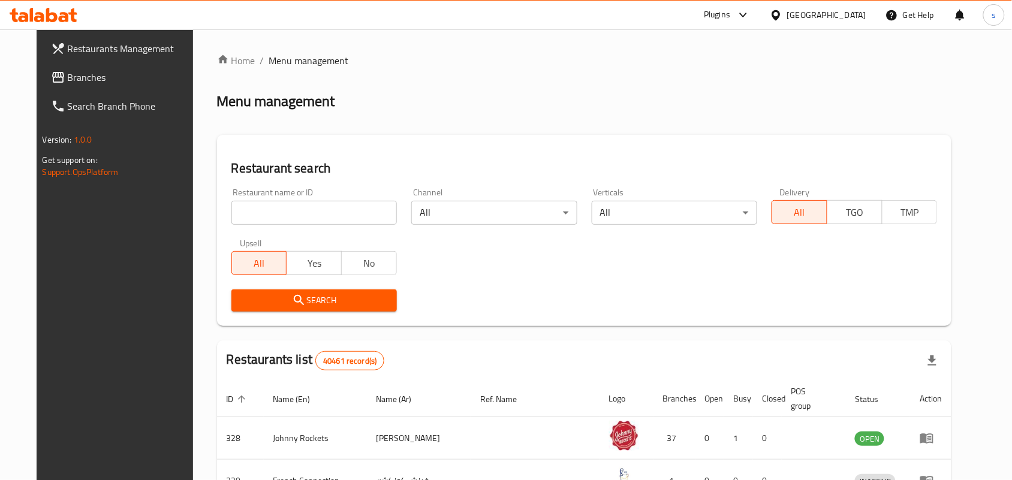
click at [68, 83] on span "Branches" at bounding box center [132, 77] width 128 height 14
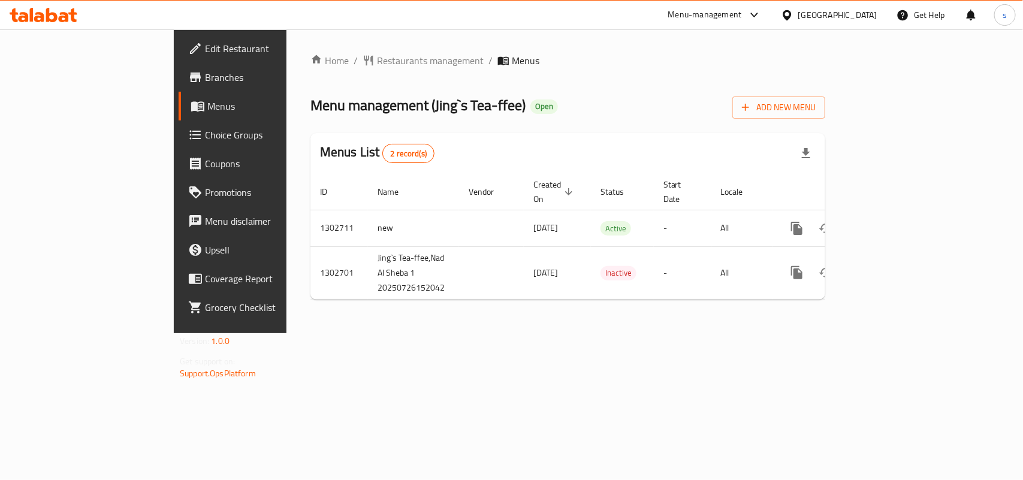
click at [846, 16] on div "[GEOGRAPHIC_DATA]" at bounding box center [837, 14] width 79 height 13
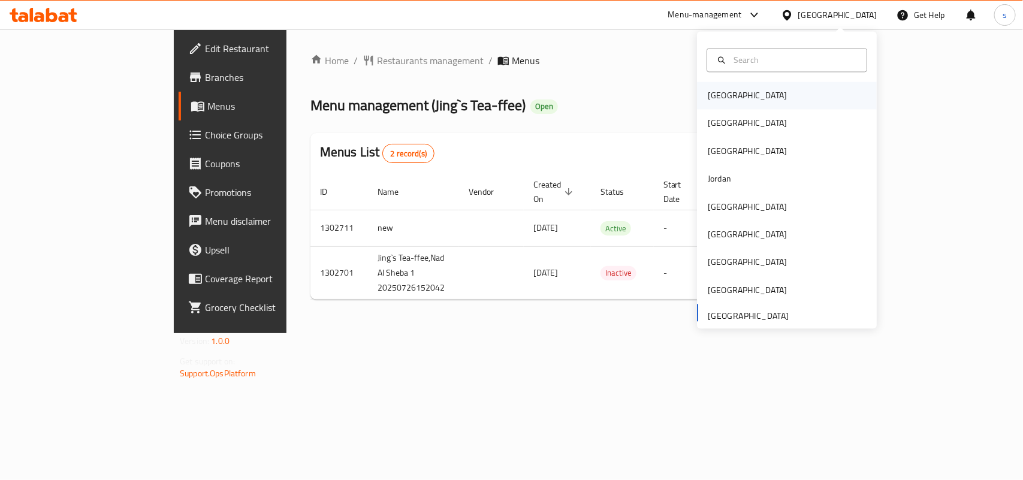
click at [701, 105] on div "[GEOGRAPHIC_DATA]" at bounding box center [747, 96] width 98 height 28
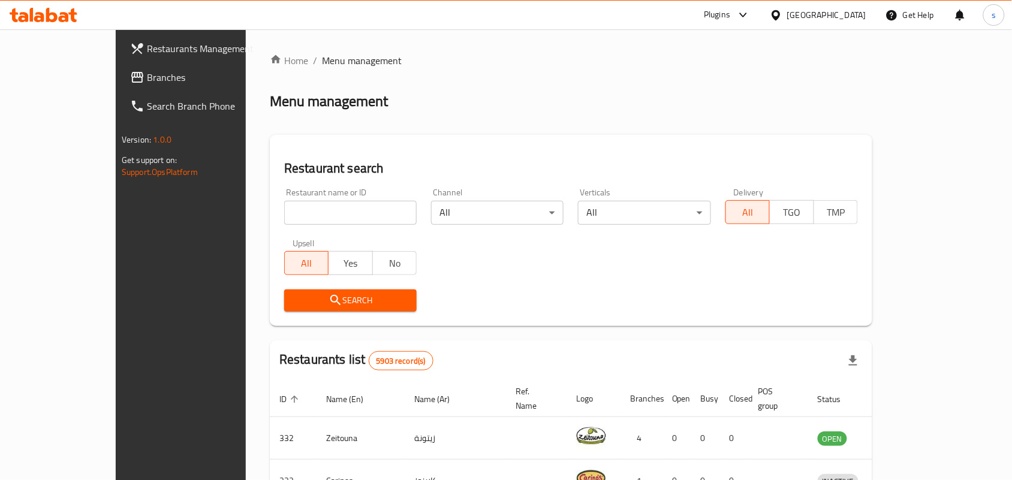
click at [849, 13] on div "[GEOGRAPHIC_DATA]" at bounding box center [826, 14] width 79 height 13
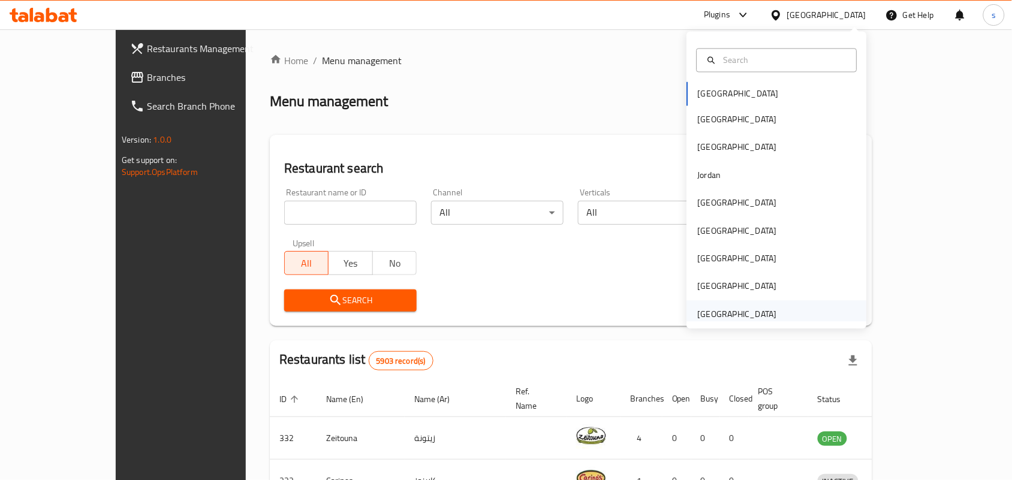
click at [735, 315] on div "[GEOGRAPHIC_DATA]" at bounding box center [737, 313] width 79 height 13
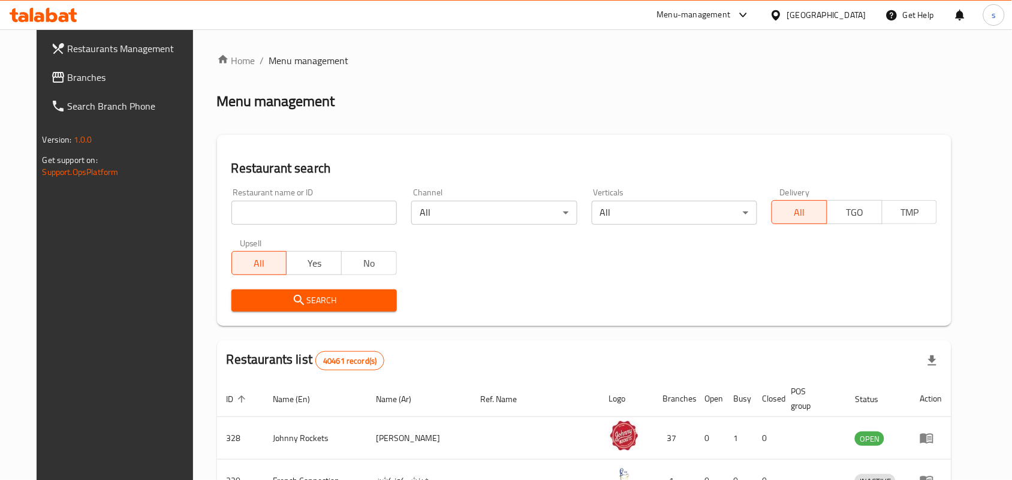
click at [68, 76] on span "Branches" at bounding box center [132, 77] width 128 height 14
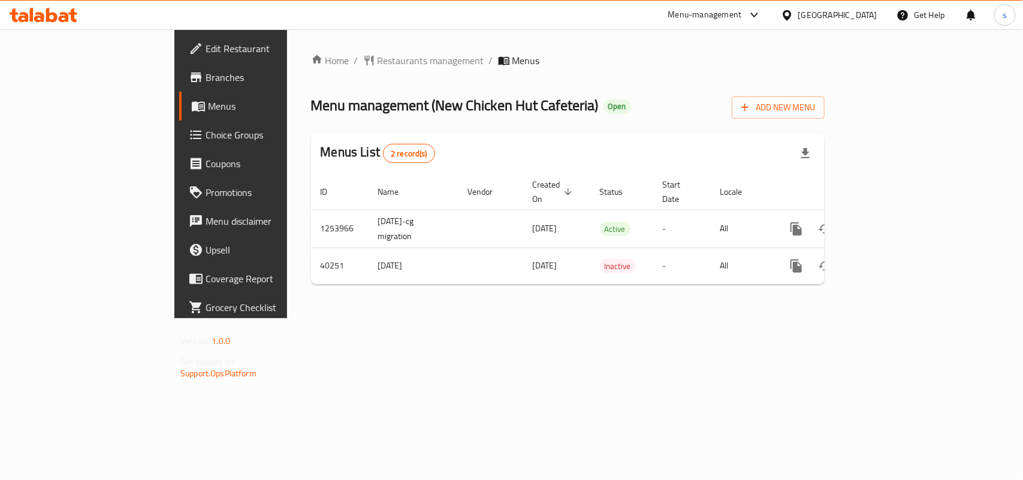
click at [811, 13] on div "[GEOGRAPHIC_DATA]" at bounding box center [837, 14] width 79 height 13
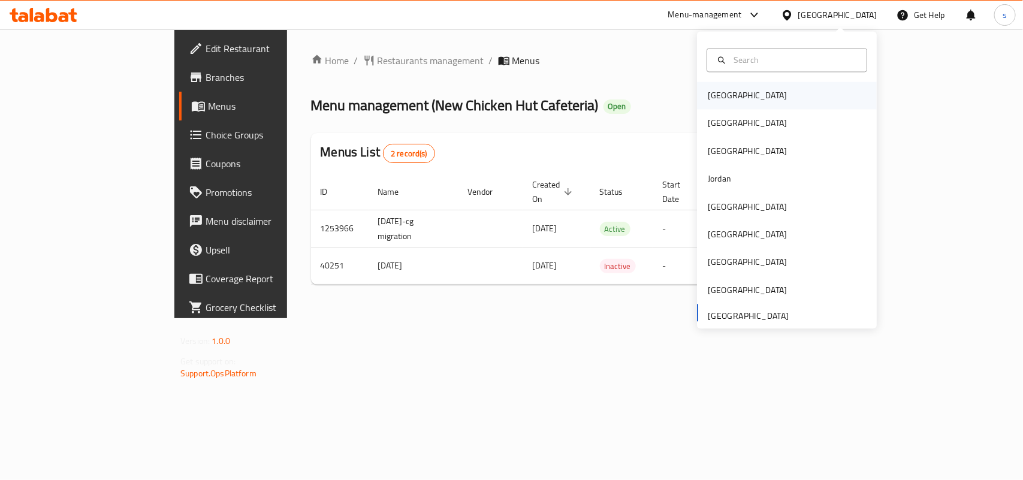
click at [720, 98] on div "Bahrain" at bounding box center [747, 95] width 79 height 13
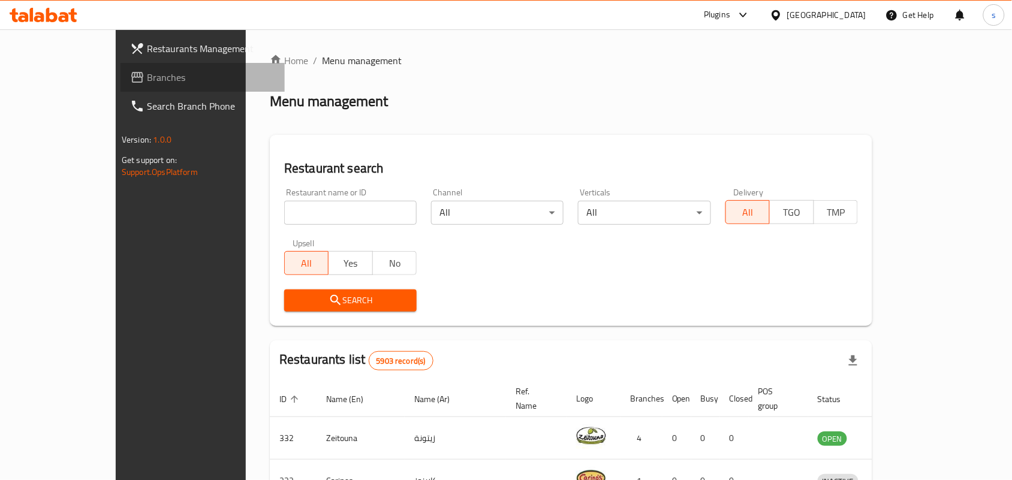
click at [147, 82] on span "Branches" at bounding box center [211, 77] width 128 height 14
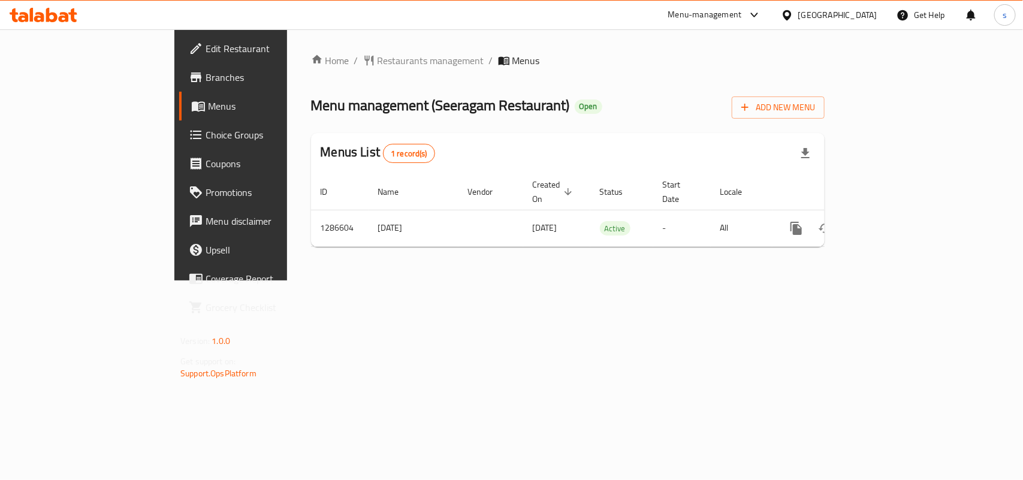
click at [861, 18] on div "[GEOGRAPHIC_DATA]" at bounding box center [837, 14] width 79 height 13
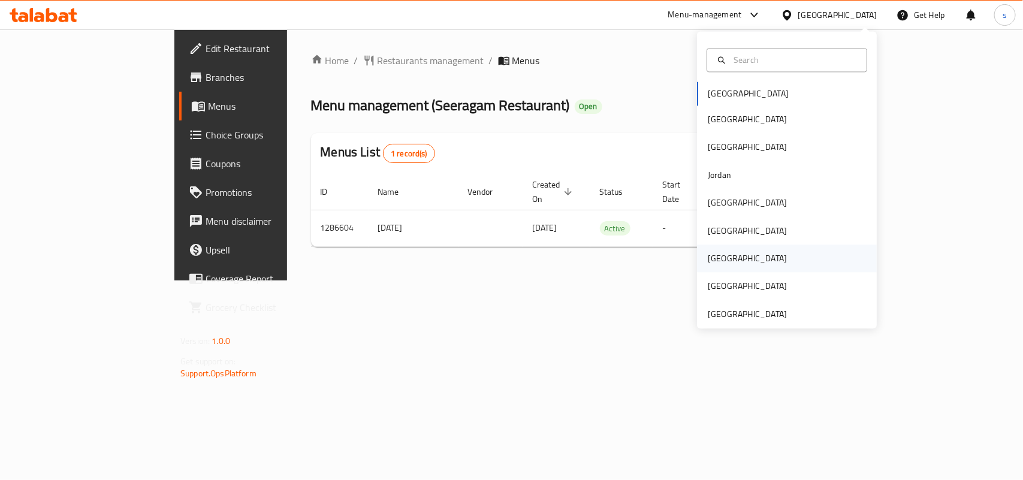
click at [708, 258] on div "[GEOGRAPHIC_DATA]" at bounding box center [747, 258] width 79 height 13
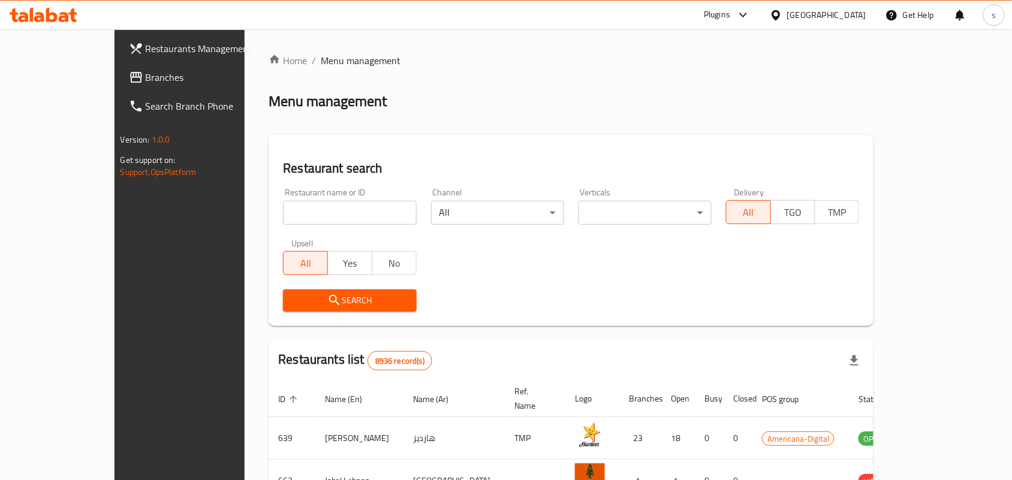
click at [146, 75] on span "Branches" at bounding box center [210, 77] width 128 height 14
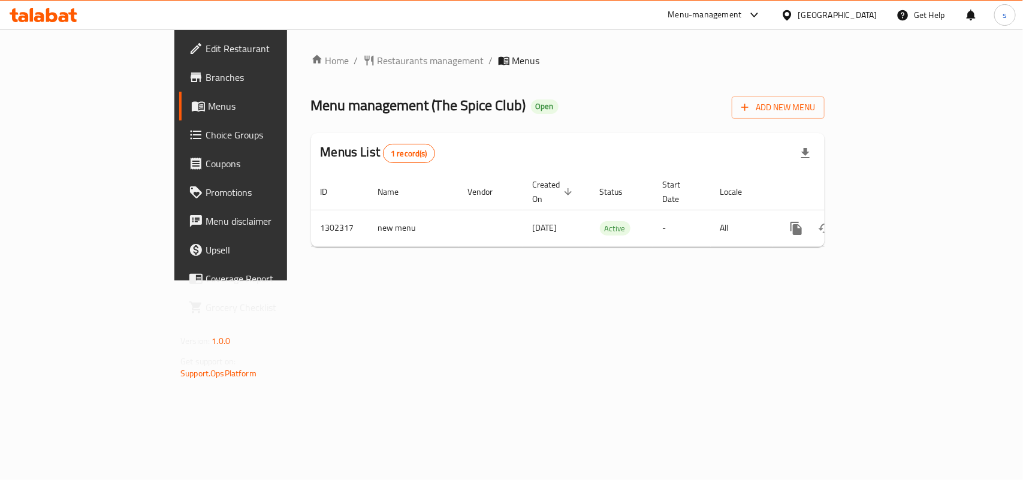
click at [871, 13] on div "[GEOGRAPHIC_DATA]" at bounding box center [837, 14] width 79 height 13
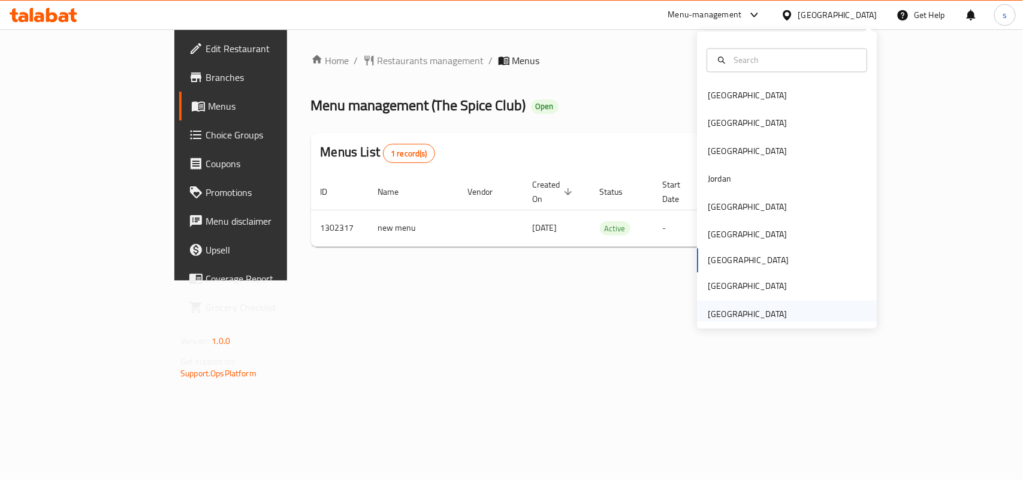
click at [754, 313] on div "[GEOGRAPHIC_DATA]" at bounding box center [747, 313] width 79 height 13
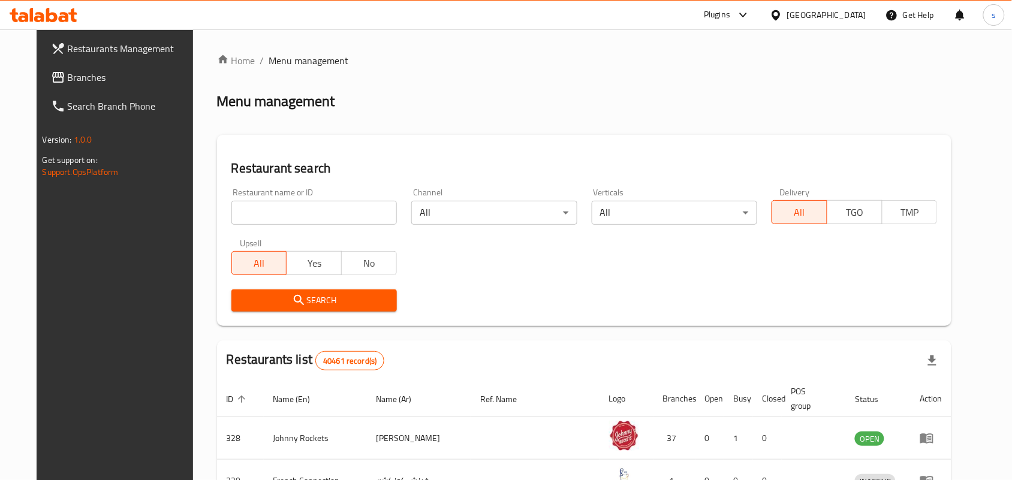
click at [68, 81] on span "Branches" at bounding box center [132, 77] width 128 height 14
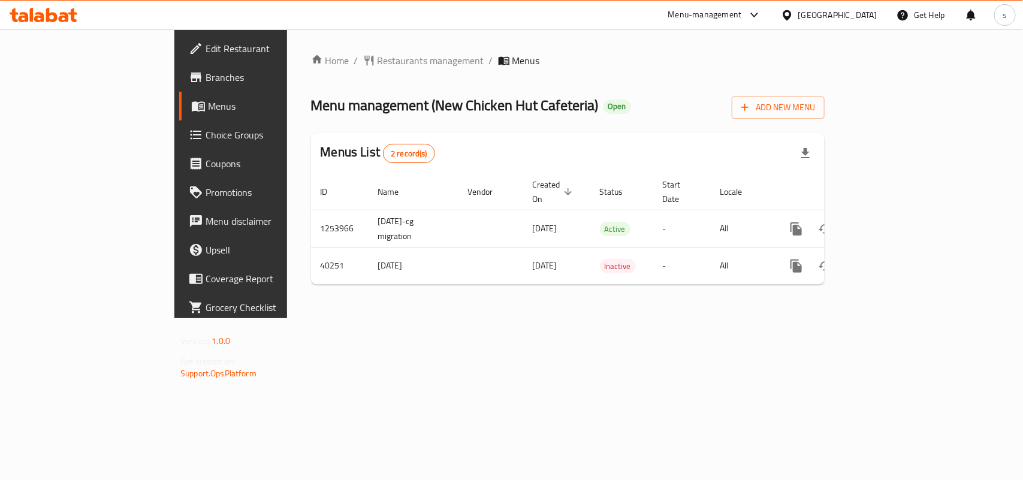
click at [825, 10] on div "[GEOGRAPHIC_DATA]" at bounding box center [837, 14] width 79 height 13
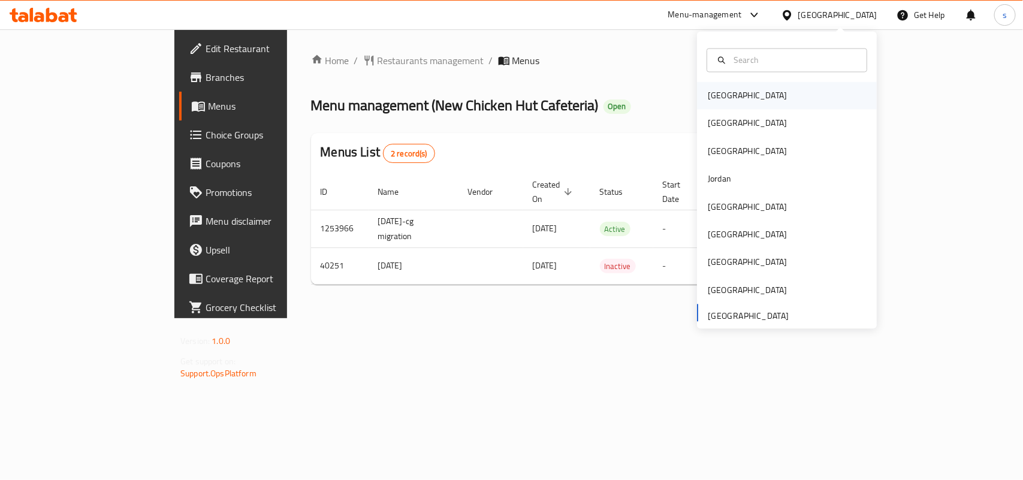
click at [719, 90] on div "[GEOGRAPHIC_DATA]" at bounding box center [747, 95] width 79 height 13
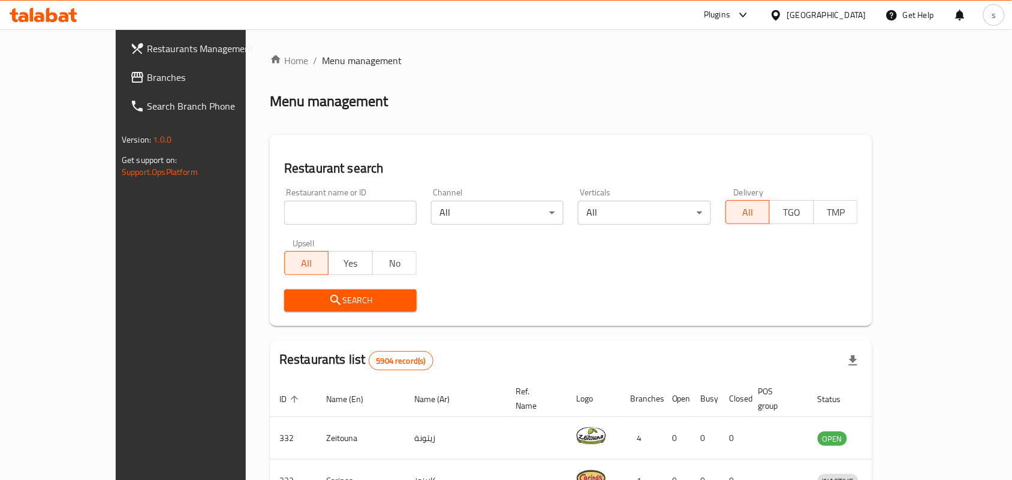
click at [852, 19] on div "[GEOGRAPHIC_DATA]" at bounding box center [826, 14] width 79 height 13
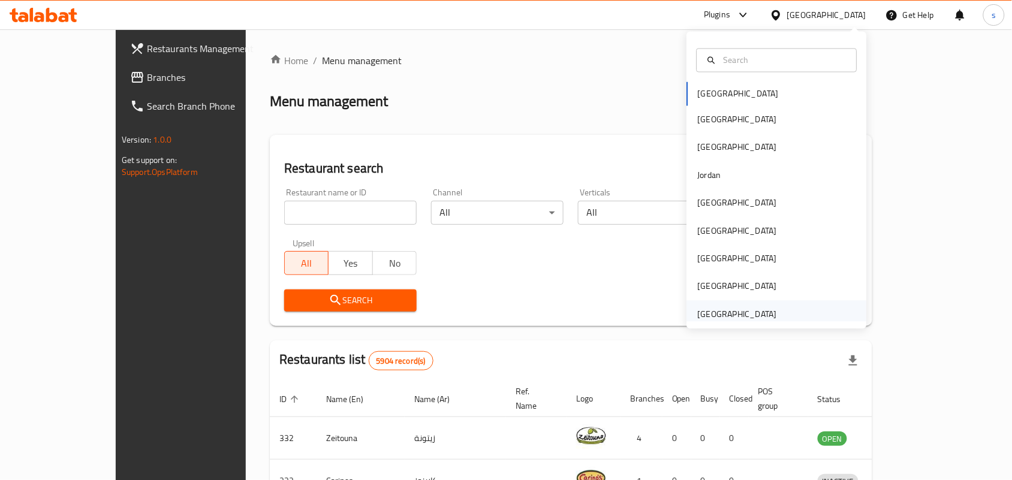
click at [712, 315] on div "[GEOGRAPHIC_DATA]" at bounding box center [737, 313] width 79 height 13
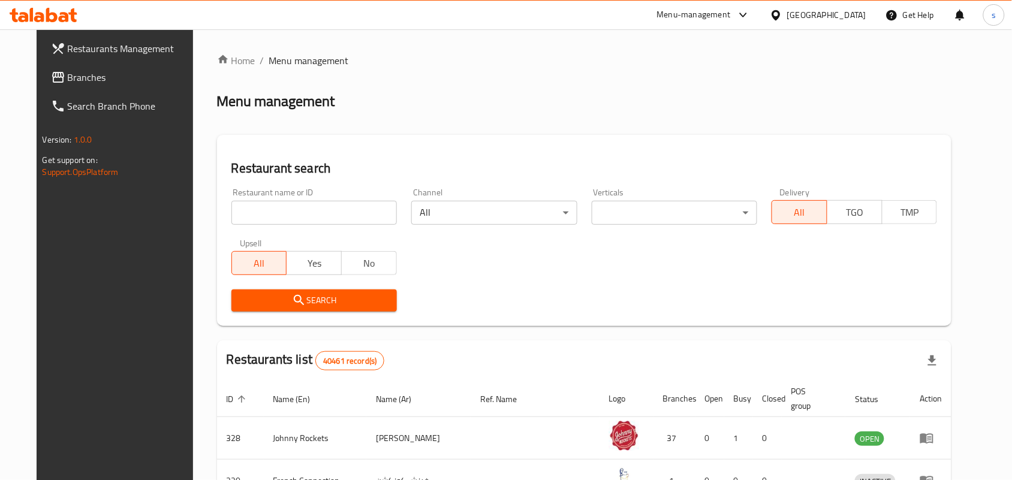
click at [68, 76] on span "Branches" at bounding box center [132, 77] width 128 height 14
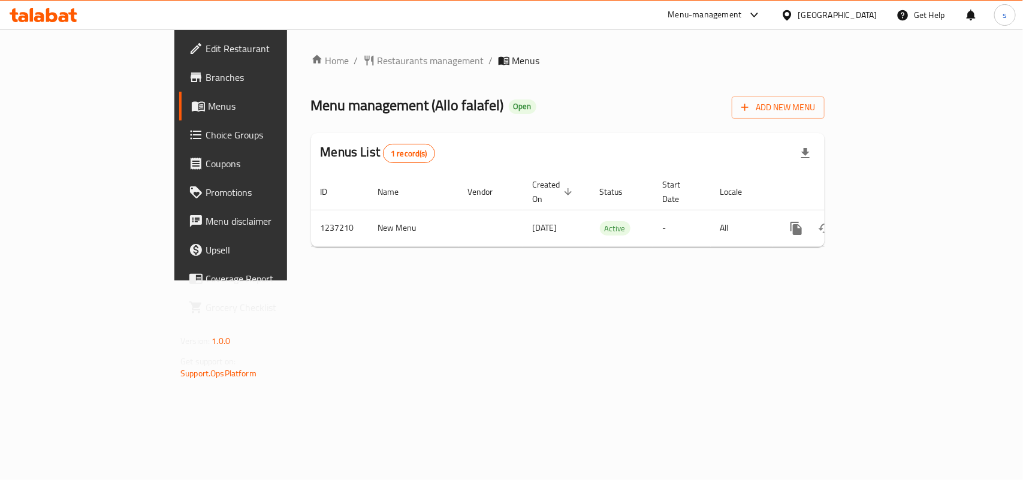
click at [846, 7] on div "[GEOGRAPHIC_DATA]" at bounding box center [829, 15] width 116 height 29
click at [801, 16] on div "[GEOGRAPHIC_DATA]" at bounding box center [837, 14] width 79 height 13
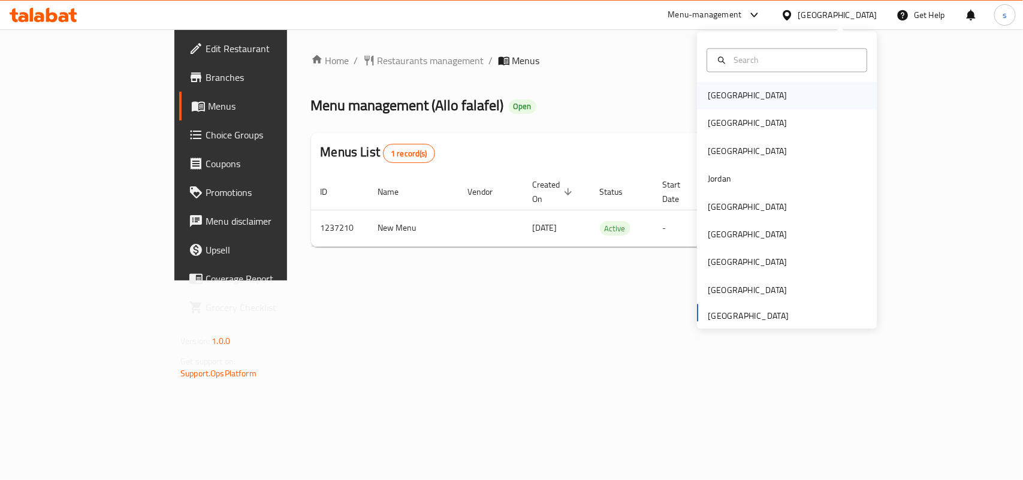
click at [736, 90] on div "[GEOGRAPHIC_DATA]" at bounding box center [787, 96] width 180 height 28
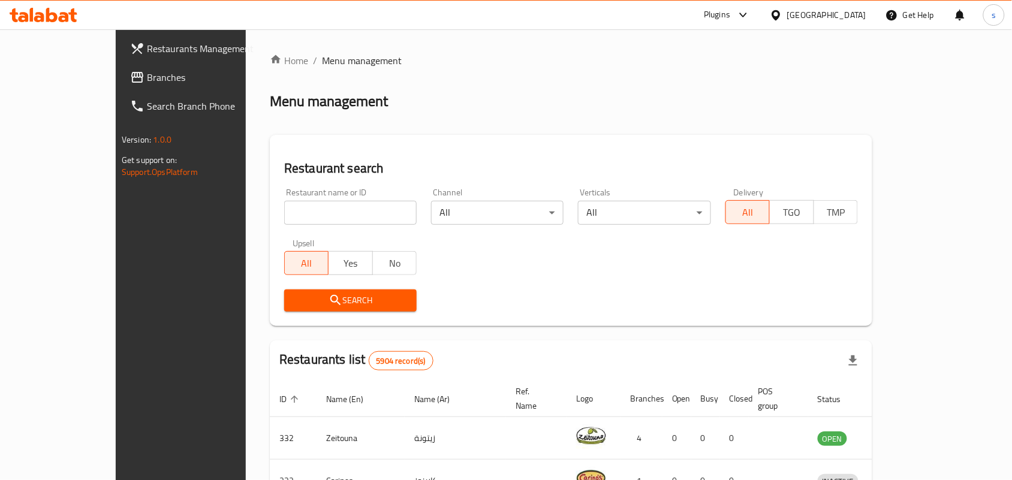
click at [842, 12] on div "[GEOGRAPHIC_DATA]" at bounding box center [826, 14] width 79 height 13
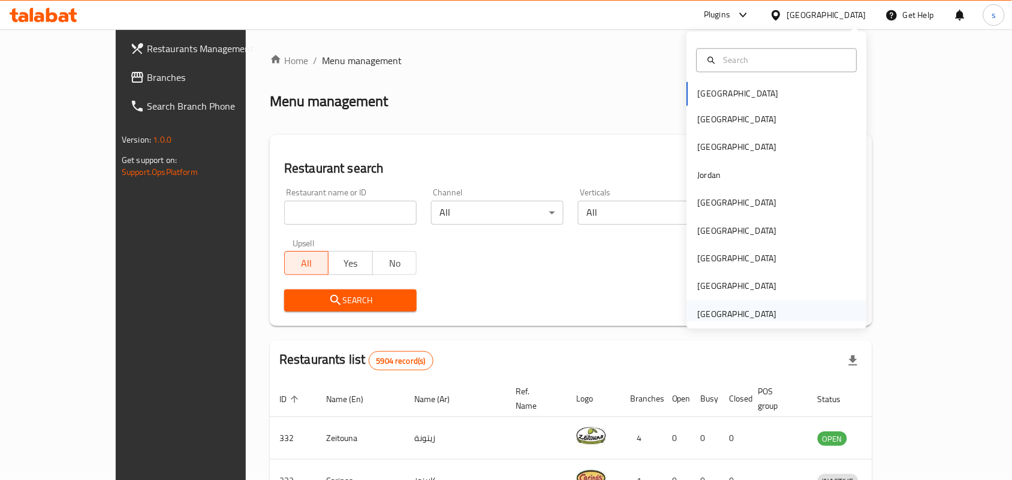
click at [749, 309] on div "[GEOGRAPHIC_DATA]" at bounding box center [737, 313] width 79 height 13
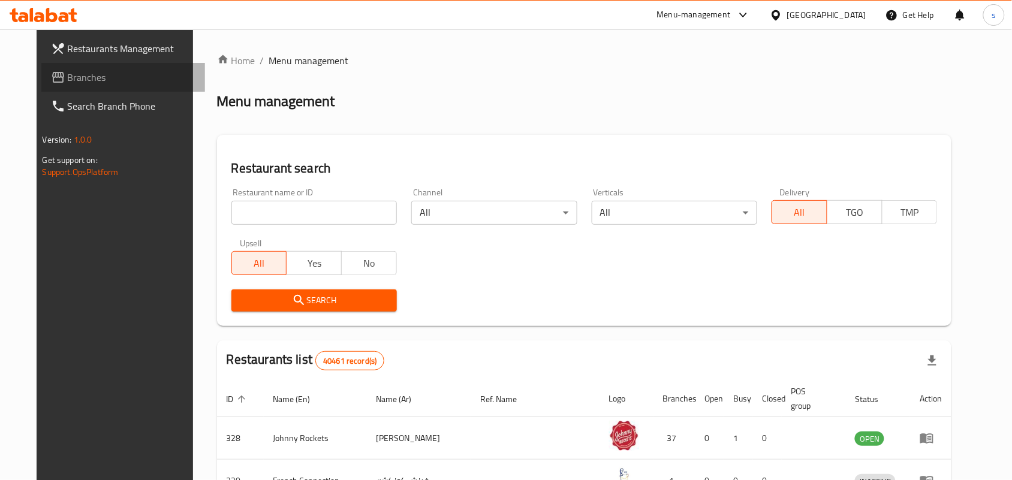
click at [68, 82] on span "Branches" at bounding box center [132, 77] width 128 height 14
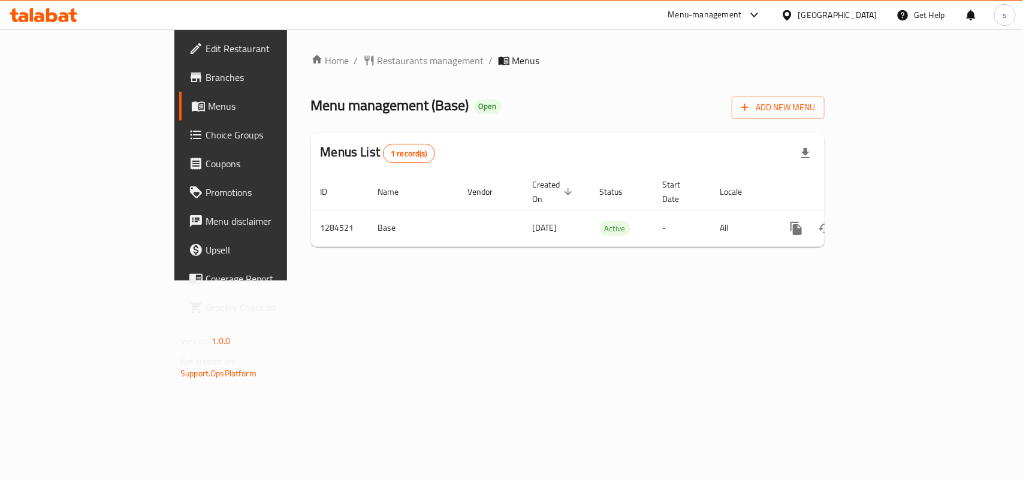
click at [878, 16] on div "[GEOGRAPHIC_DATA]" at bounding box center [829, 15] width 116 height 29
click at [867, 16] on div "[GEOGRAPHIC_DATA]" at bounding box center [837, 14] width 79 height 13
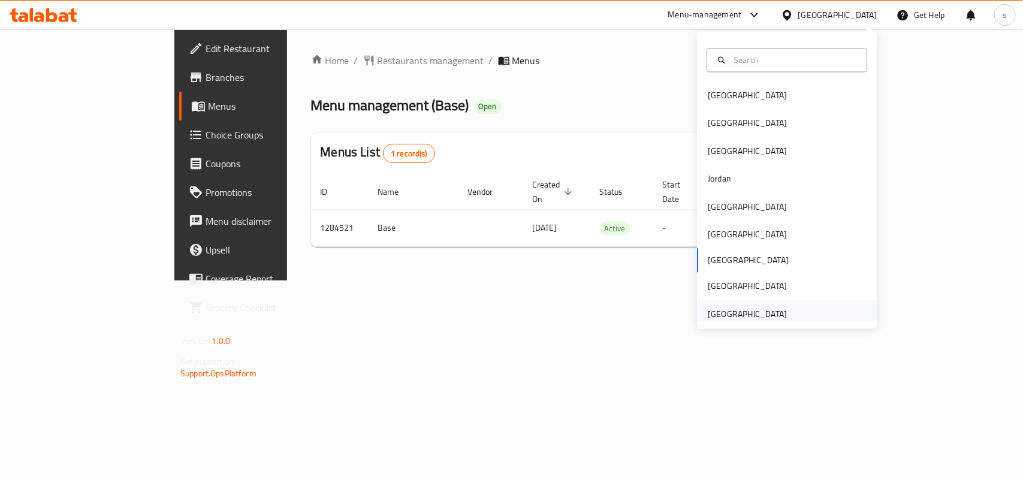
click at [771, 307] on div "[GEOGRAPHIC_DATA]" at bounding box center [747, 313] width 79 height 13
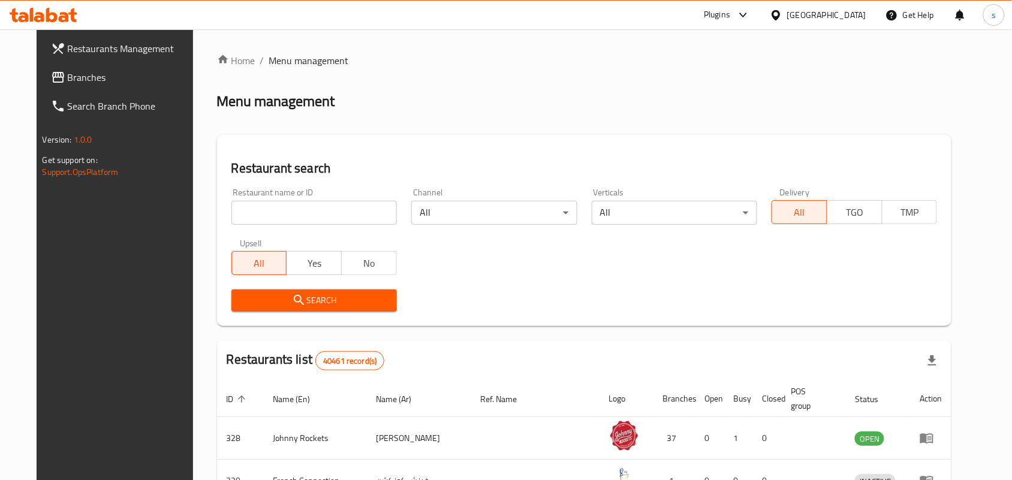
click at [68, 79] on span "Branches" at bounding box center [132, 77] width 128 height 14
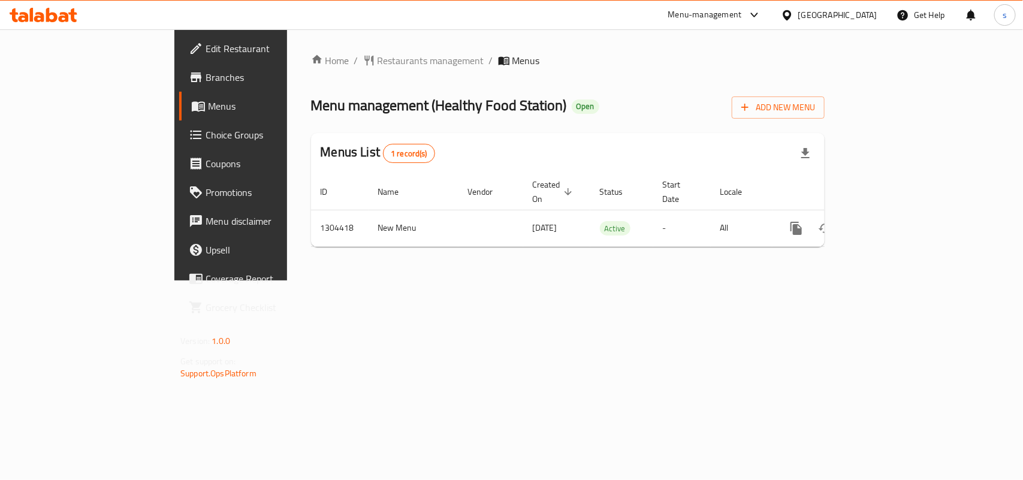
click at [828, 11] on div "[GEOGRAPHIC_DATA]" at bounding box center [837, 14] width 79 height 13
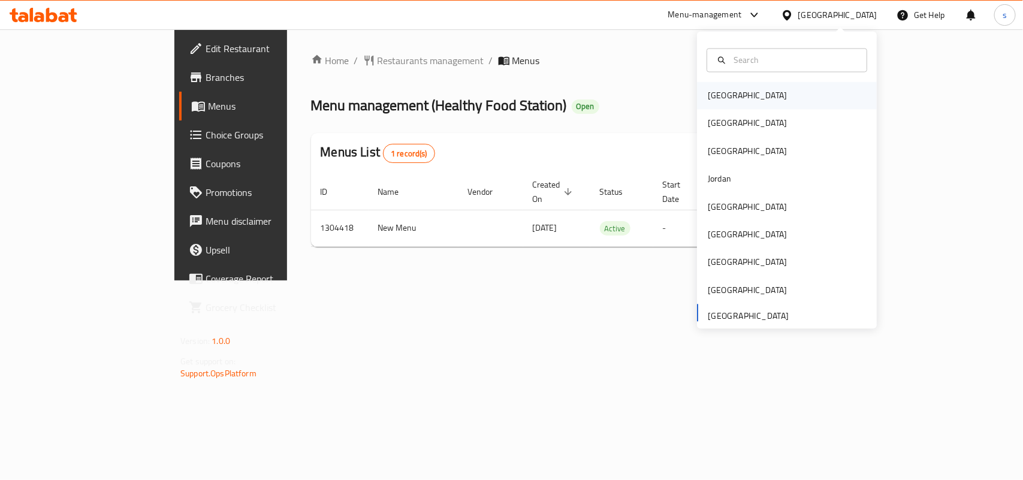
click at [710, 99] on div "[GEOGRAPHIC_DATA]" at bounding box center [747, 95] width 79 height 13
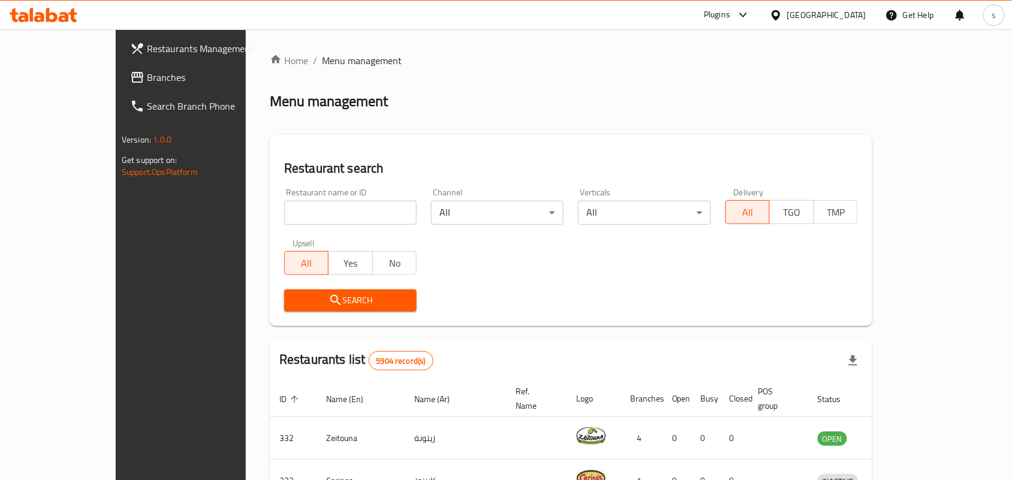
click at [842, 16] on div "Bahrain" at bounding box center [826, 14] width 79 height 13
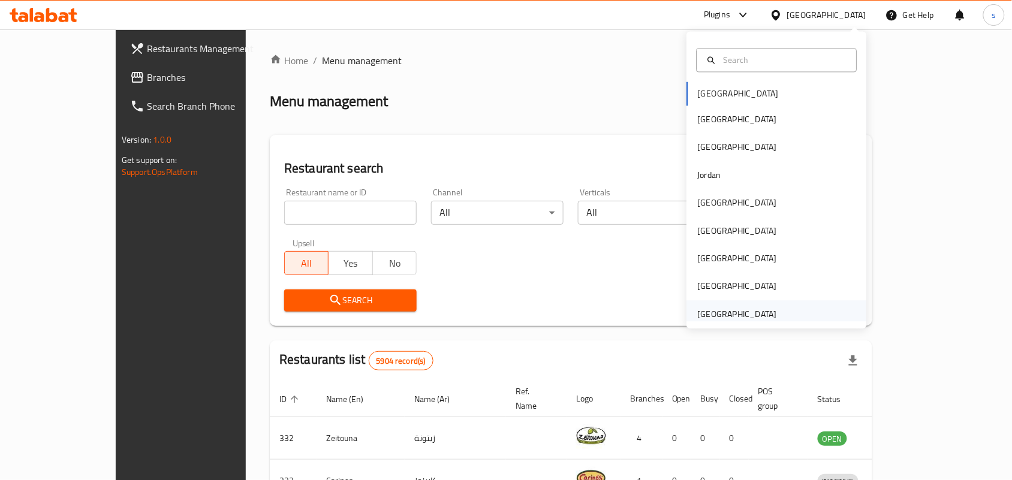
click at [723, 315] on div "[GEOGRAPHIC_DATA]" at bounding box center [737, 313] width 79 height 13
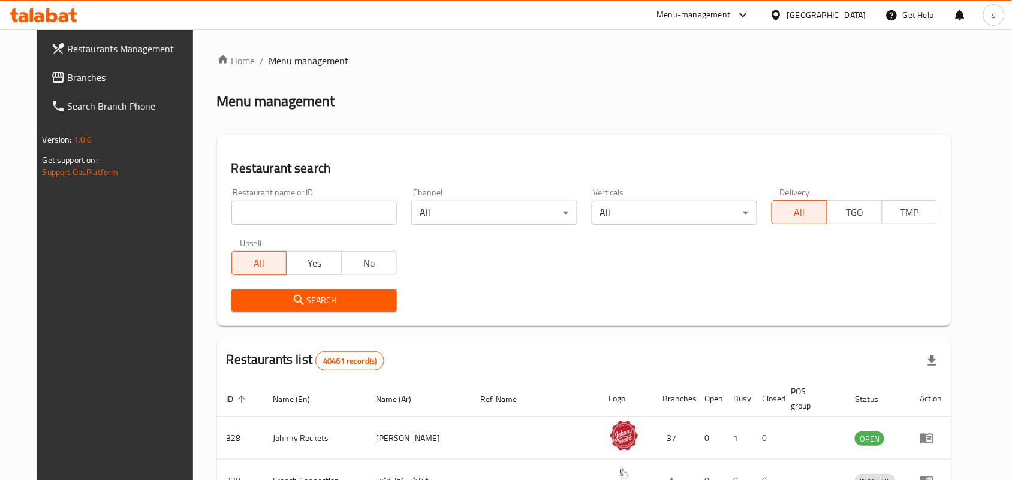
click at [68, 75] on span "Branches" at bounding box center [132, 77] width 128 height 14
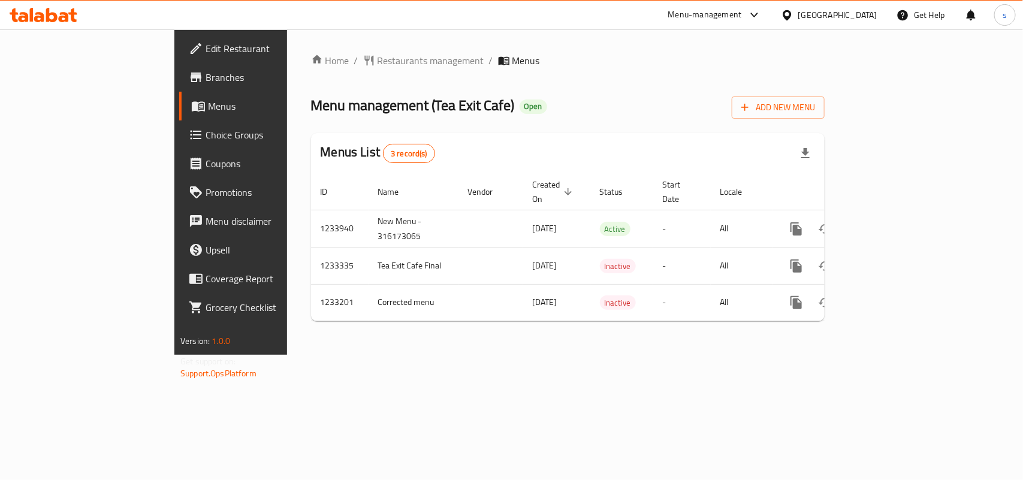
click at [847, 14] on div "[GEOGRAPHIC_DATA]" at bounding box center [837, 14] width 79 height 13
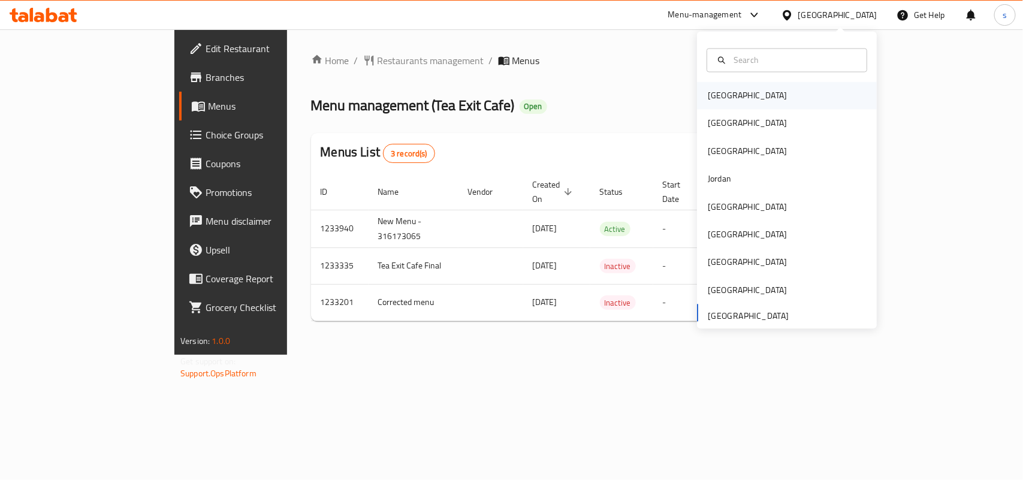
click at [708, 96] on div "[GEOGRAPHIC_DATA]" at bounding box center [747, 95] width 79 height 13
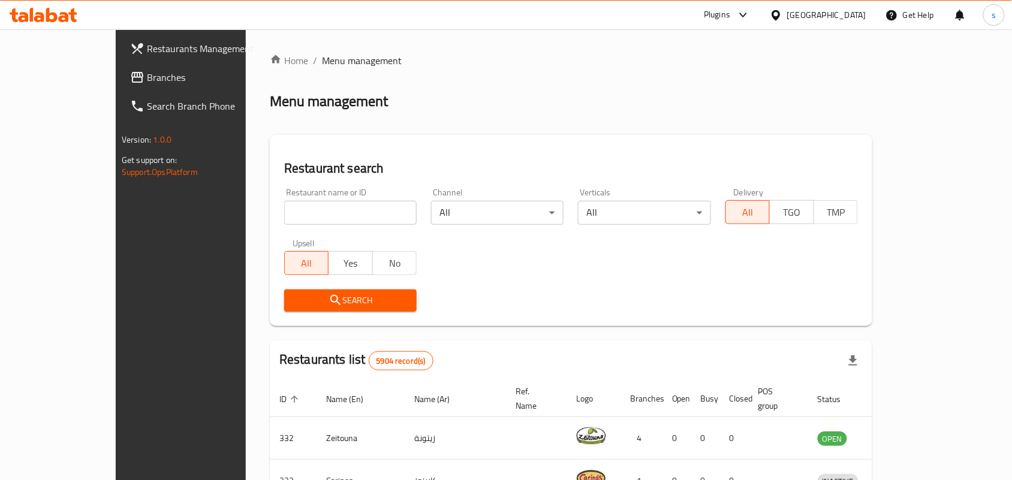
click at [858, 16] on div "[GEOGRAPHIC_DATA]" at bounding box center [826, 14] width 79 height 13
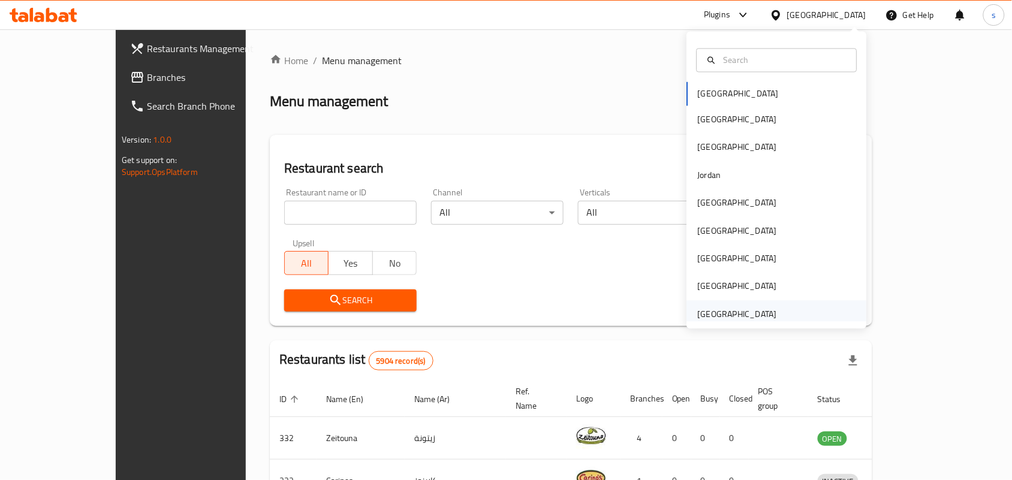
click at [709, 310] on div "[GEOGRAPHIC_DATA]" at bounding box center [737, 313] width 79 height 13
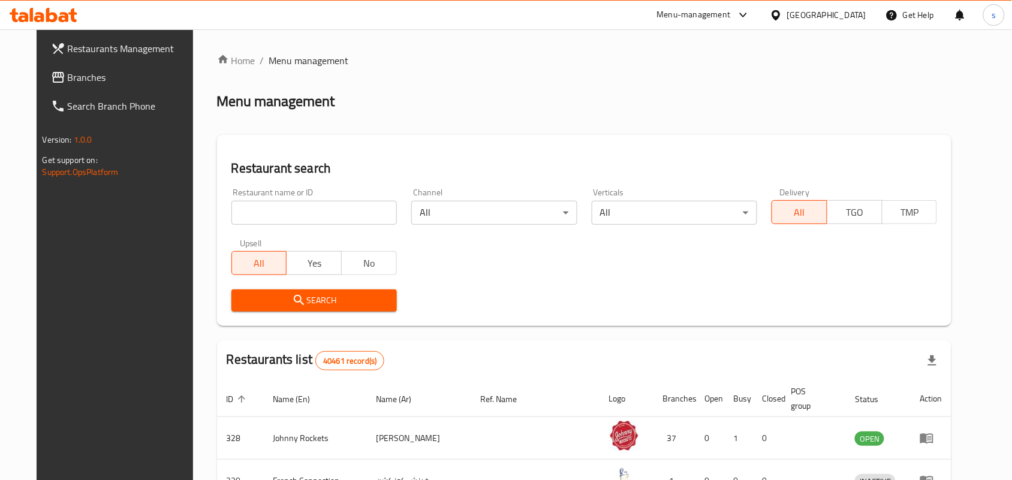
click at [68, 70] on span "Branches" at bounding box center [132, 77] width 128 height 14
